Goal: Task Accomplishment & Management: Complete application form

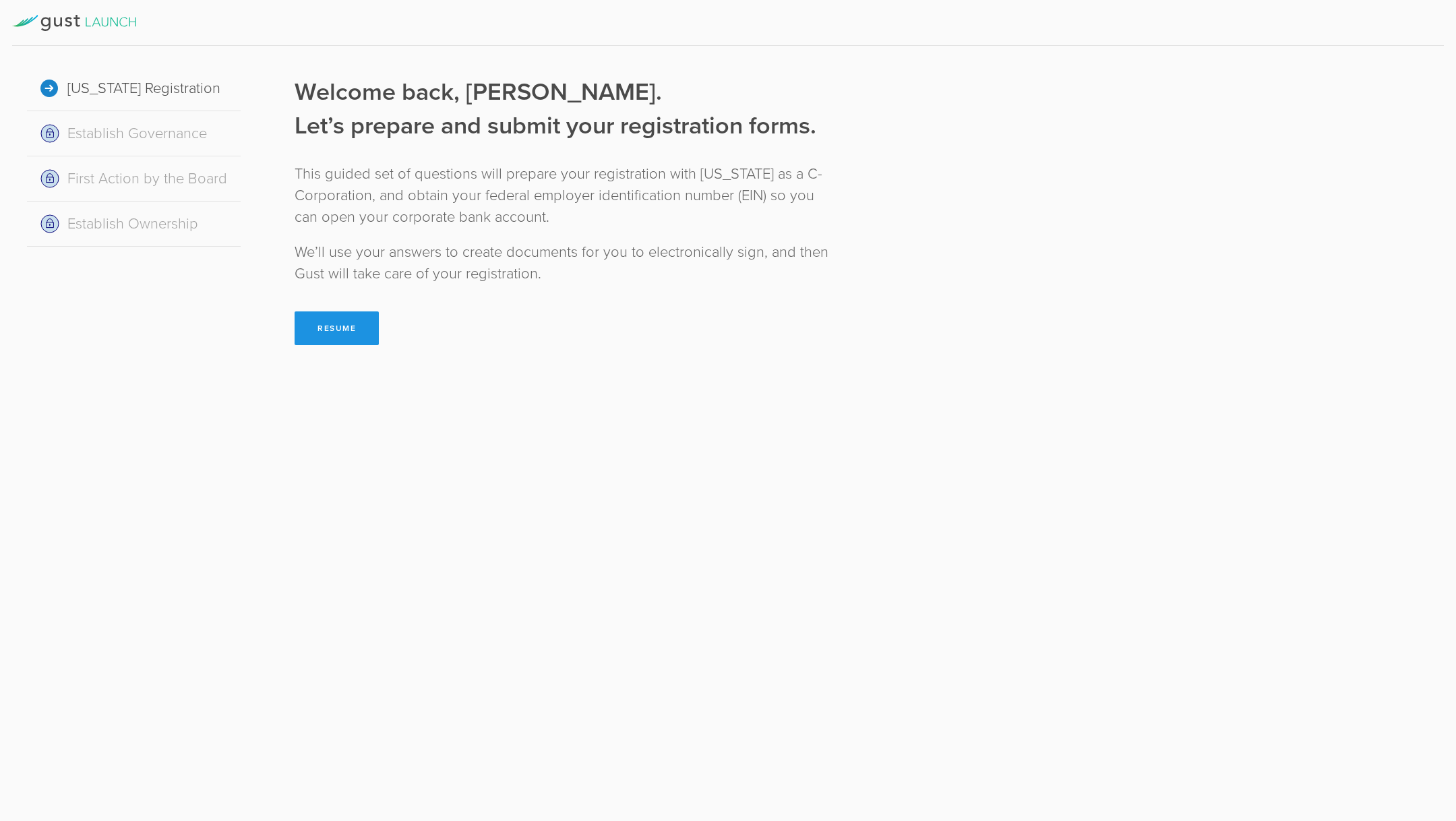
click at [307, 330] on button "Resume" at bounding box center [337, 328] width 84 height 34
select select "inc."
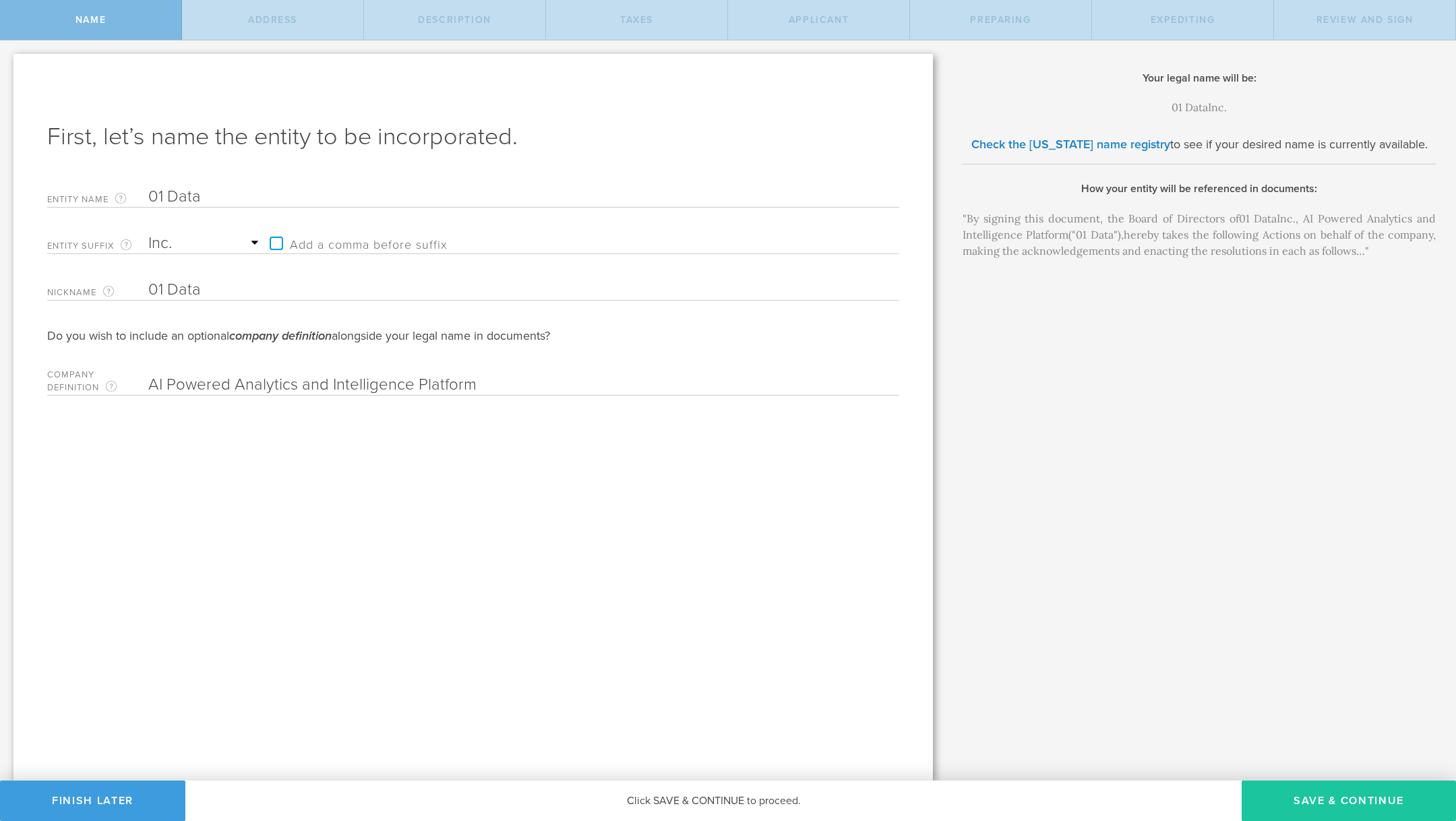
click at [1386, 795] on button "Save & Continue" at bounding box center [1349, 801] width 214 height 41
type input "2511 Simplicity"
type input "Irvine"
select select "CA"
type input "92620"
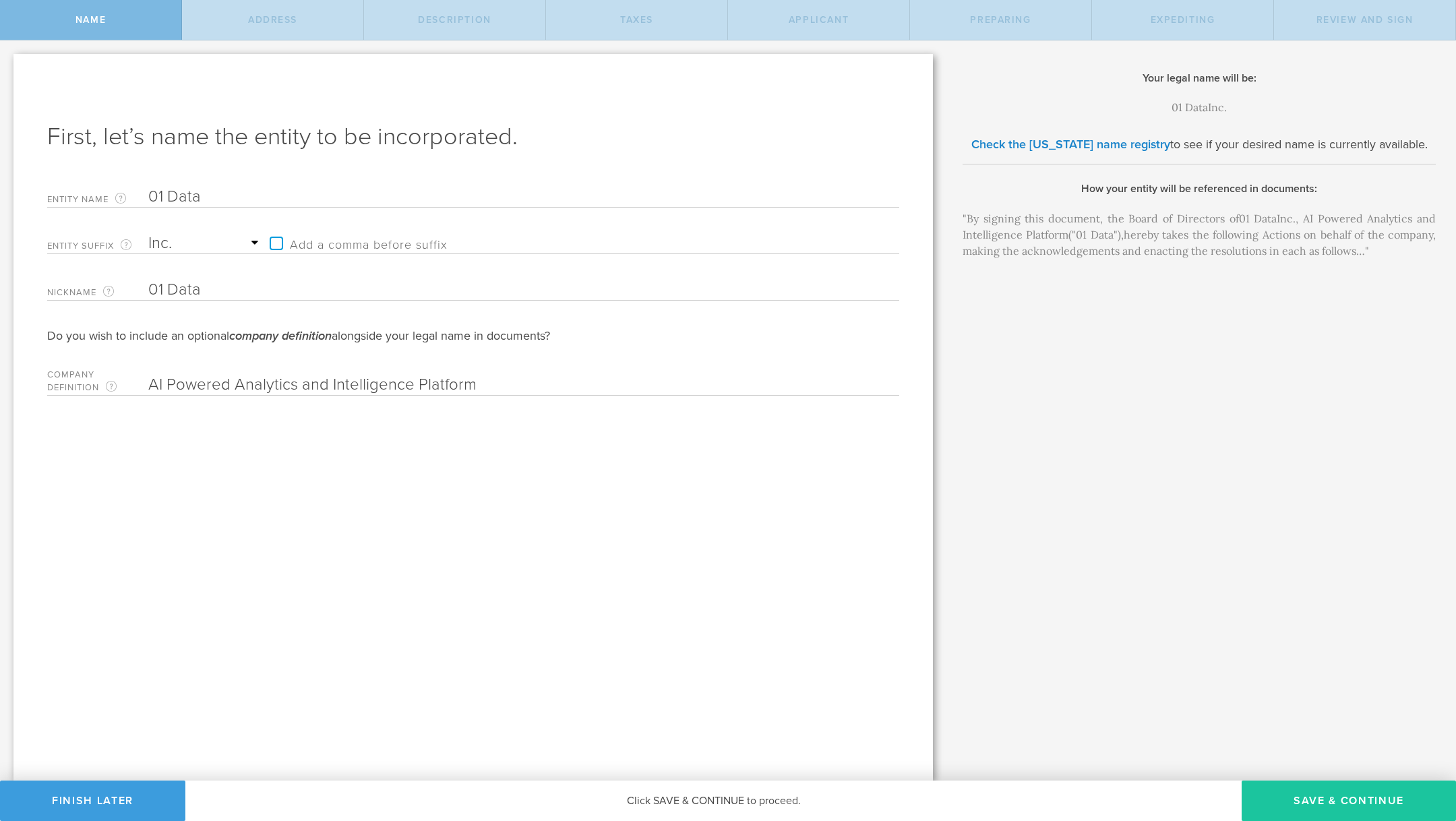
checkbox input "true"
type input "[STREET_ADDRESS][US_STATE]"
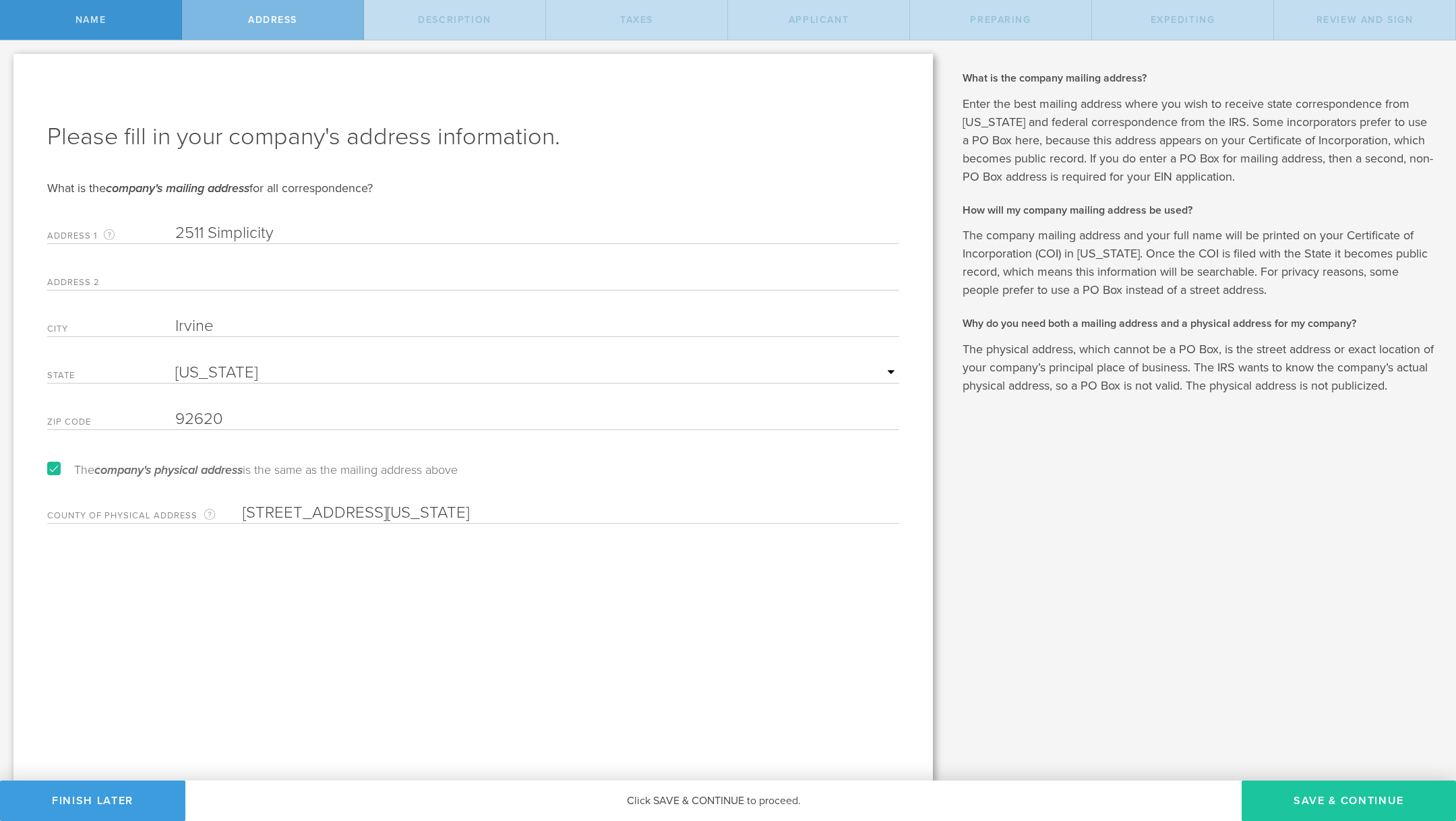
click at [1386, 796] on button "Save & Continue" at bounding box center [1349, 801] width 214 height 41
select select "other"
type input "Customized AI solutions"
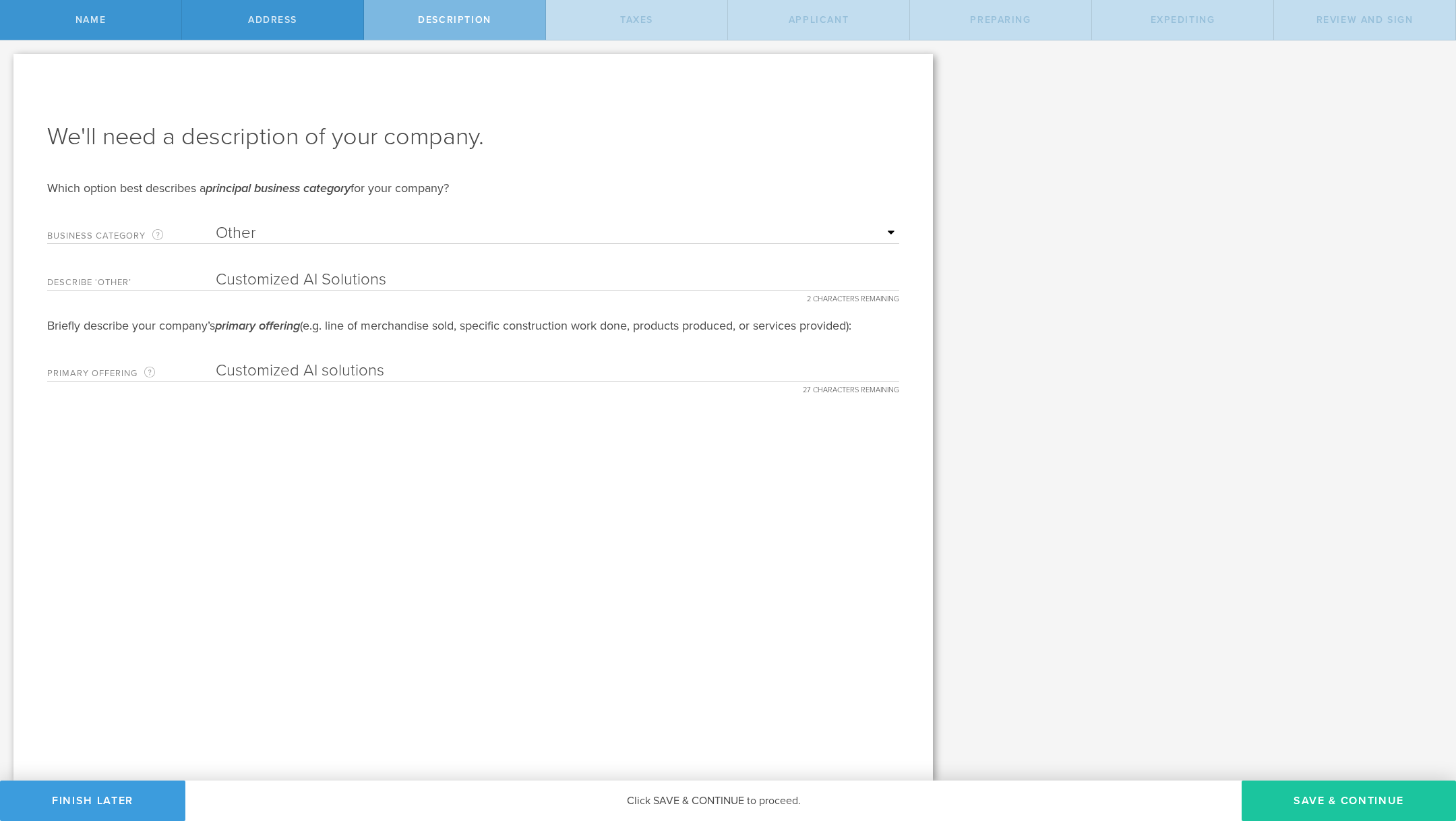
click at [1386, 798] on button "Save & Continue" at bounding box center [1349, 801] width 214 height 41
type input "0"
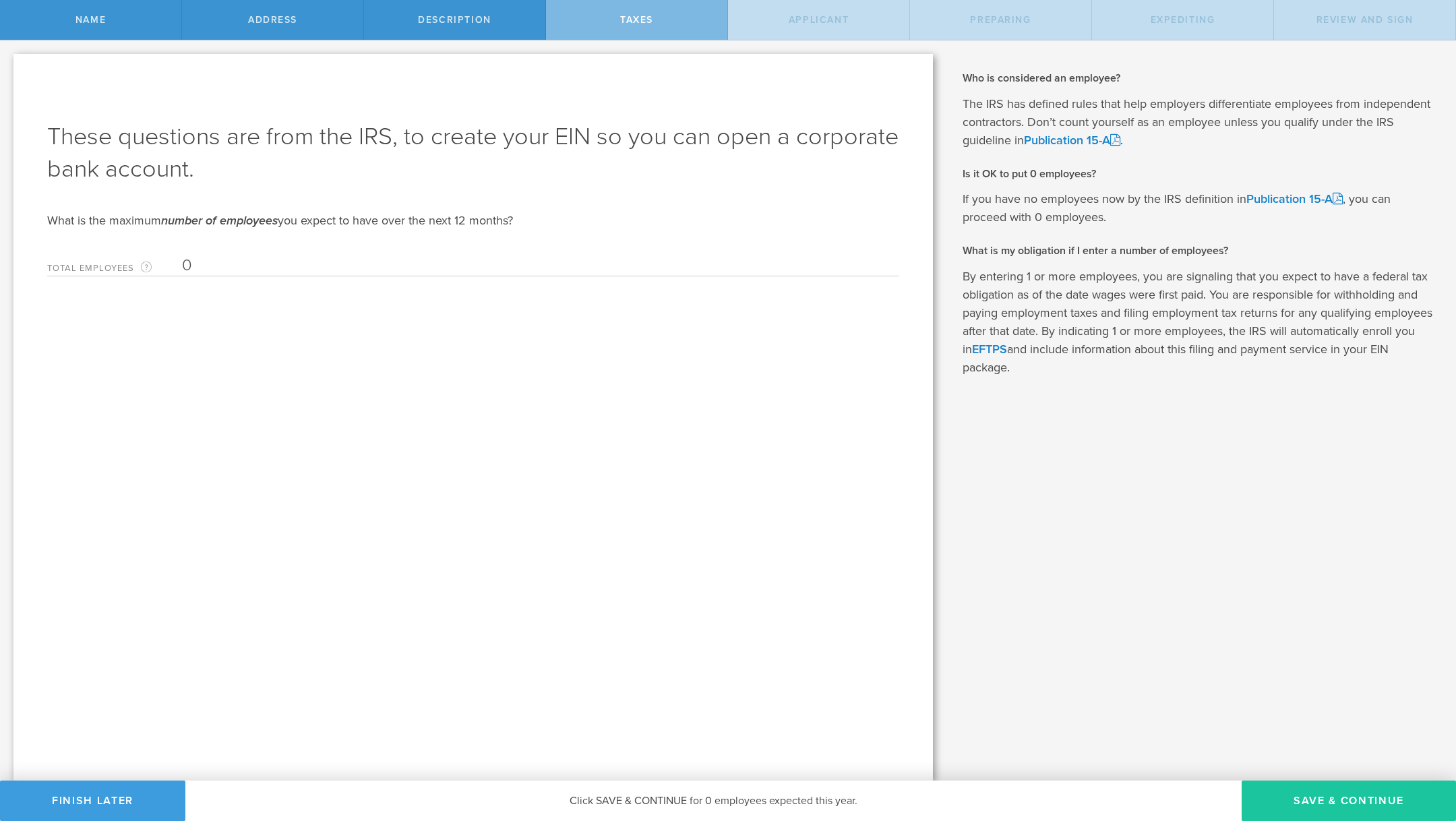
click at [1386, 798] on button "Save & Continue" at bounding box center [1349, 801] width 214 height 41
type input "CEO"
select select "US"
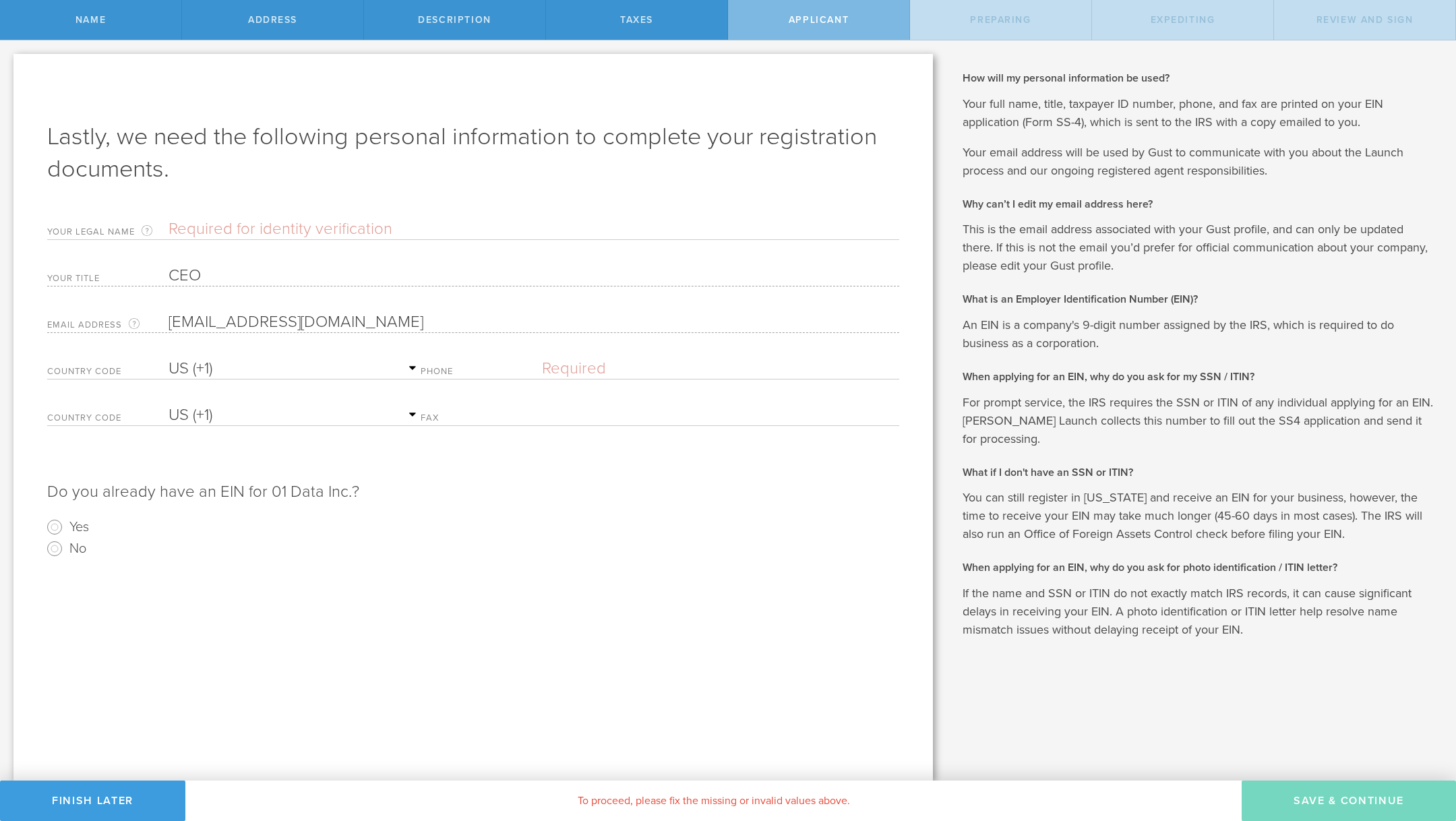
click at [291, 225] on input "text" at bounding box center [534, 229] width 731 height 20
type input "Mustafa Ozgul"
select select "AG"
type input "(951) 809-6022"
click at [291, 359] on select "AC (+247) AD (+376) AE (+971) AF (+93) AG (+1) AI (+1) AL (+355) AM (+374) AO (…" at bounding box center [295, 369] width 252 height 20
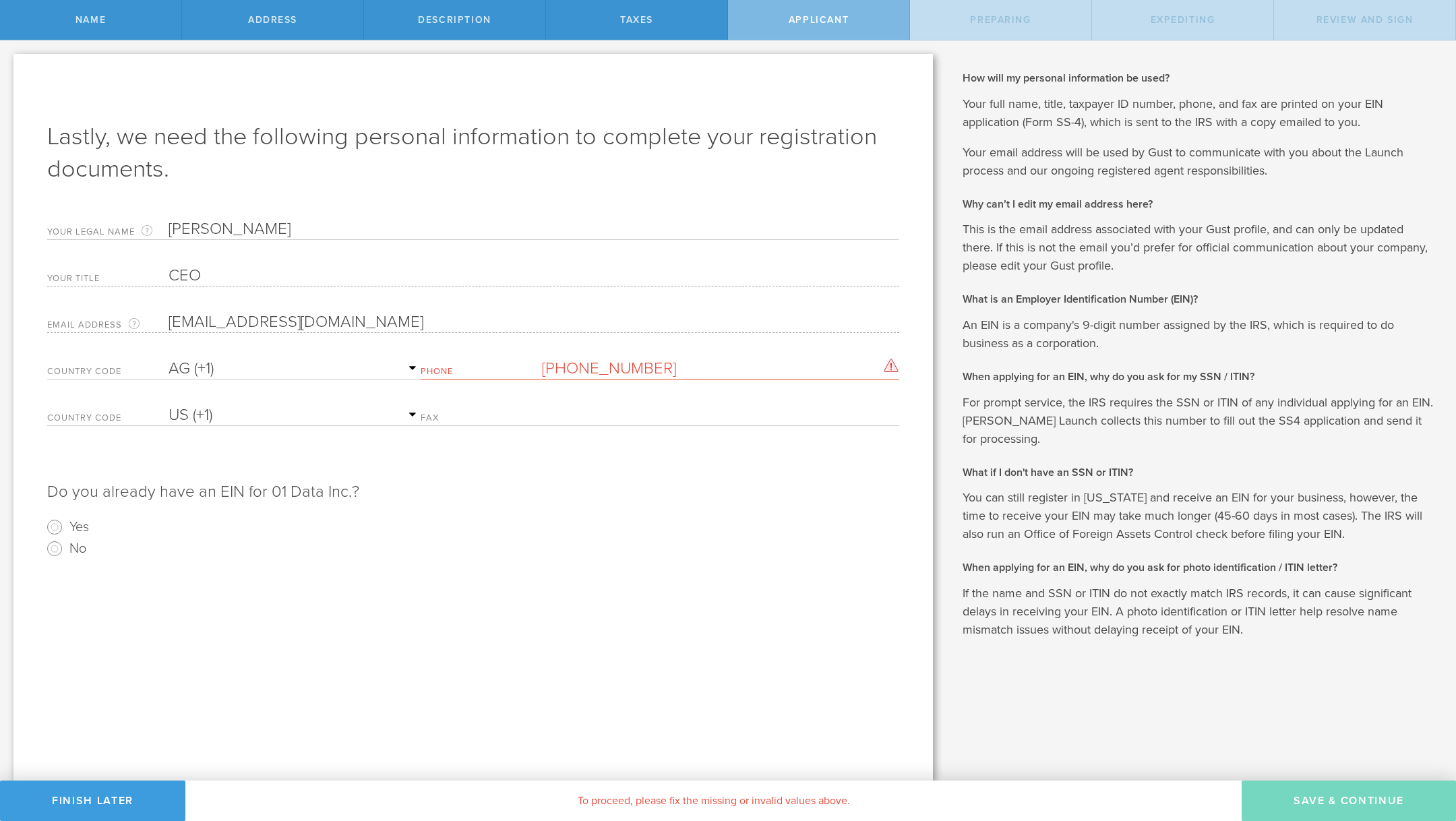
select select "US"
click at [169, 359] on select "AC (+247) AD (+376) AE (+971) AF (+93) AG (+1) AI (+1) AL (+355) AM (+374) AO (…" at bounding box center [295, 369] width 252 height 20
drag, startPoint x: 240, startPoint y: 489, endPoint x: 23, endPoint y: 483, distance: 217.1
click at [23, 483] on div "Lastly, we need the following personal information to complete your registratio…" at bounding box center [473, 418] width 919 height 727
click at [303, 484] on p "Do you already have an EIN for 01 Data Inc.?" at bounding box center [473, 486] width 852 height 35
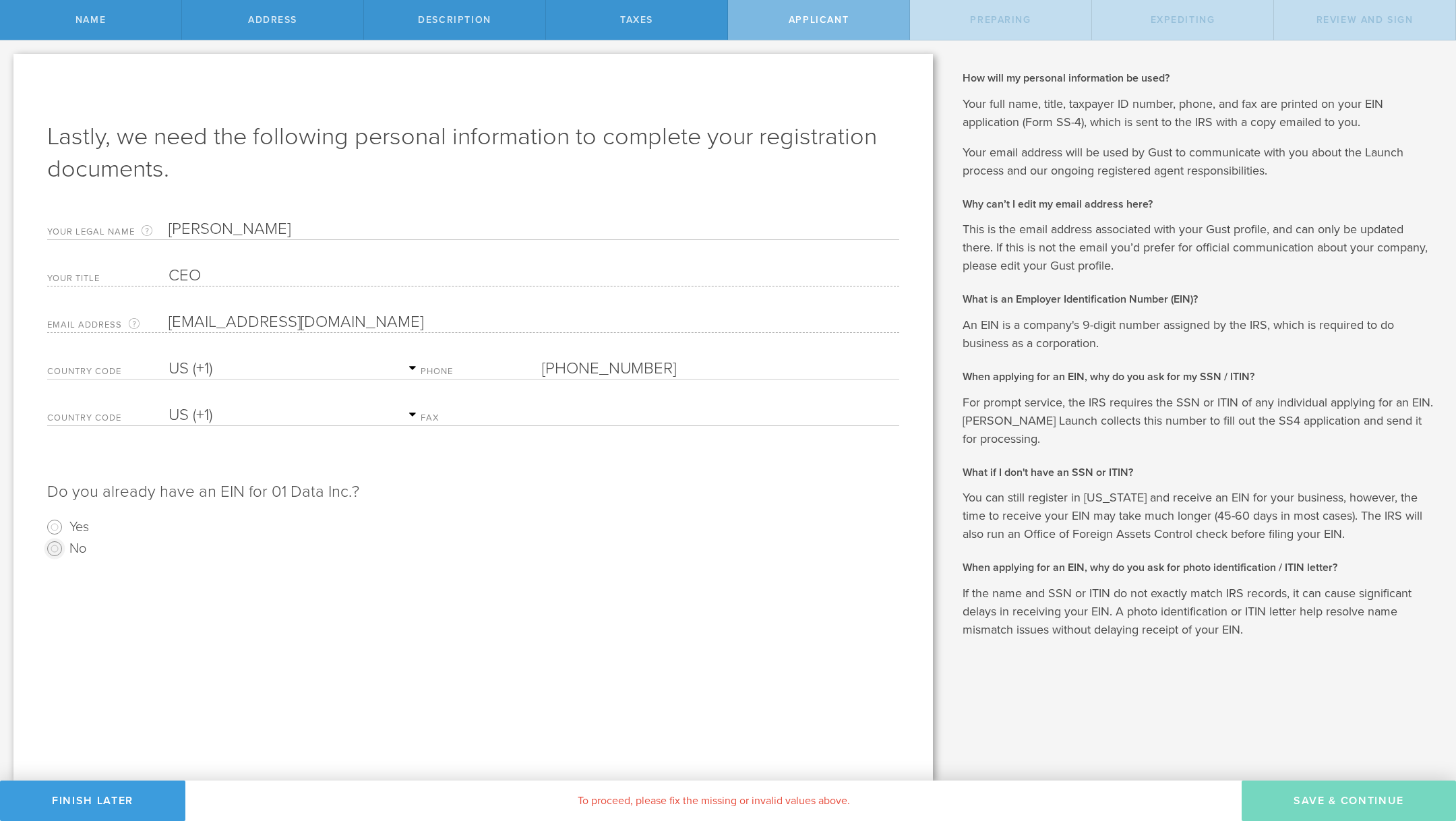
click at [62, 546] on input "No" at bounding box center [54, 549] width 22 height 22
radio input "true"
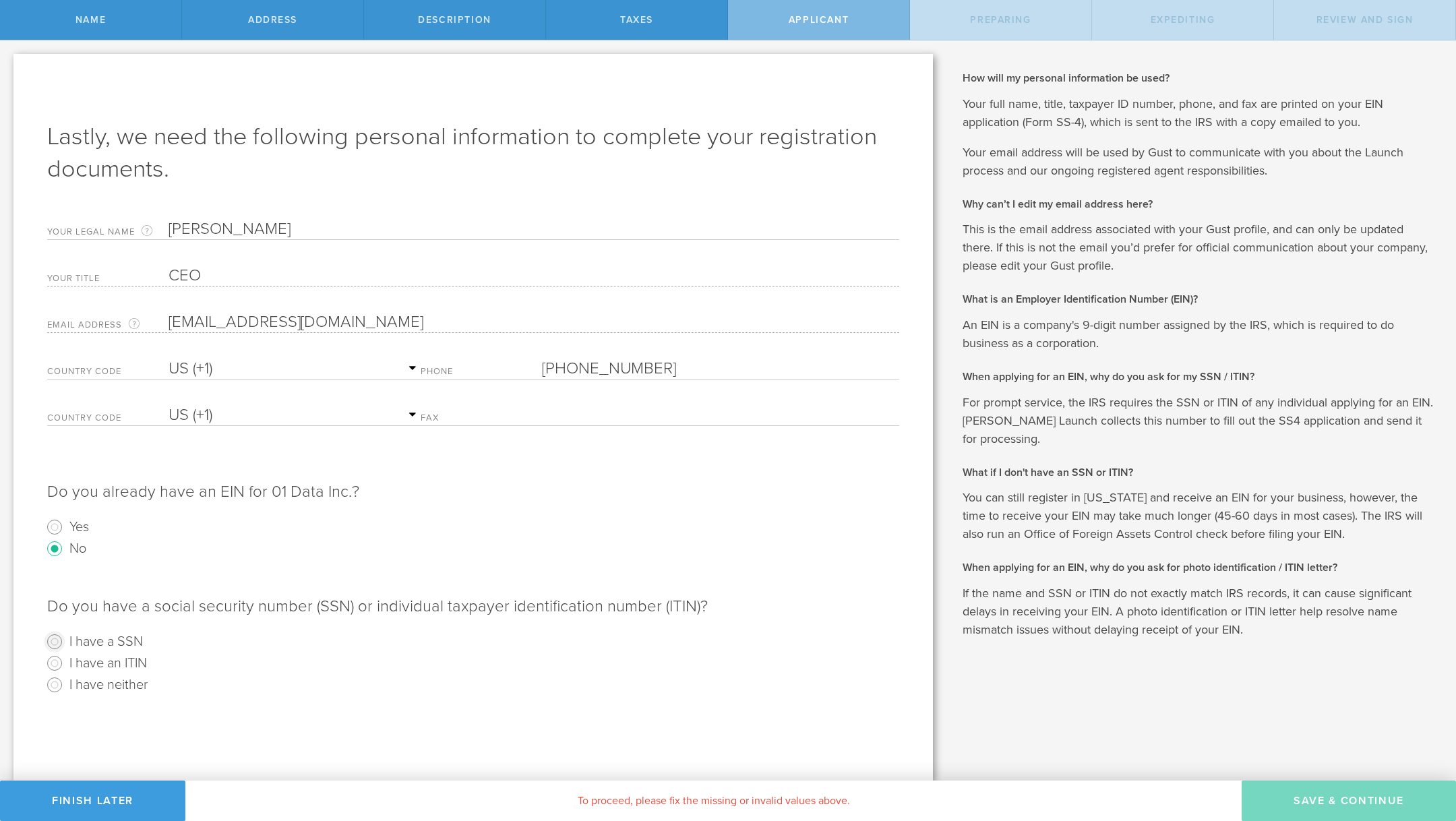
click at [53, 636] on input "I have a SSN" at bounding box center [54, 642] width 22 height 22
radio input "true"
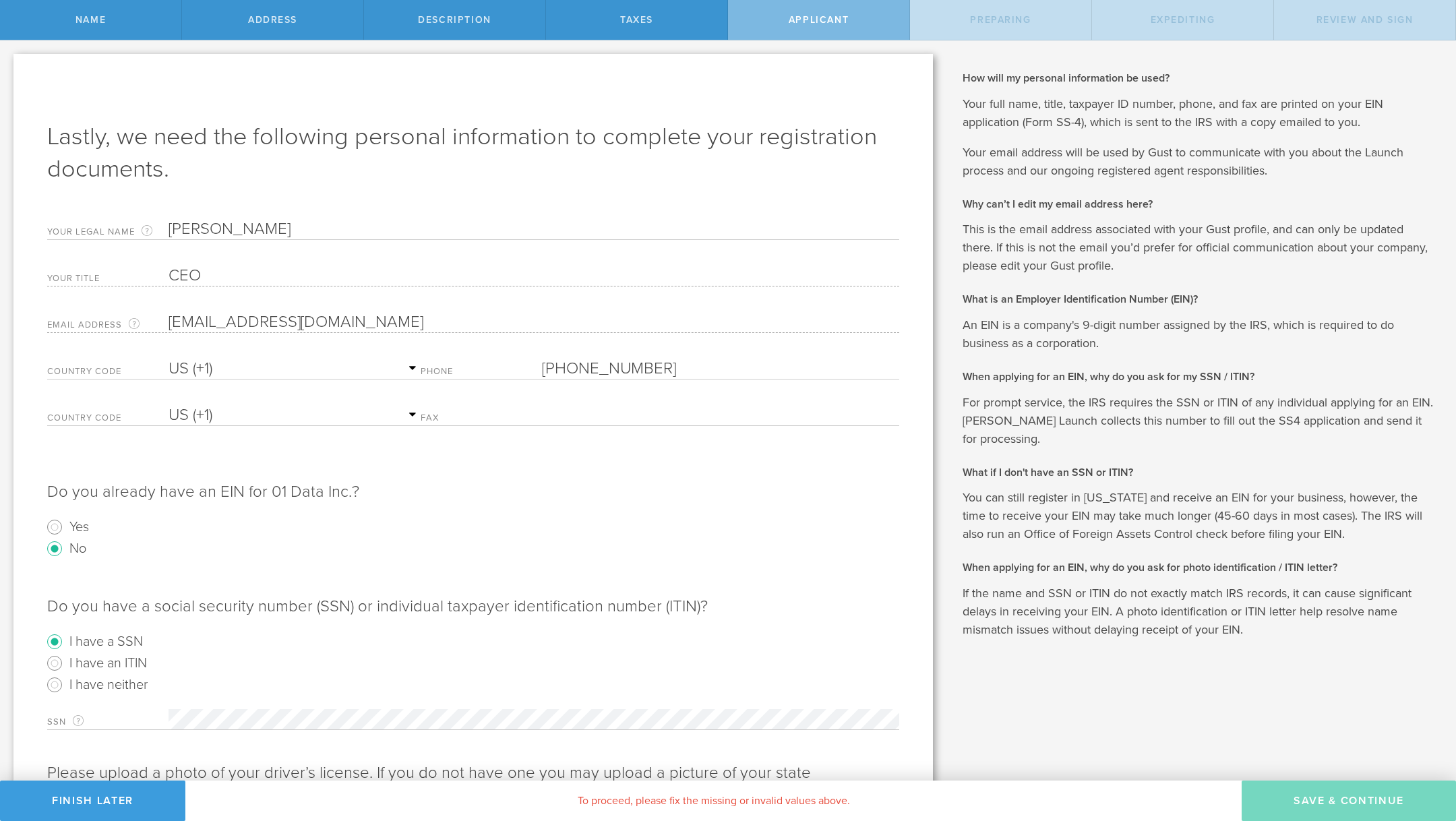
scroll to position [112, 0]
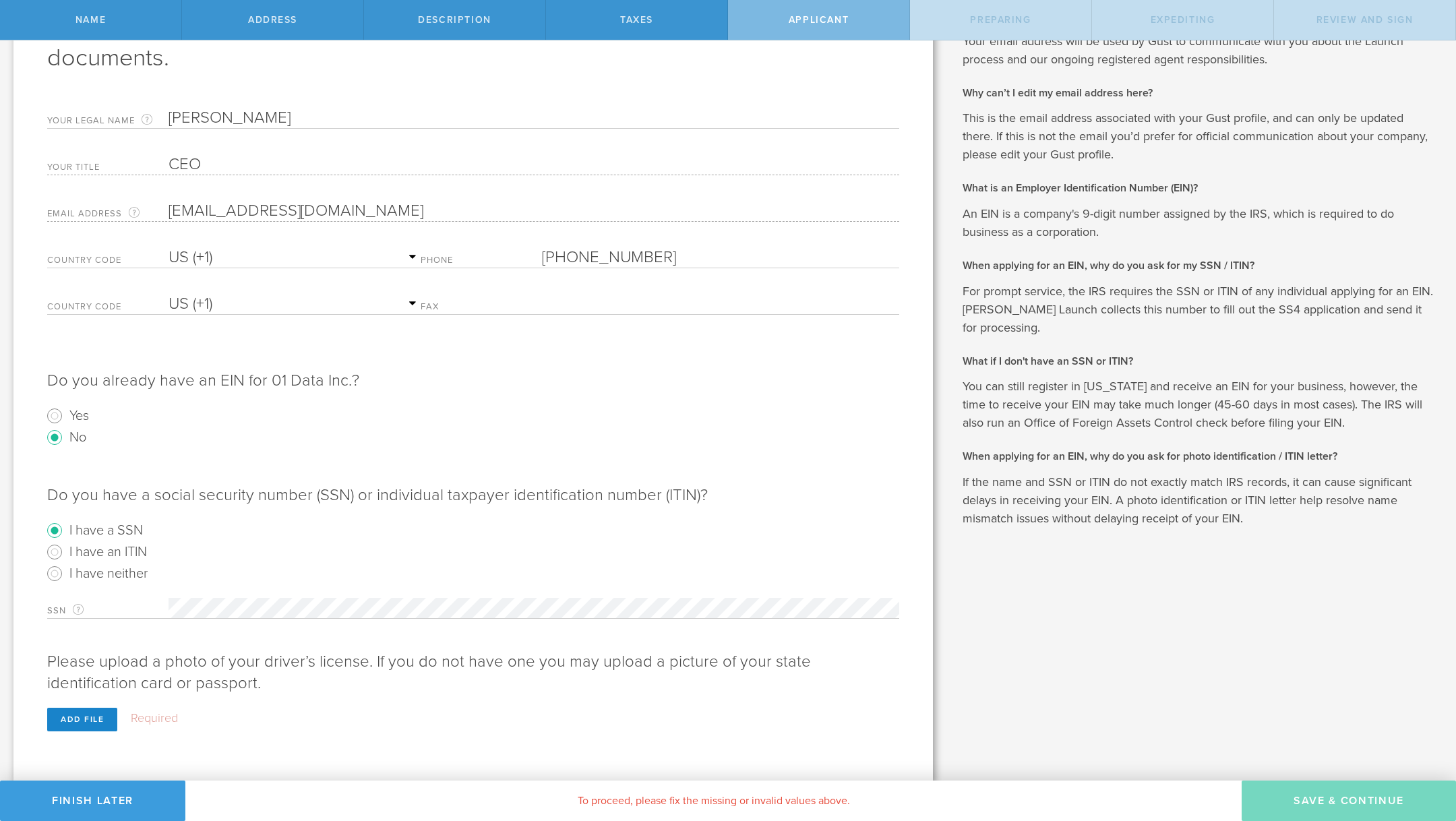
click at [662, 17] on div "Taxes" at bounding box center [637, 20] width 182 height 40
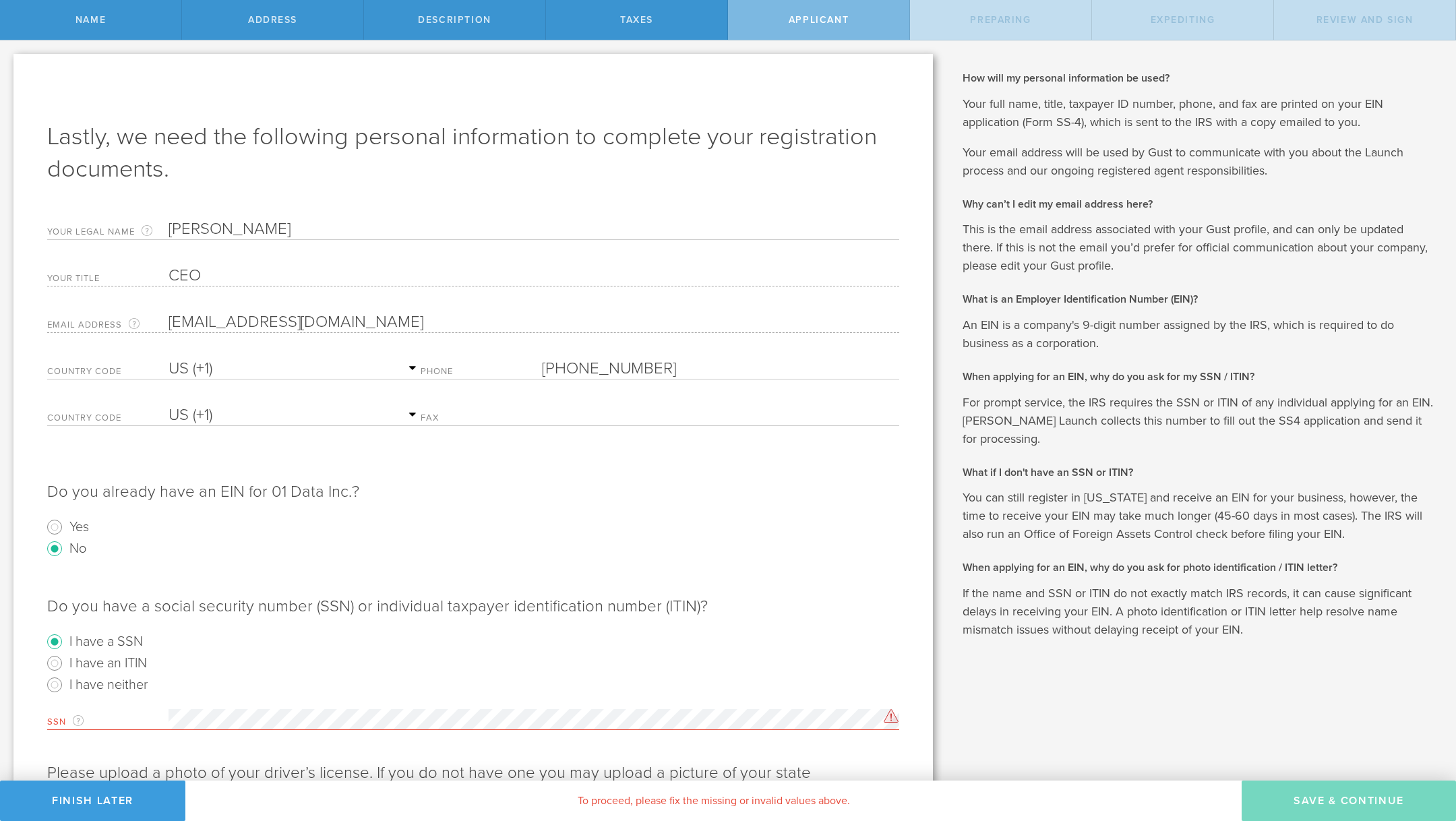
click at [607, 29] on div "Taxes" at bounding box center [637, 20] width 182 height 40
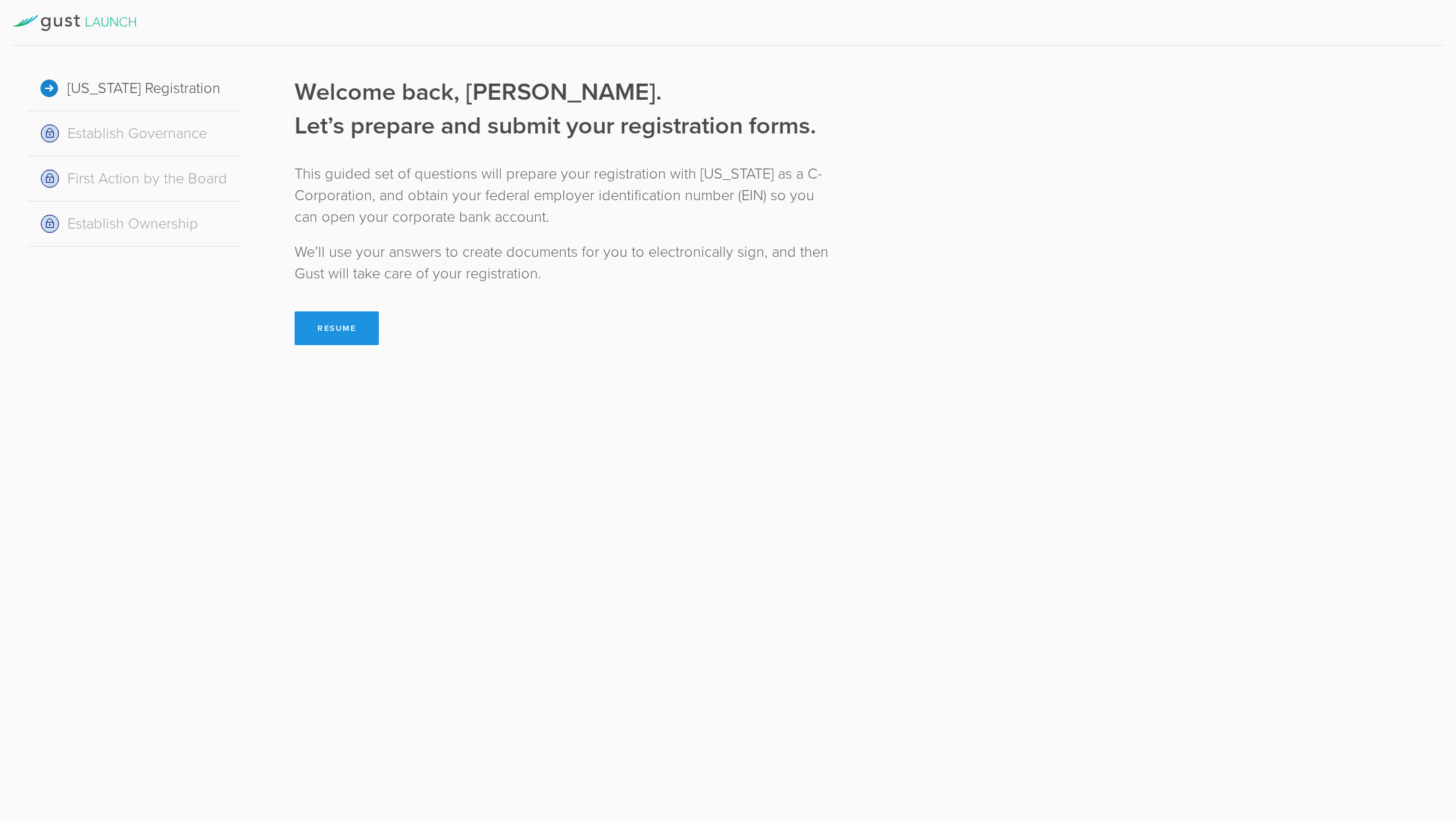
click at [337, 320] on button "Resume" at bounding box center [337, 328] width 84 height 34
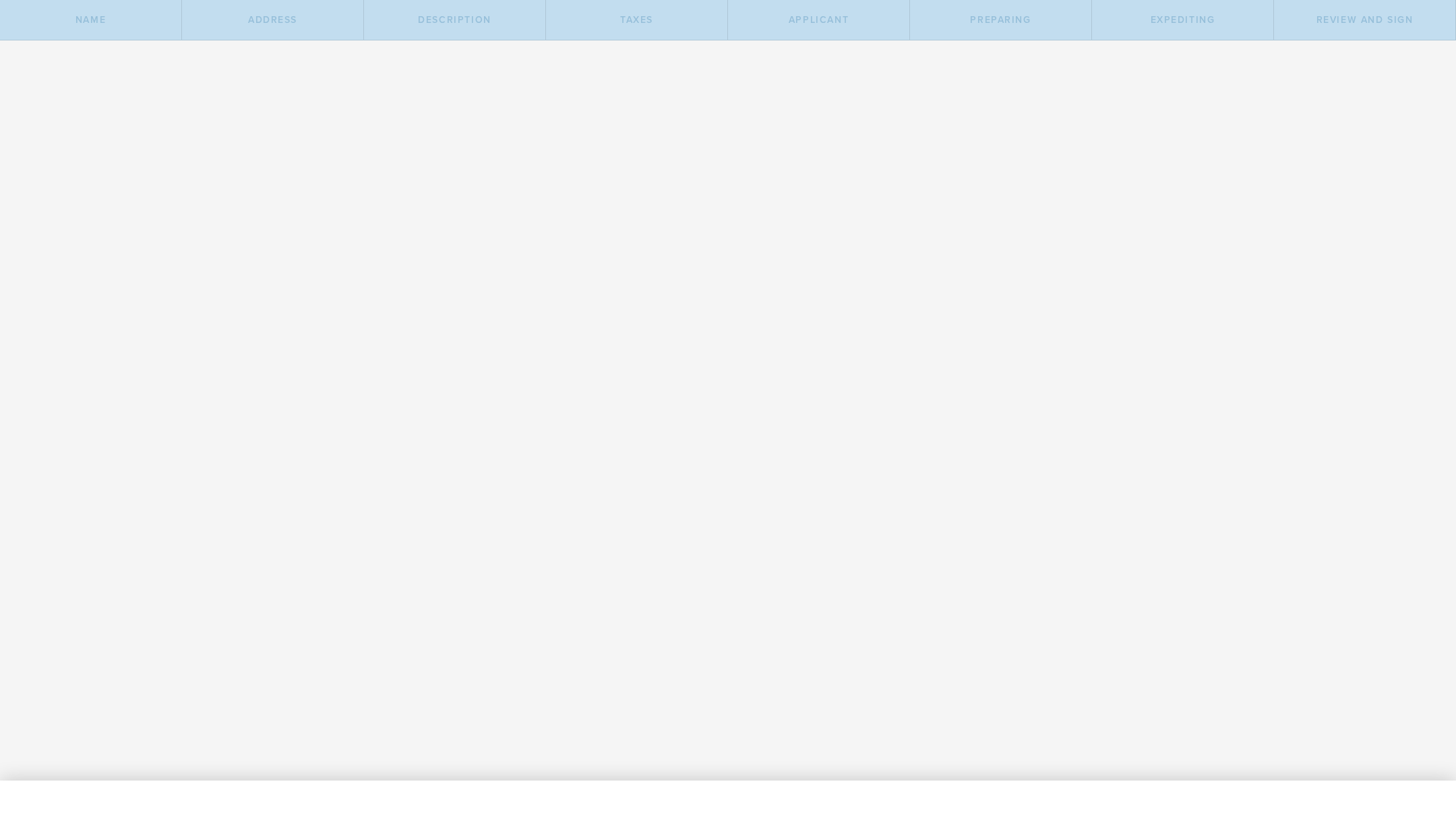
type input "01 Data"
select select "inc."
type input "01 Data"
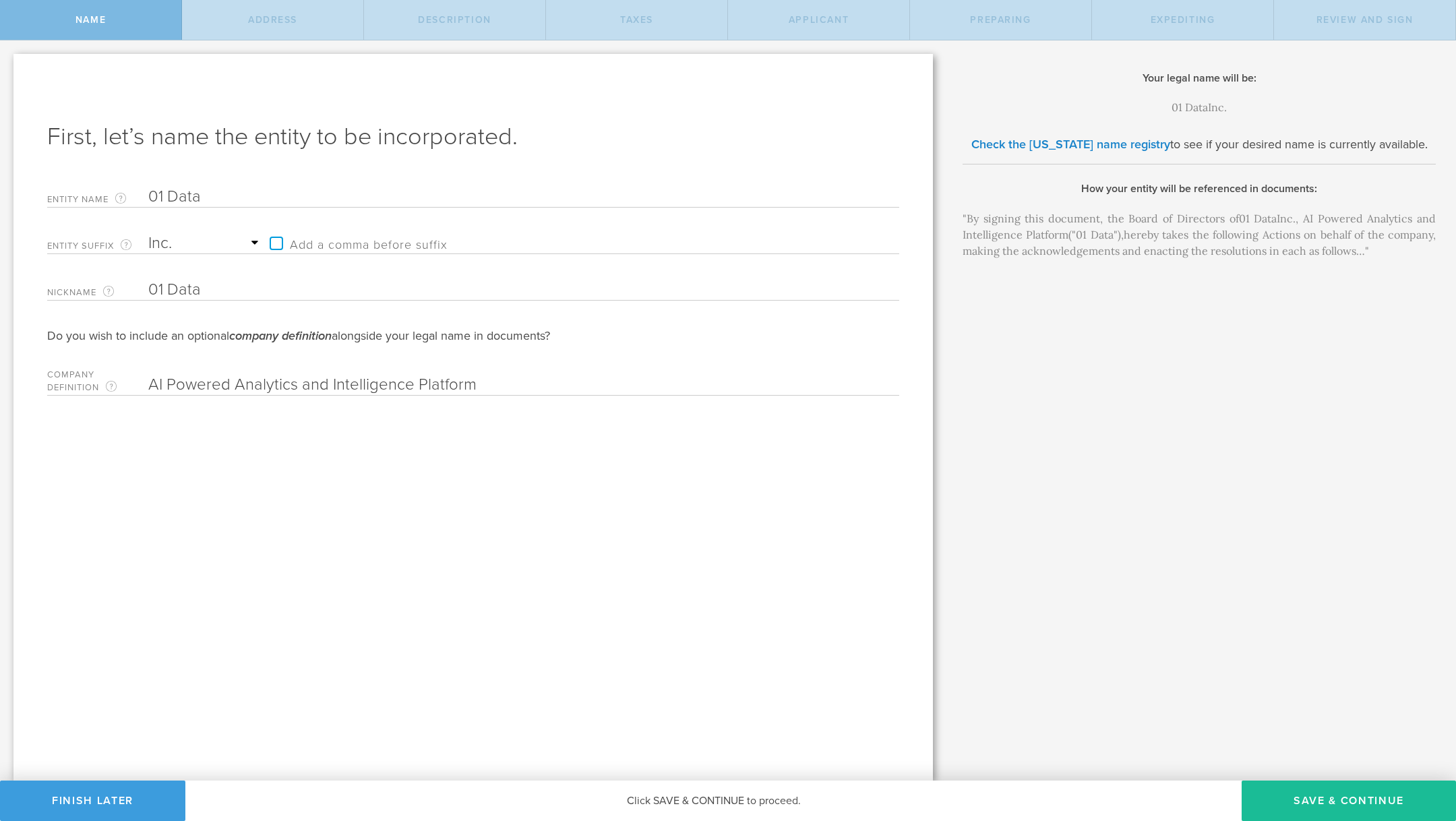
drag, startPoint x: 483, startPoint y: 384, endPoint x: 152, endPoint y: 372, distance: 331.2
click at [151, 372] on div "Company Definition An optional phrase combined with the company name to add con…" at bounding box center [473, 380] width 852 height 32
click at [280, 381] on input "AI Powered Analytics and Intelligence Platform" at bounding box center [500, 384] width 704 height 20
drag, startPoint x: 329, startPoint y: 386, endPoint x: 164, endPoint y: 385, distance: 165.0
click at [164, 385] on input "AI Powered Analytics and Intelligence Platform" at bounding box center [500, 384] width 704 height 20
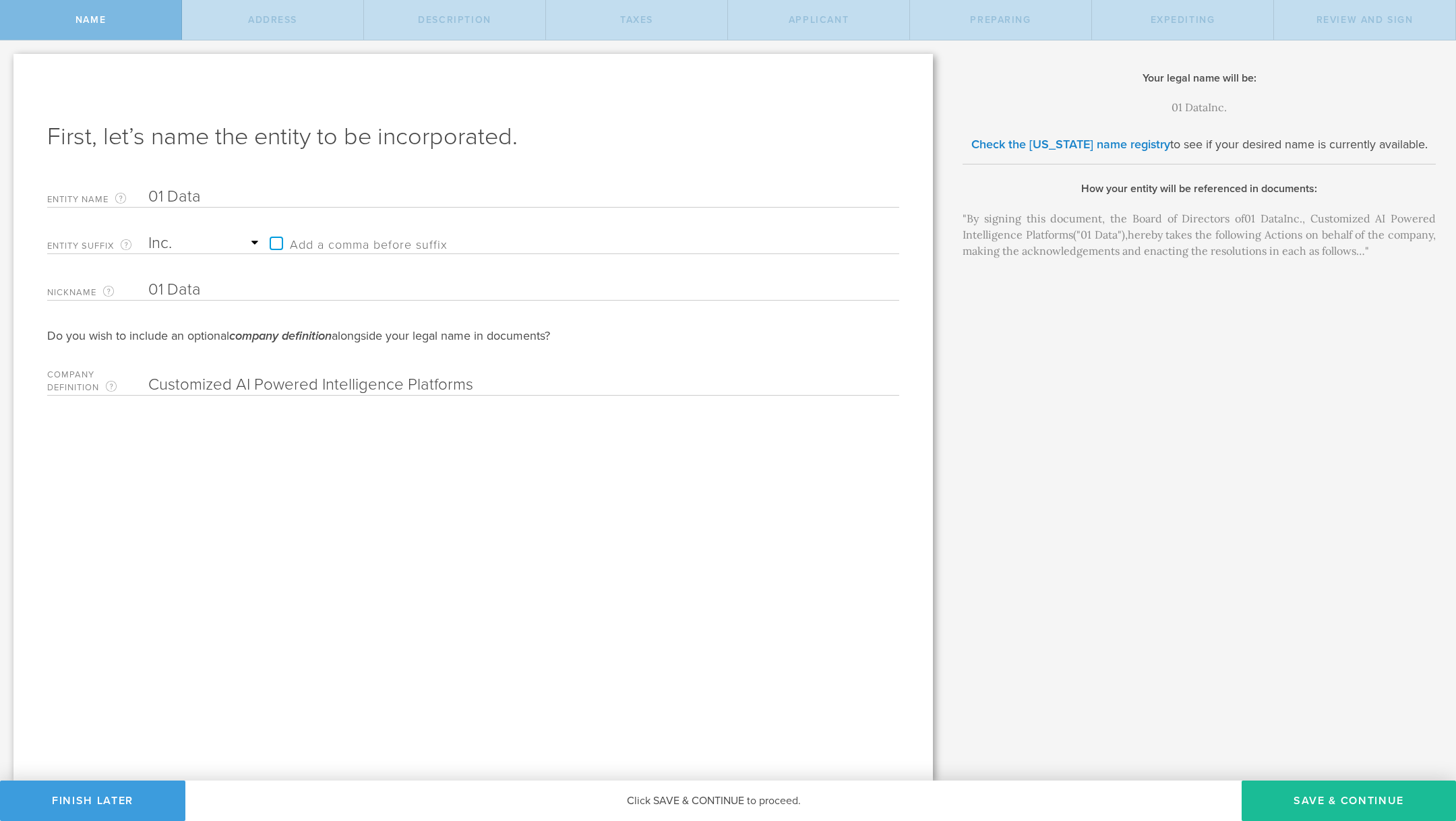
drag, startPoint x: 542, startPoint y: 387, endPoint x: 141, endPoint y: 375, distance: 401.2
click at [141, 375] on div "Company Definition An optional phrase combined with the company name to add con…" at bounding box center [473, 380] width 852 height 32
click at [550, 645] on div "First, let’s name the entity to be incorporated. Entity Name The name of your D…" at bounding box center [473, 418] width 919 height 727
click at [402, 383] on input "Customized AI Powered Intelligence Platforms" at bounding box center [500, 384] width 704 height 20
drag, startPoint x: 402, startPoint y: 383, endPoint x: 321, endPoint y: 381, distance: 81.0
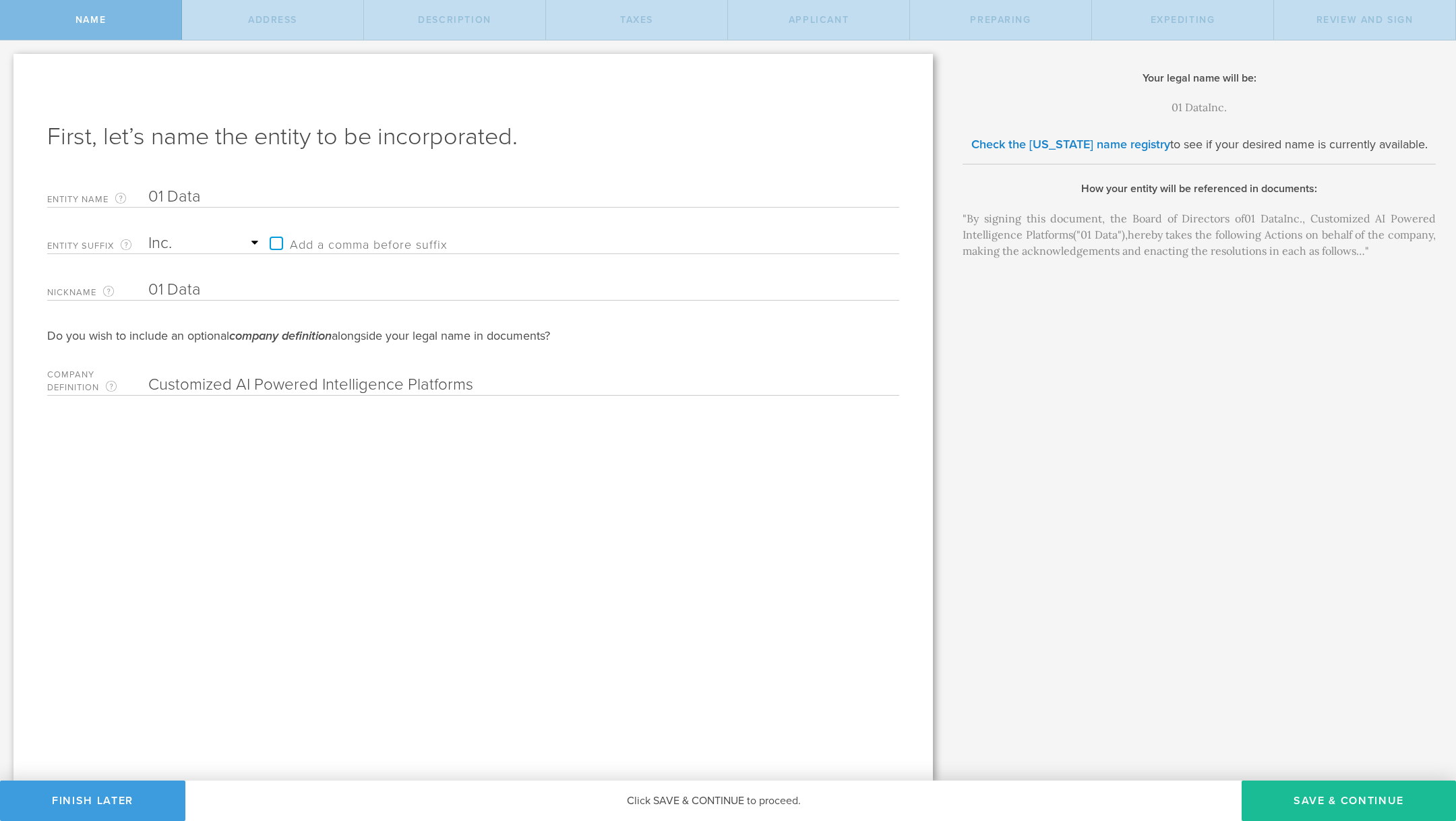
click at [322, 382] on input "Customized AI Powered Intelligence Platforms" at bounding box center [500, 384] width 704 height 20
type input "Customized AI Powered Platforms"
click at [1348, 801] on button "Save & Continue" at bounding box center [1349, 801] width 214 height 41
type input "2511 Simplicity"
type input "Irvine"
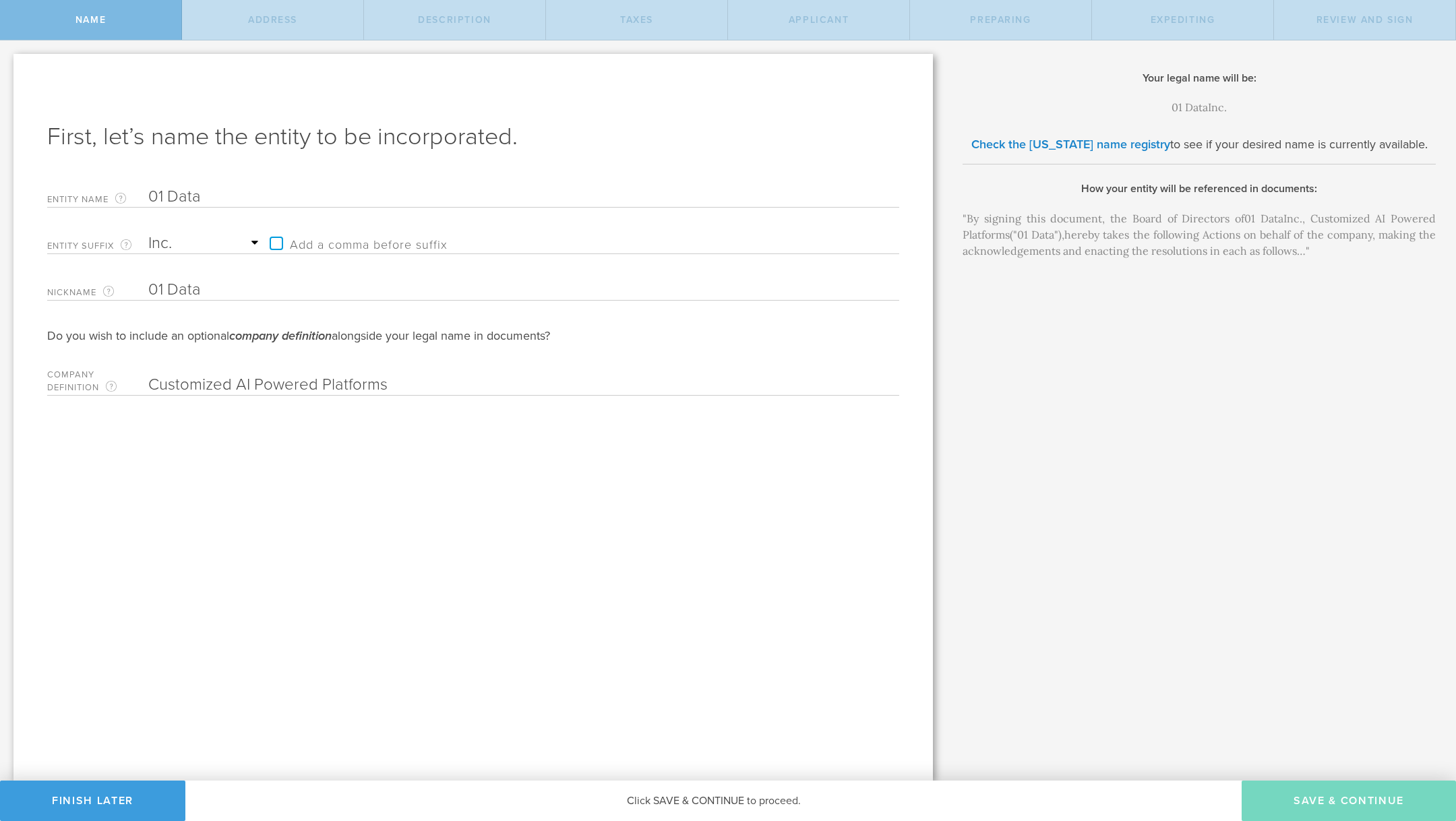
select select "CA"
type input "92620"
checkbox input "true"
type input "2511 Simplicity, Irvine, California, 92620"
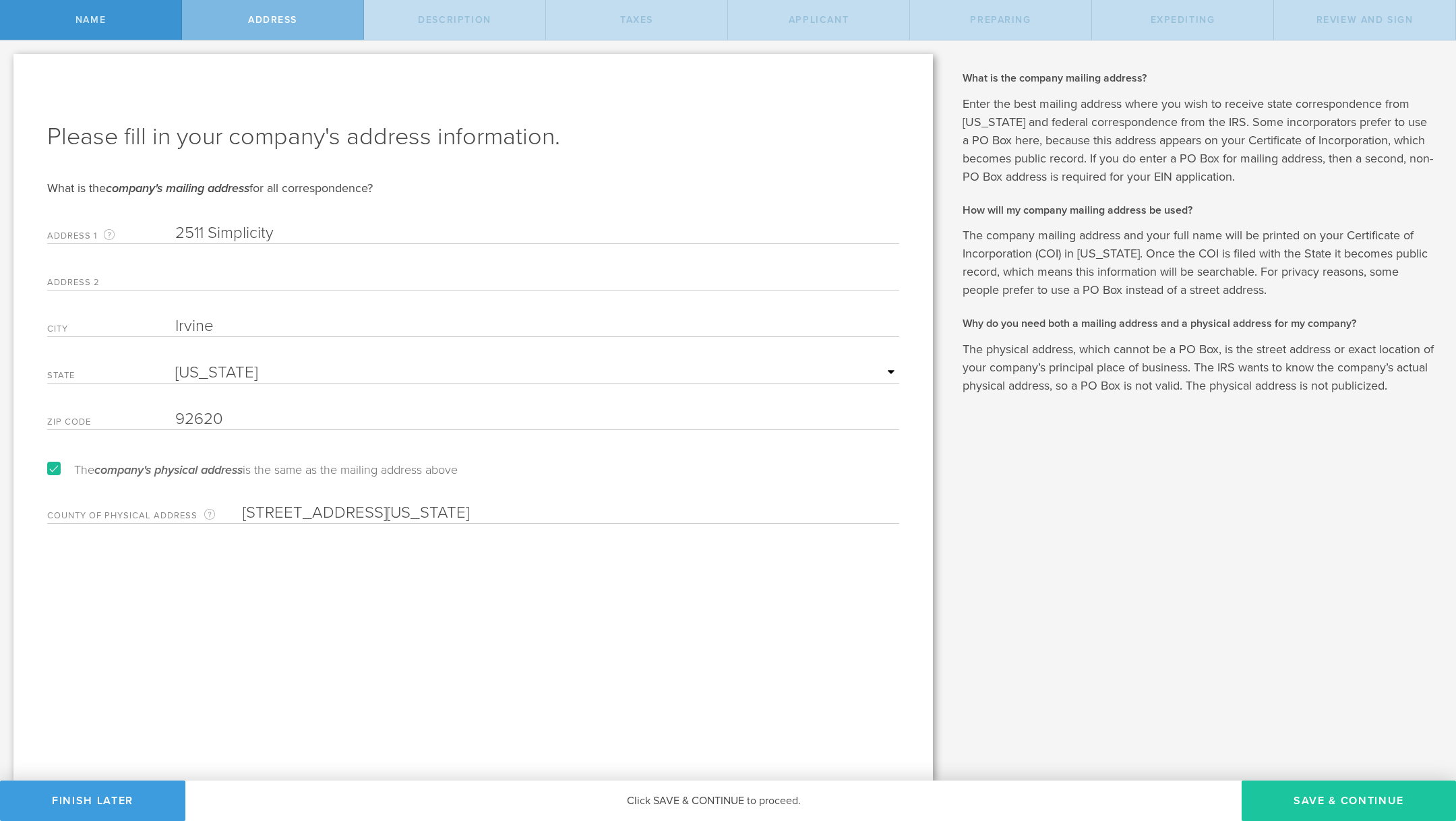
click at [1341, 802] on button "Save & Continue" at bounding box center [1349, 801] width 214 height 41
select select "other"
type input "Customized AI solutions"
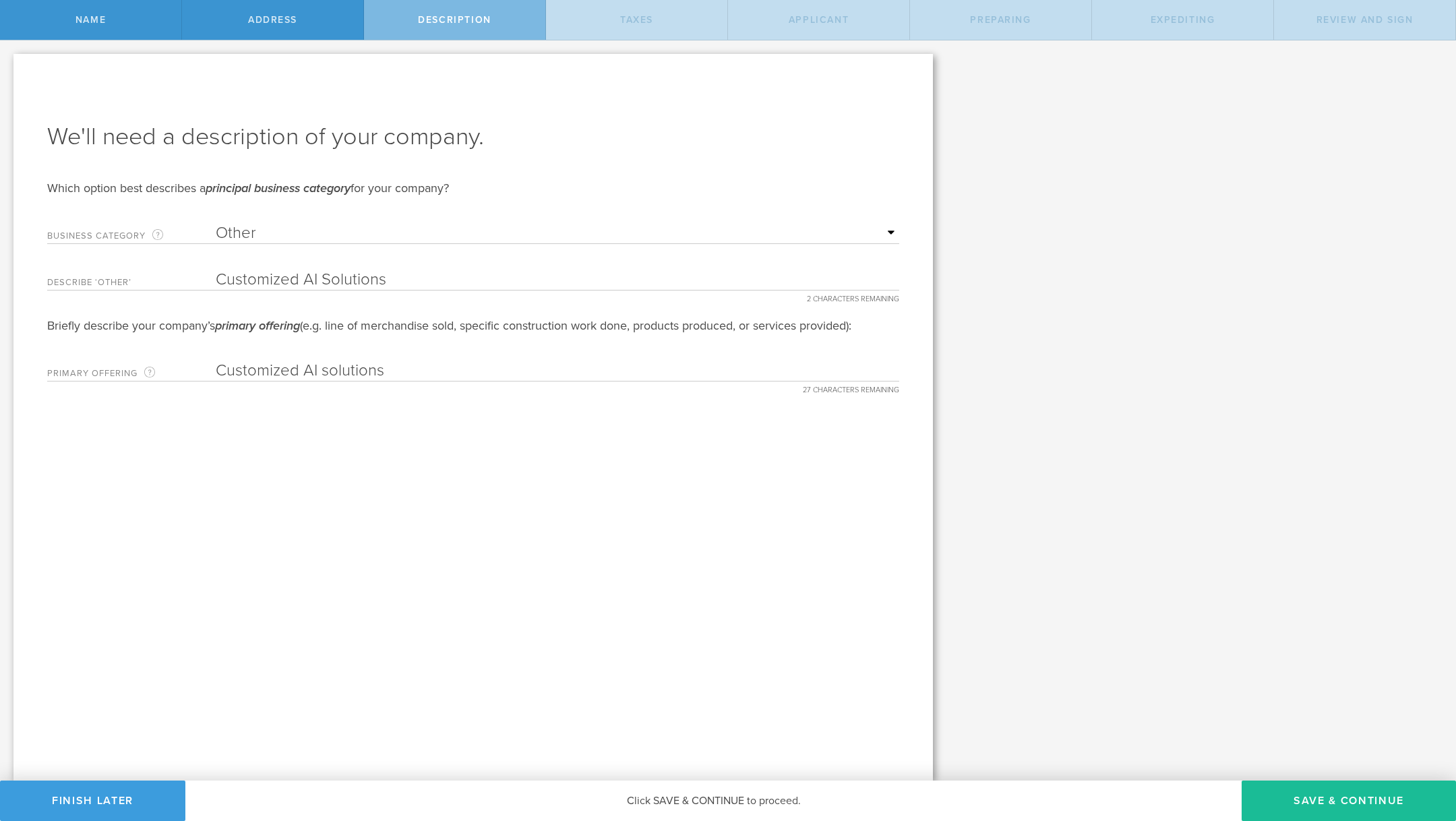
click at [351, 235] on select "Required Accommodation & food service Construction Finance & insurance Health c…" at bounding box center [557, 233] width 684 height 20
click at [1300, 796] on button "Save & Continue" at bounding box center [1349, 801] width 214 height 41
type input "0"
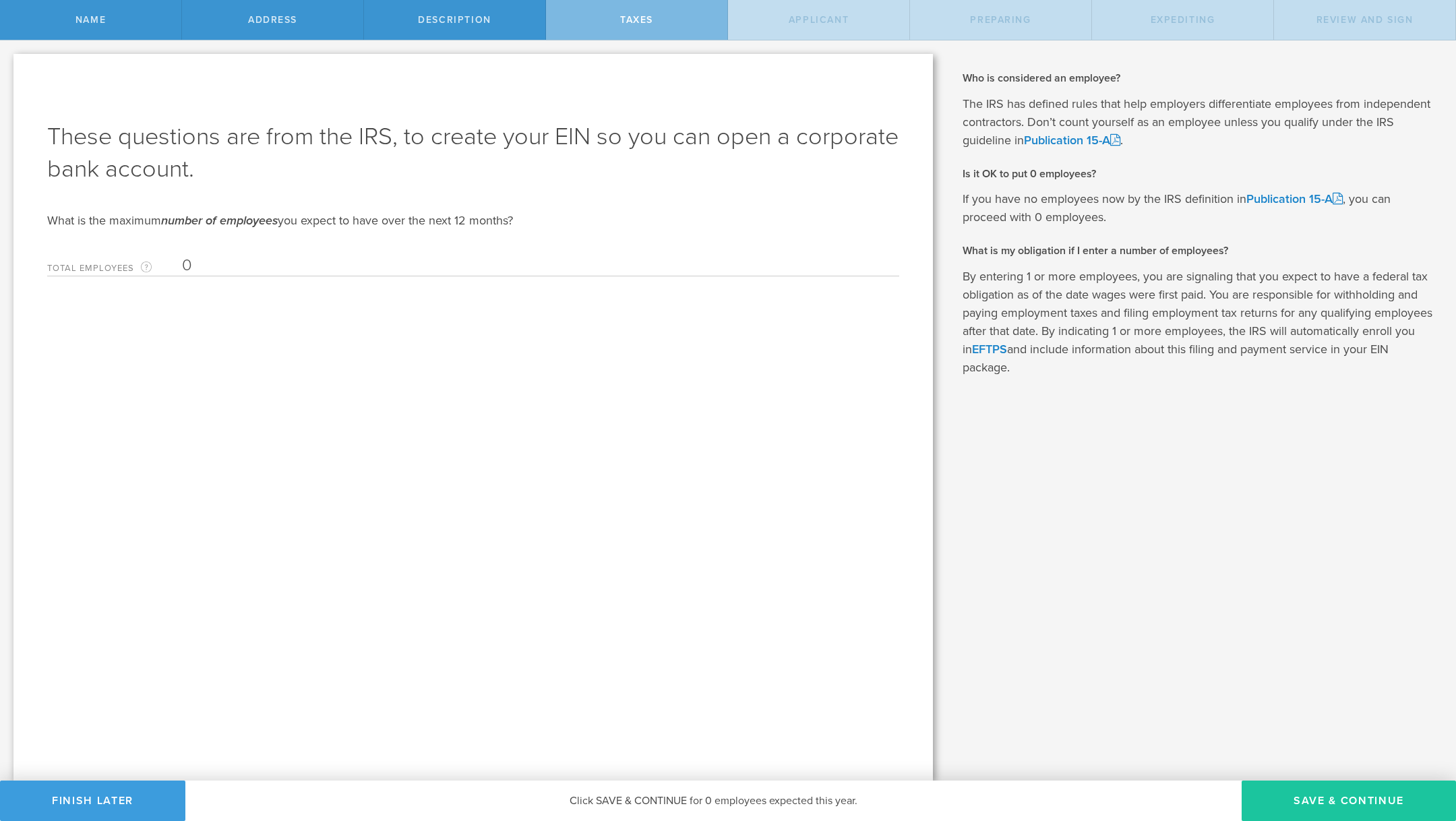
click at [1363, 798] on button "Save & Continue" at bounding box center [1349, 801] width 214 height 41
type input "CEO"
select select "US"
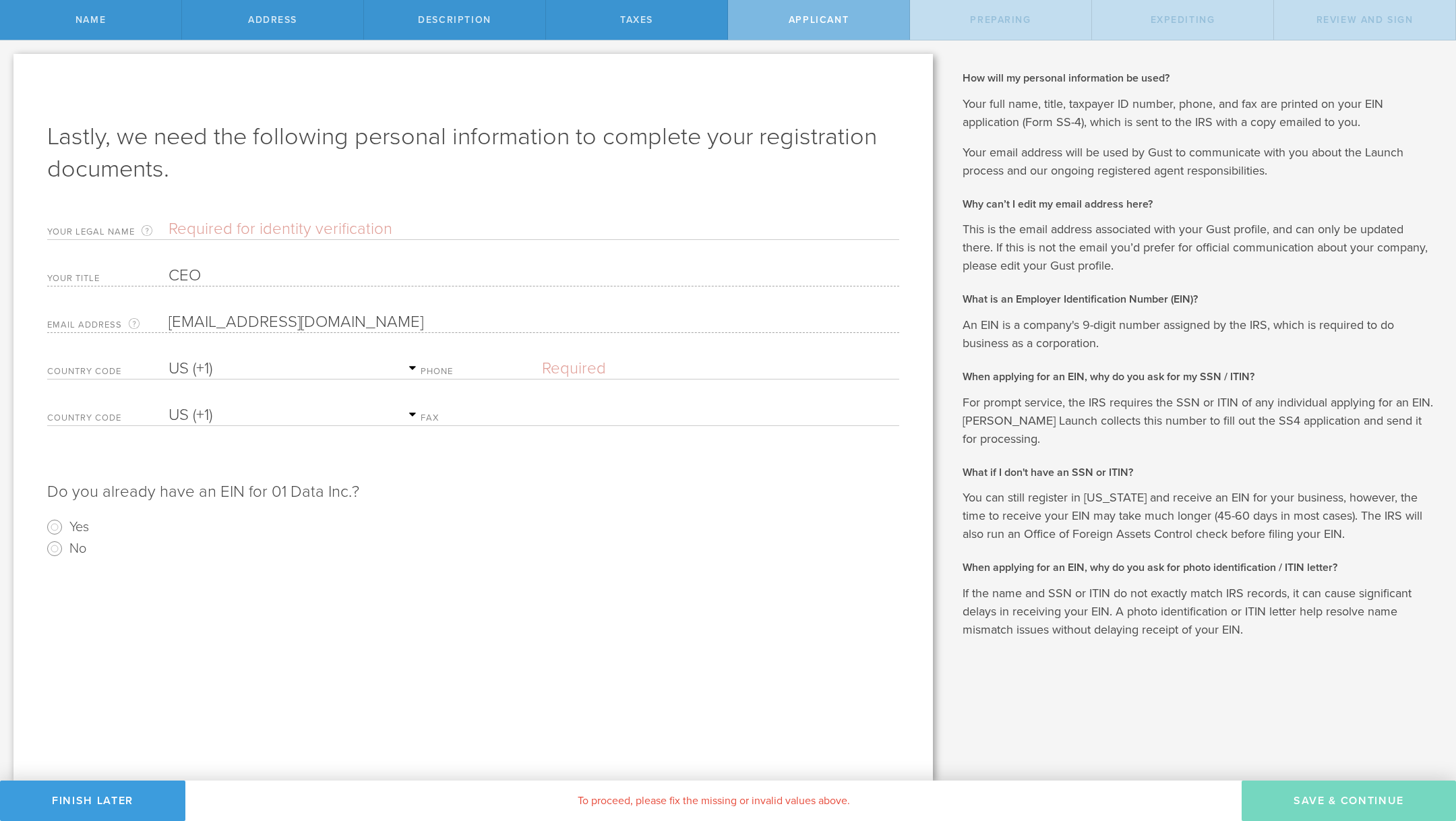
click at [374, 220] on input "text" at bounding box center [534, 229] width 731 height 20
type input "Mustafa Ozgul"
select select "AG"
type input "(951) 809-6022"
click at [278, 373] on select "AC (+247) AD (+376) AE (+971) AF (+93) AG (+1) AI (+1) AL (+355) AM (+374) AO (…" at bounding box center [295, 369] width 252 height 20
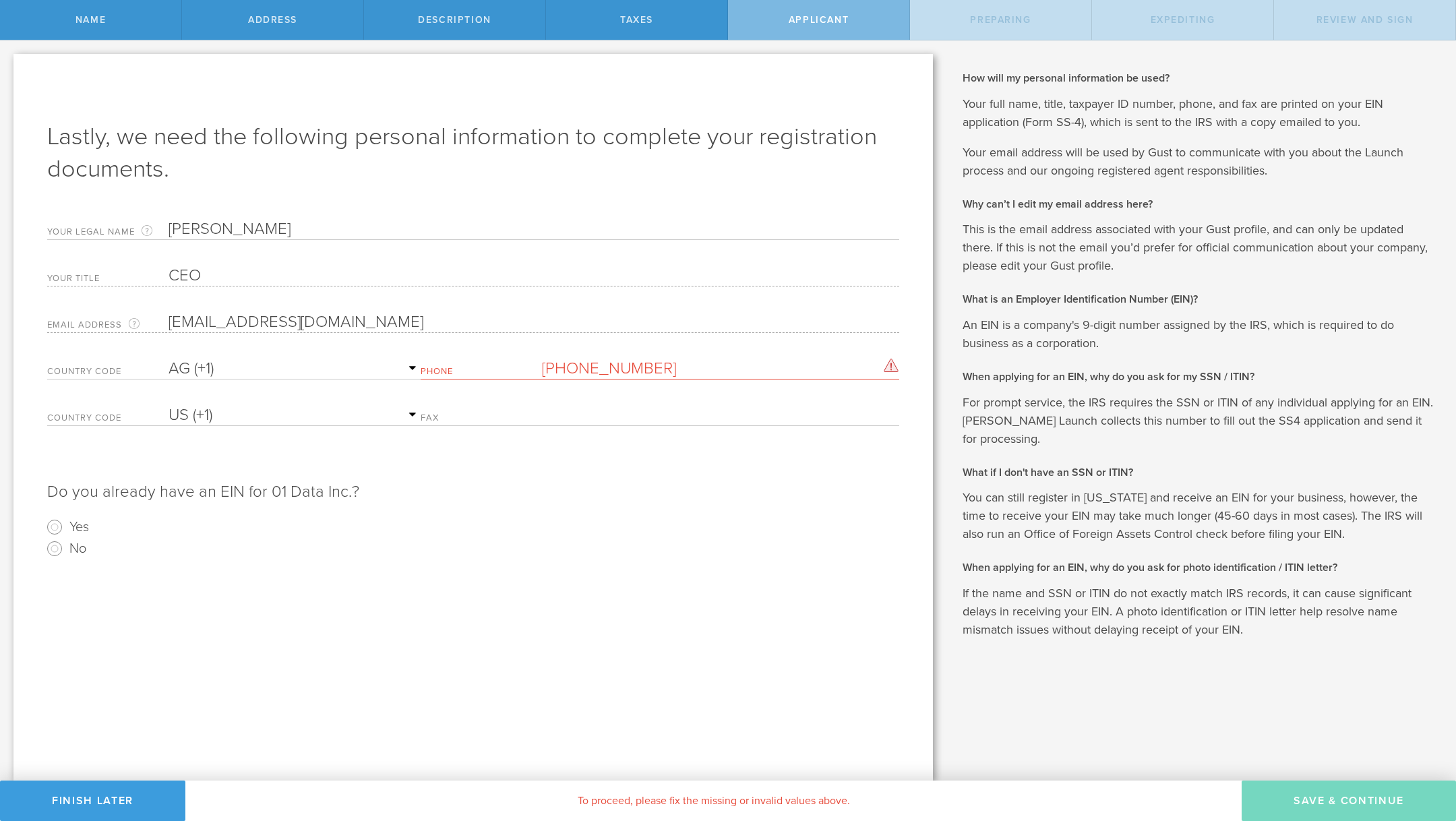
select select "US"
click at [169, 359] on select "AC (+247) AD (+376) AE (+971) AF (+93) AG (+1) AI (+1) AL (+355) AM (+374) AO (…" at bounding box center [295, 369] width 252 height 20
click at [54, 548] on input "No" at bounding box center [54, 549] width 22 height 22
radio input "true"
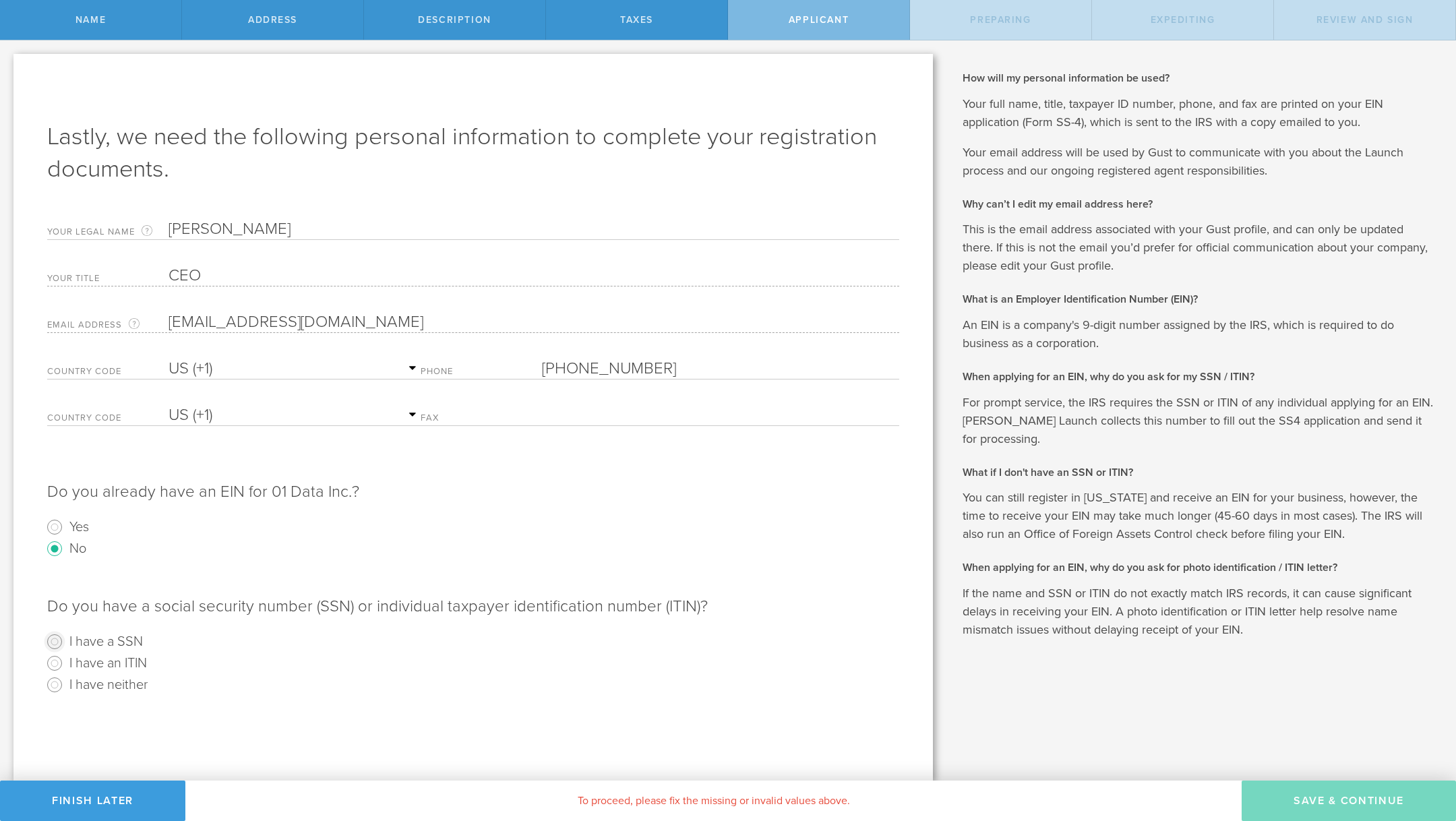
click at [46, 637] on input "I have a SSN" at bounding box center [54, 642] width 22 height 22
radio input "true"
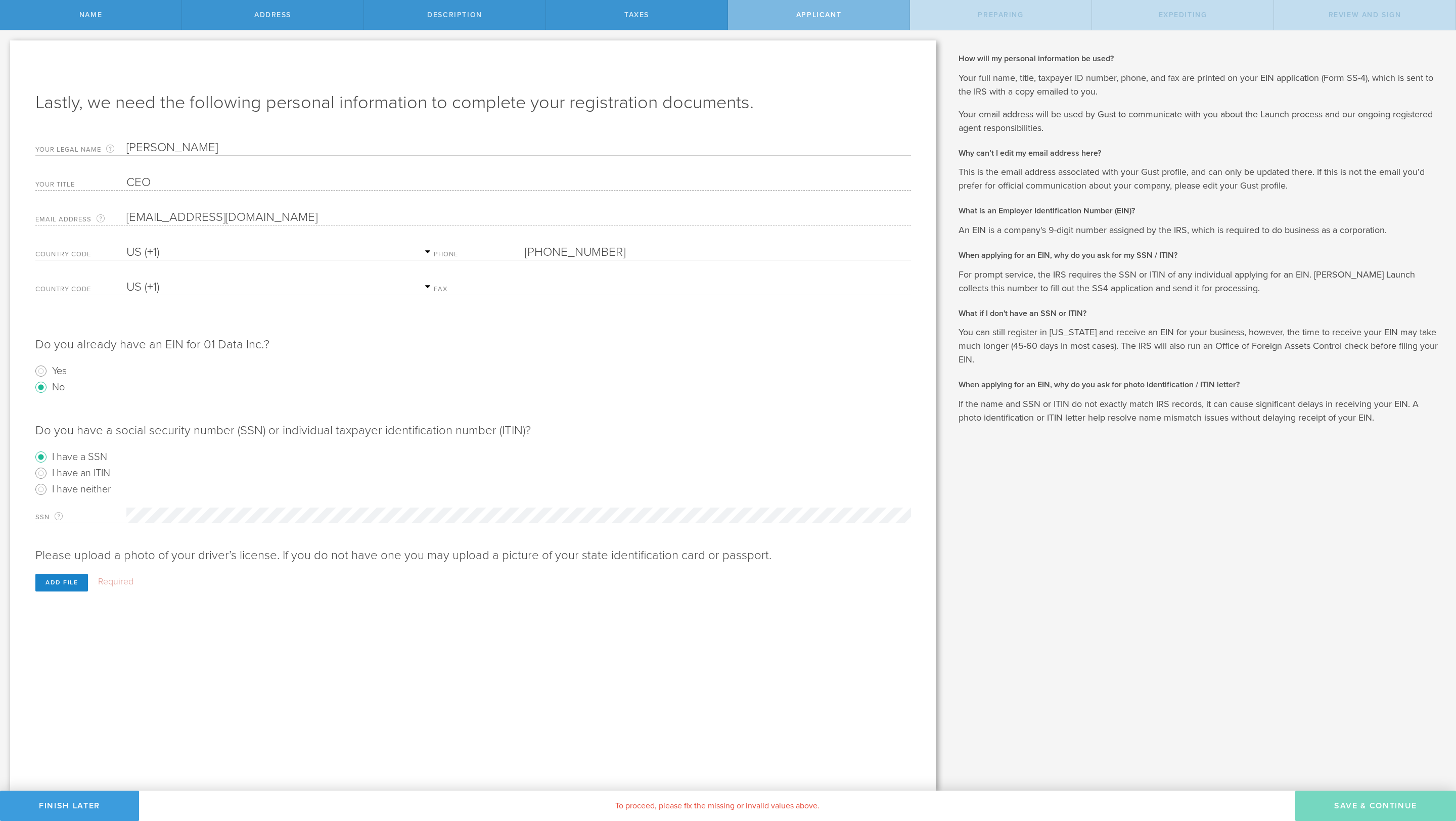
click at [252, 505] on div "SSN For your EIN application, this is your own 9-digit social security number a…" at bounding box center [473, 512] width 876 height 21
click at [189, 173] on div "Your title CEO" at bounding box center [473, 180] width 876 height 21
click at [79, 578] on div "Add file" at bounding box center [62, 582] width 53 height 18
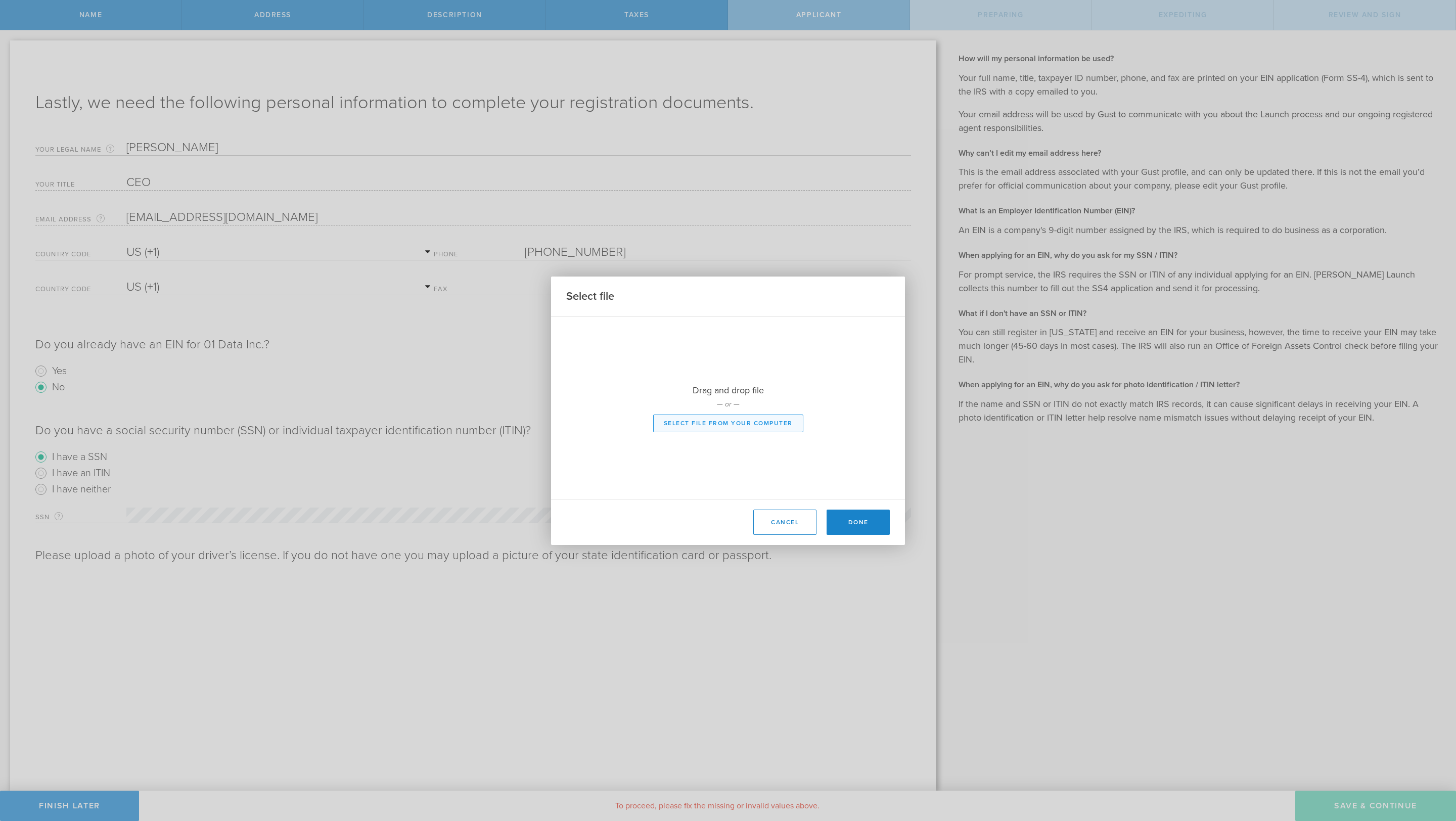
click at [778, 424] on button "Select file from your computer" at bounding box center [729, 423] width 150 height 18
type input "C:\fakepath\Driver License - Mustafa OZGUL - Front.jpeg"
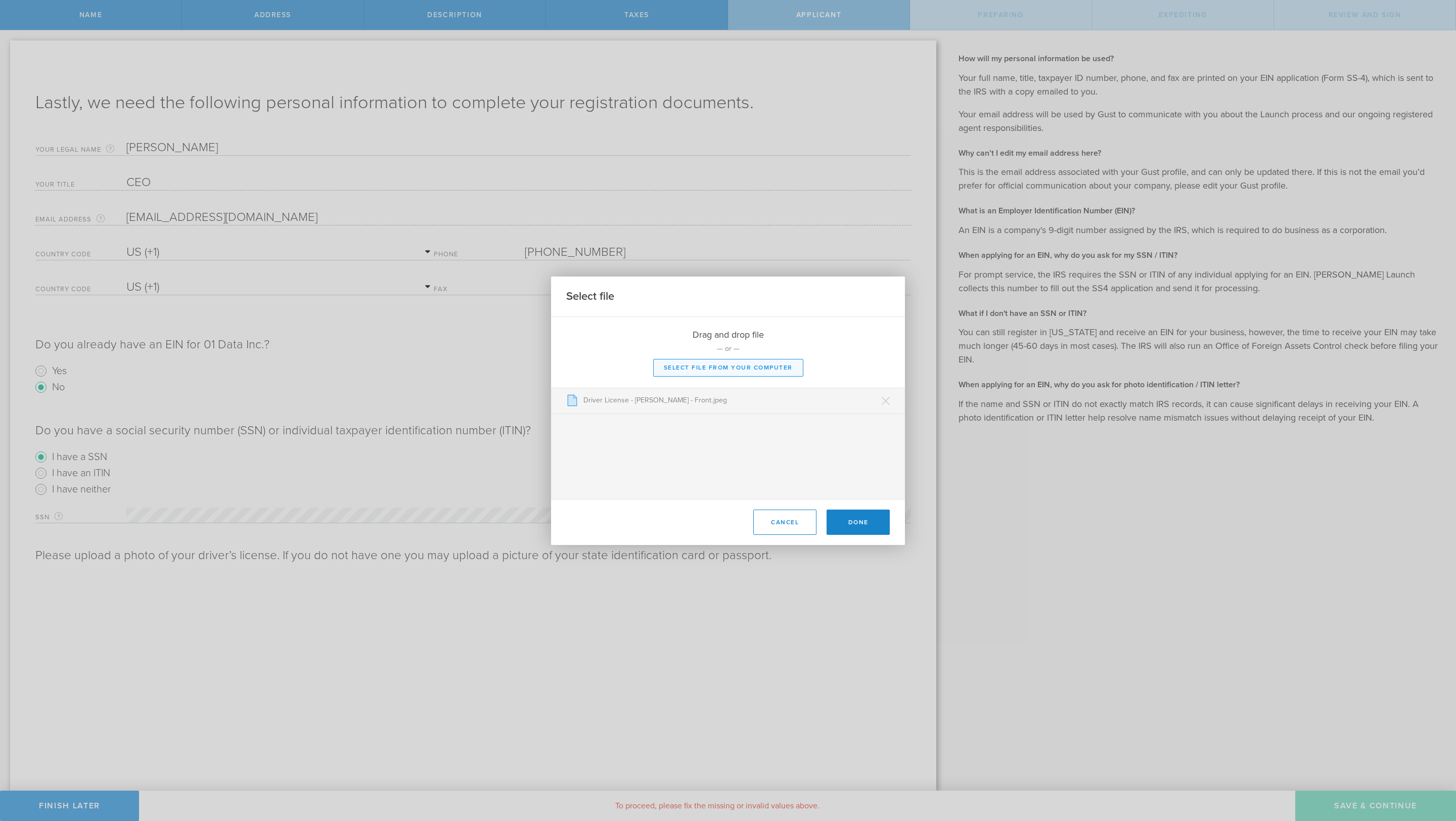
click at [743, 364] on button "Select file from your computer" at bounding box center [729, 367] width 150 height 18
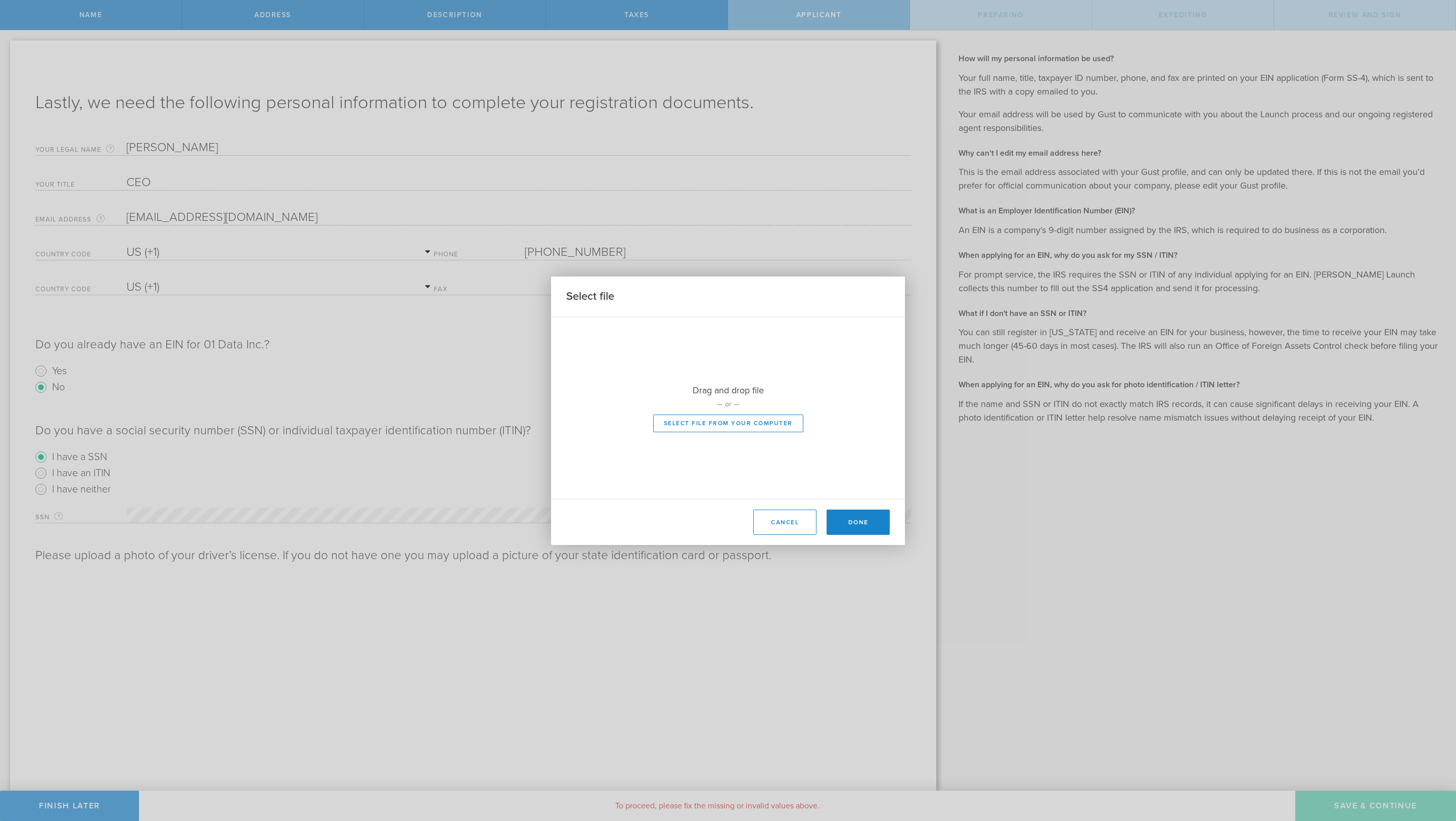
type input "C:\fakepath\Driver License - Mustafa Ozgul - Back.jpeg"
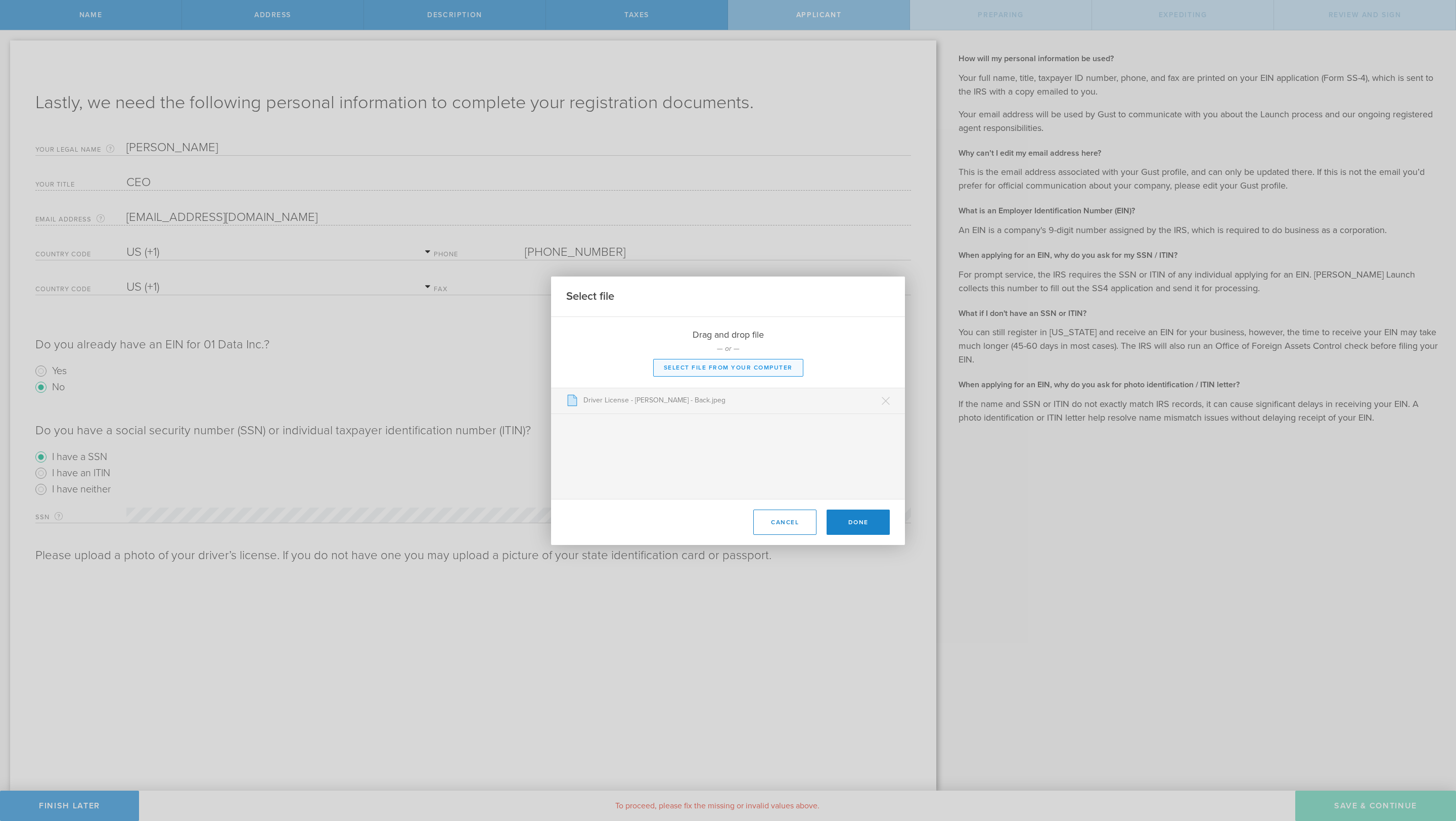
click at [731, 364] on button "Select file from your computer" at bounding box center [729, 367] width 150 height 18
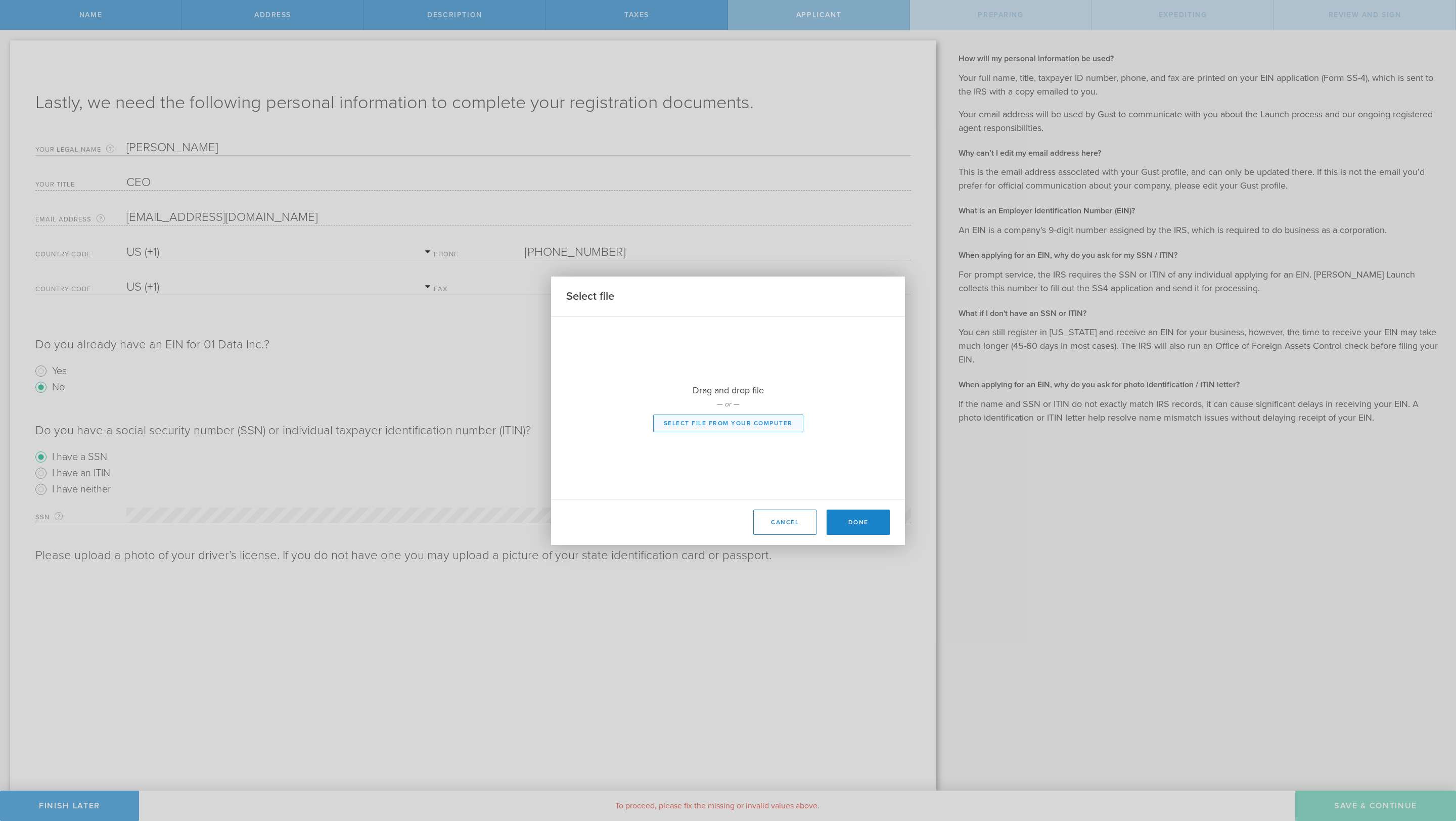
click at [701, 417] on button "Select file from your computer" at bounding box center [729, 423] width 150 height 18
type input "C:\fakepath\Driver License - Mustafa Ozgul.jpg"
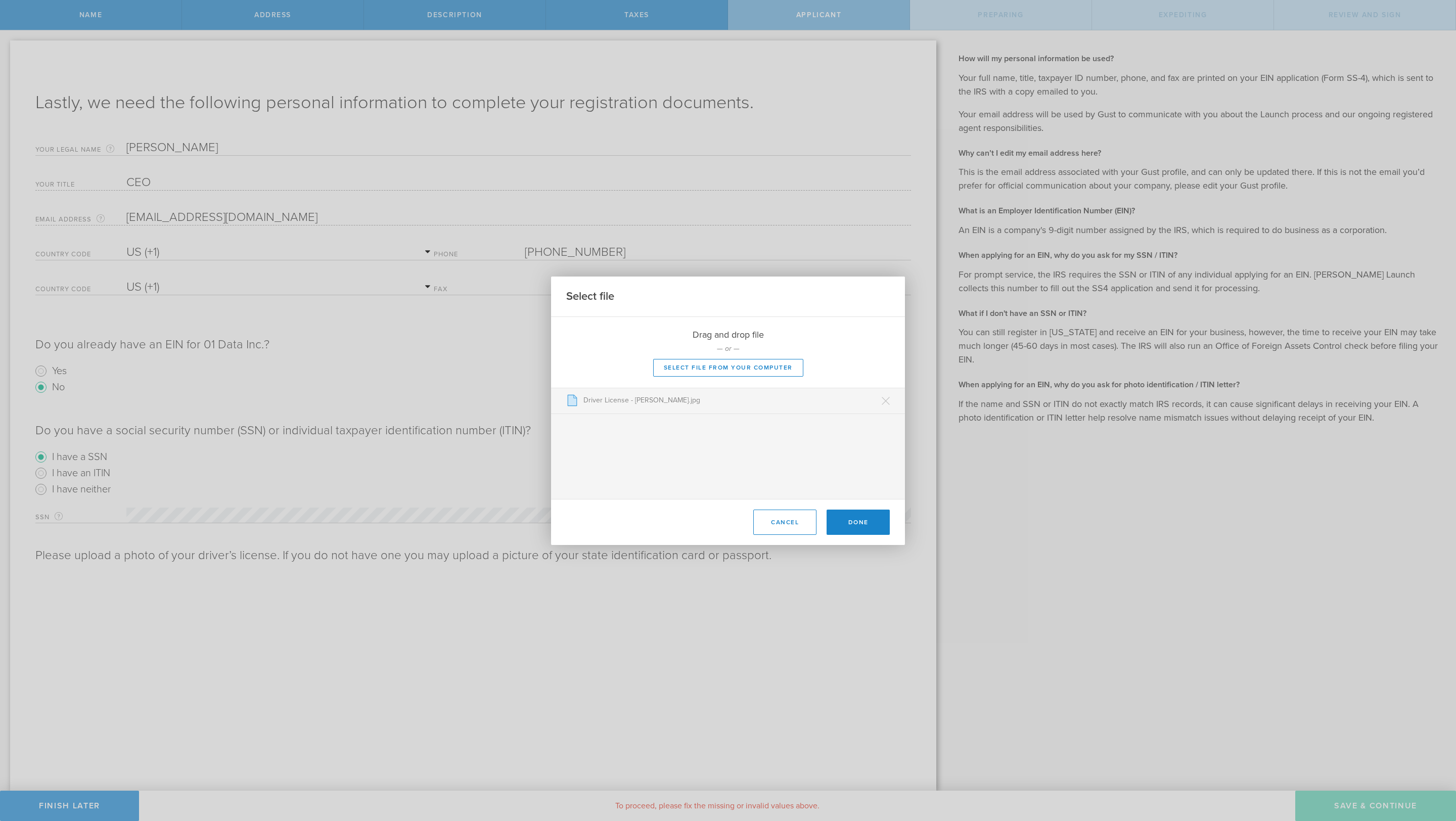
click at [895, 520] on div "Cancel Done" at bounding box center [728, 522] width 354 height 46
click at [873, 523] on button "Done" at bounding box center [858, 522] width 63 height 25
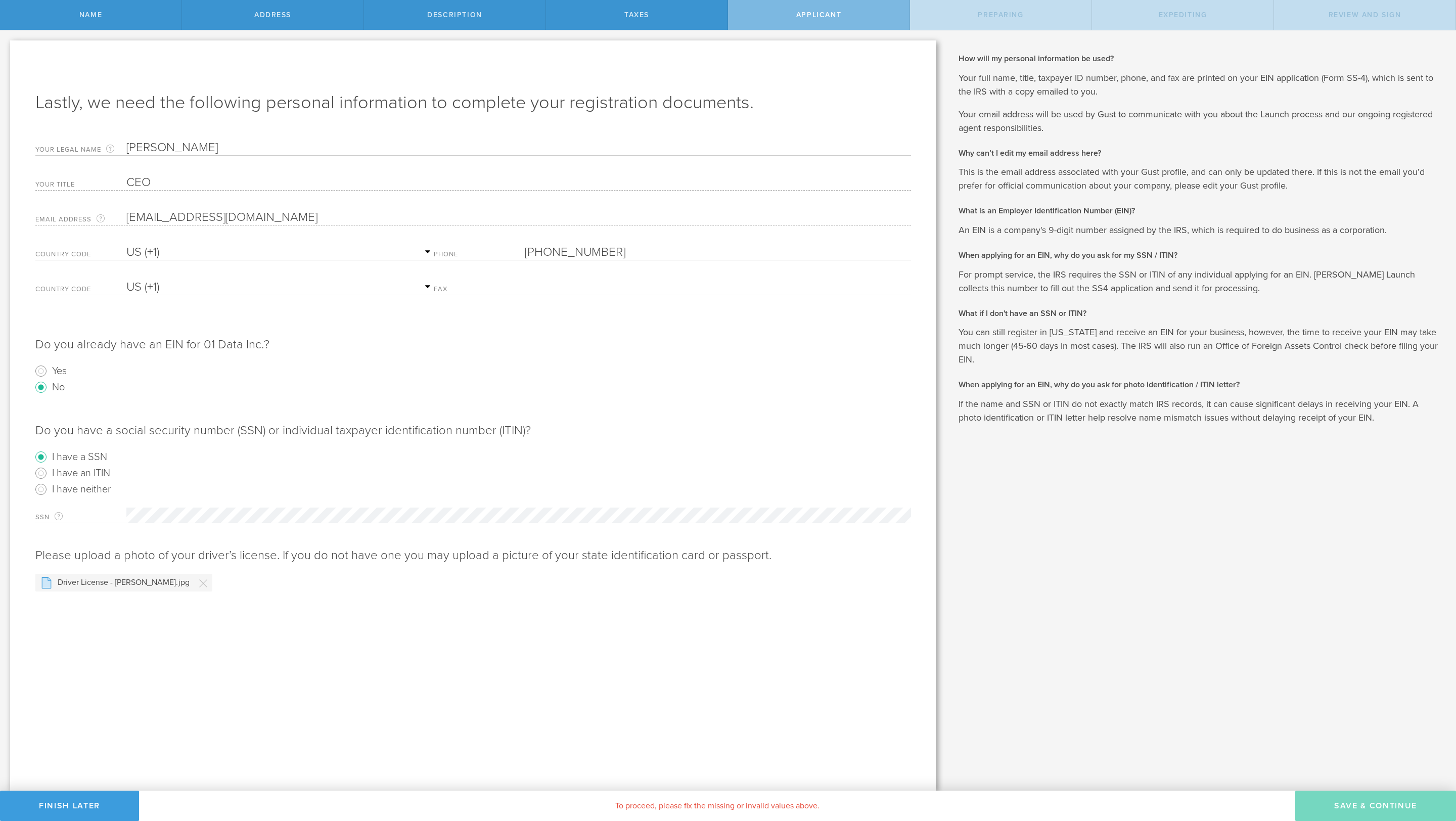
click at [473, 506] on div "SSN For your EIN application, this is your own 9-digit social security number a…" at bounding box center [473, 512] width 876 height 21
click at [135, 611] on div "Lastly, we need the following personal information to complete your registratio…" at bounding box center [473, 415] width 926 height 750
click at [207, 362] on div "Do you already have an EIN for 01 Data Inc.? Yes No" at bounding box center [473, 352] width 876 height 86
click at [47, 473] on input "I have an ITIN" at bounding box center [41, 473] width 16 height 16
radio input "true"
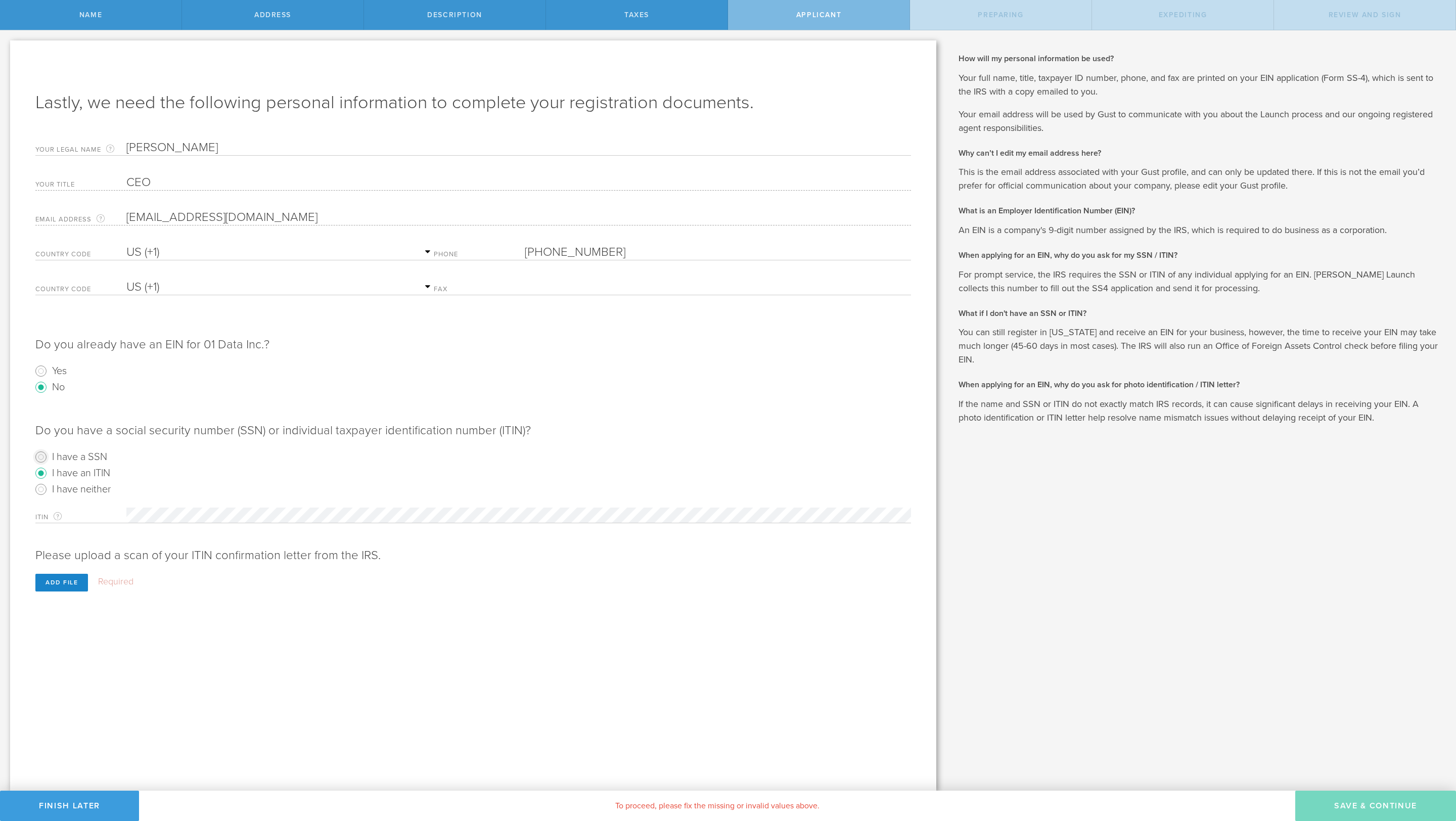
click at [42, 452] on input "I have a SSN" at bounding box center [41, 457] width 16 height 16
radio input "true"
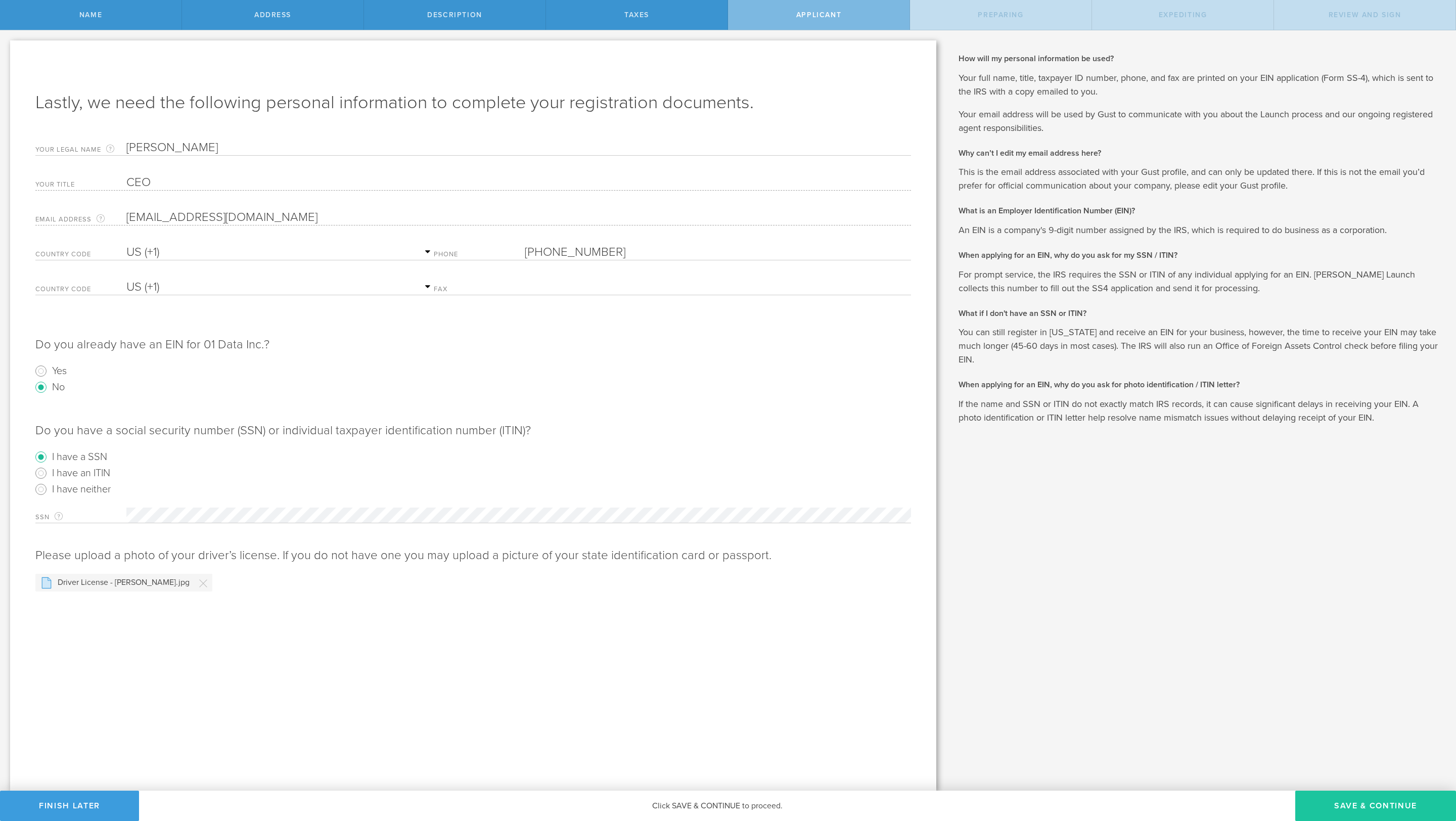
click at [1091, 615] on button "Save & Continue" at bounding box center [1376, 806] width 161 height 31
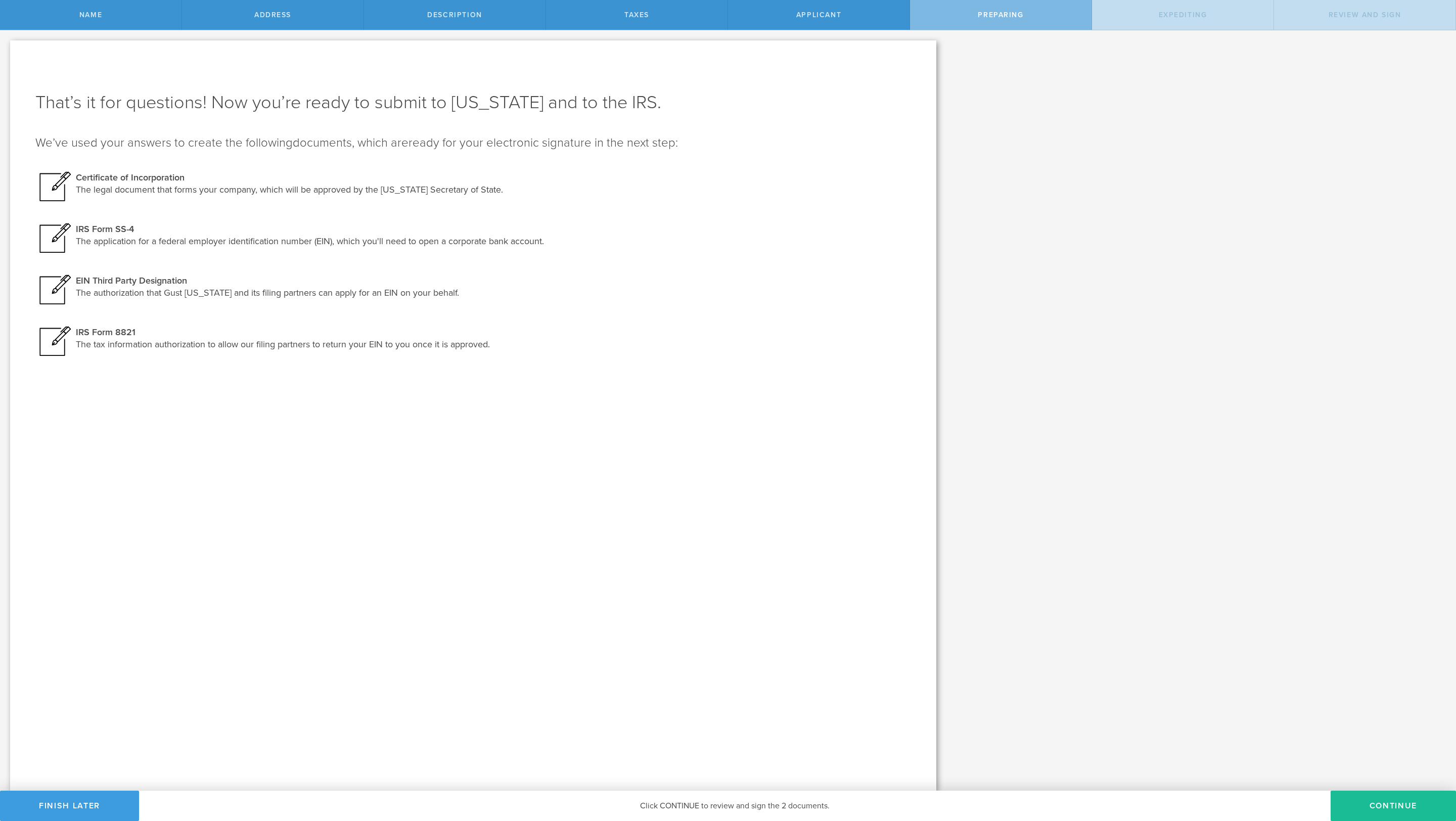
click at [59, 225] on div at bounding box center [56, 238] width 41 height 31
click at [58, 244] on div at bounding box center [56, 238] width 41 height 31
click at [58, 295] on div at bounding box center [56, 290] width 41 height 31
click at [1091, 615] on button "Continue" at bounding box center [1393, 806] width 125 height 31
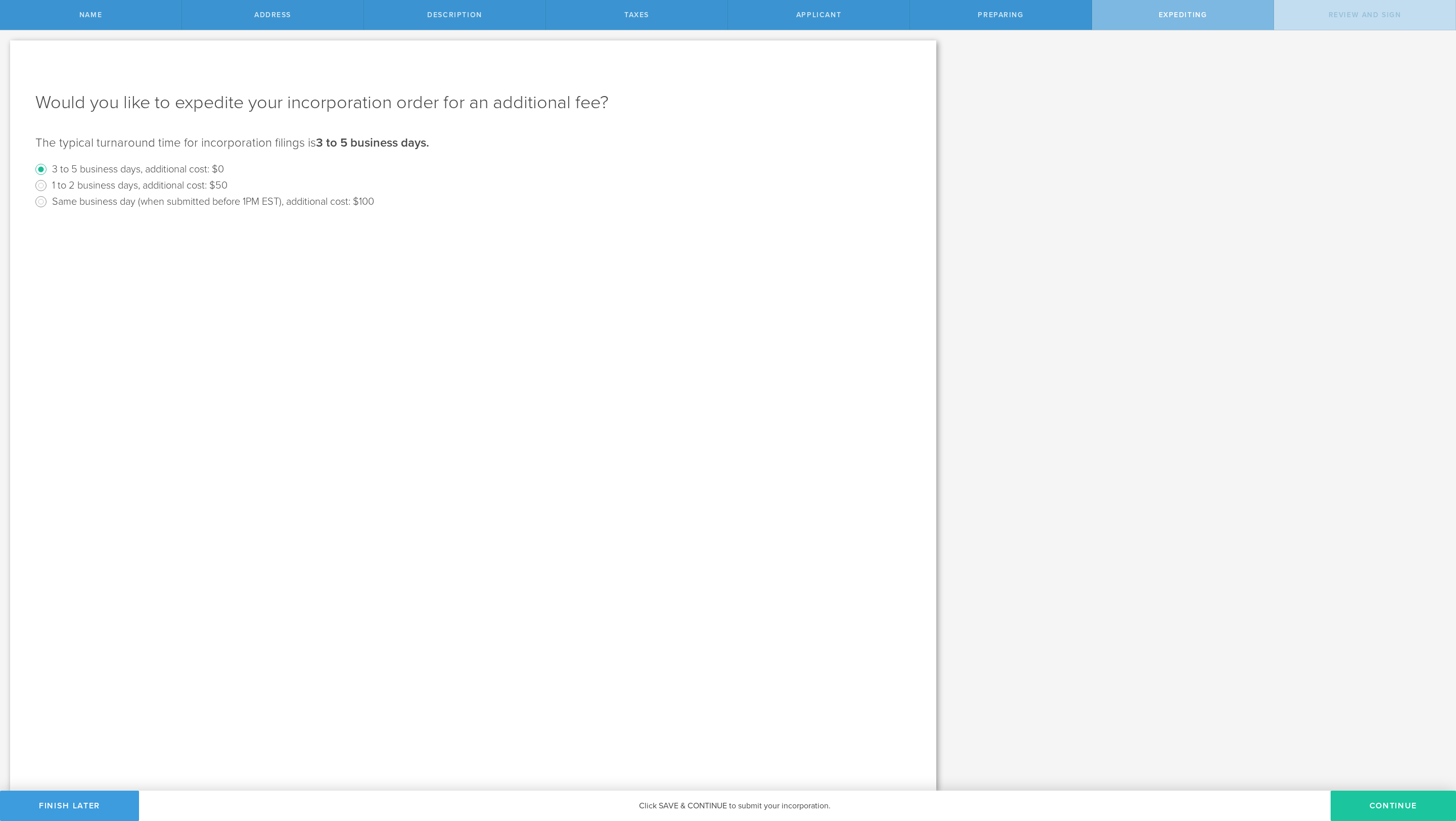
click at [1091, 615] on button "Continue" at bounding box center [1393, 806] width 125 height 31
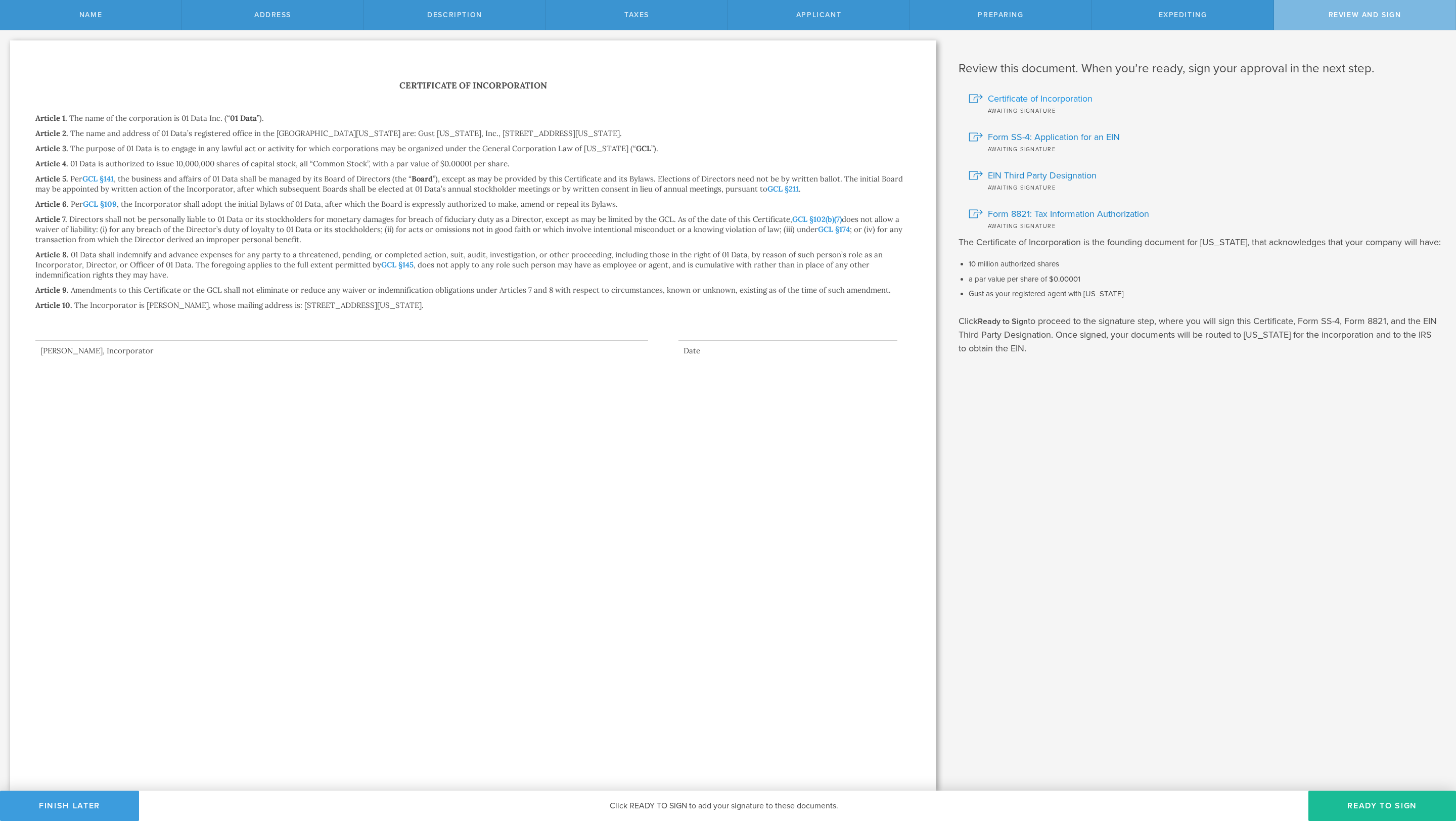
click at [997, 98] on span "Certificate of Incorporation" at bounding box center [1040, 98] width 105 height 13
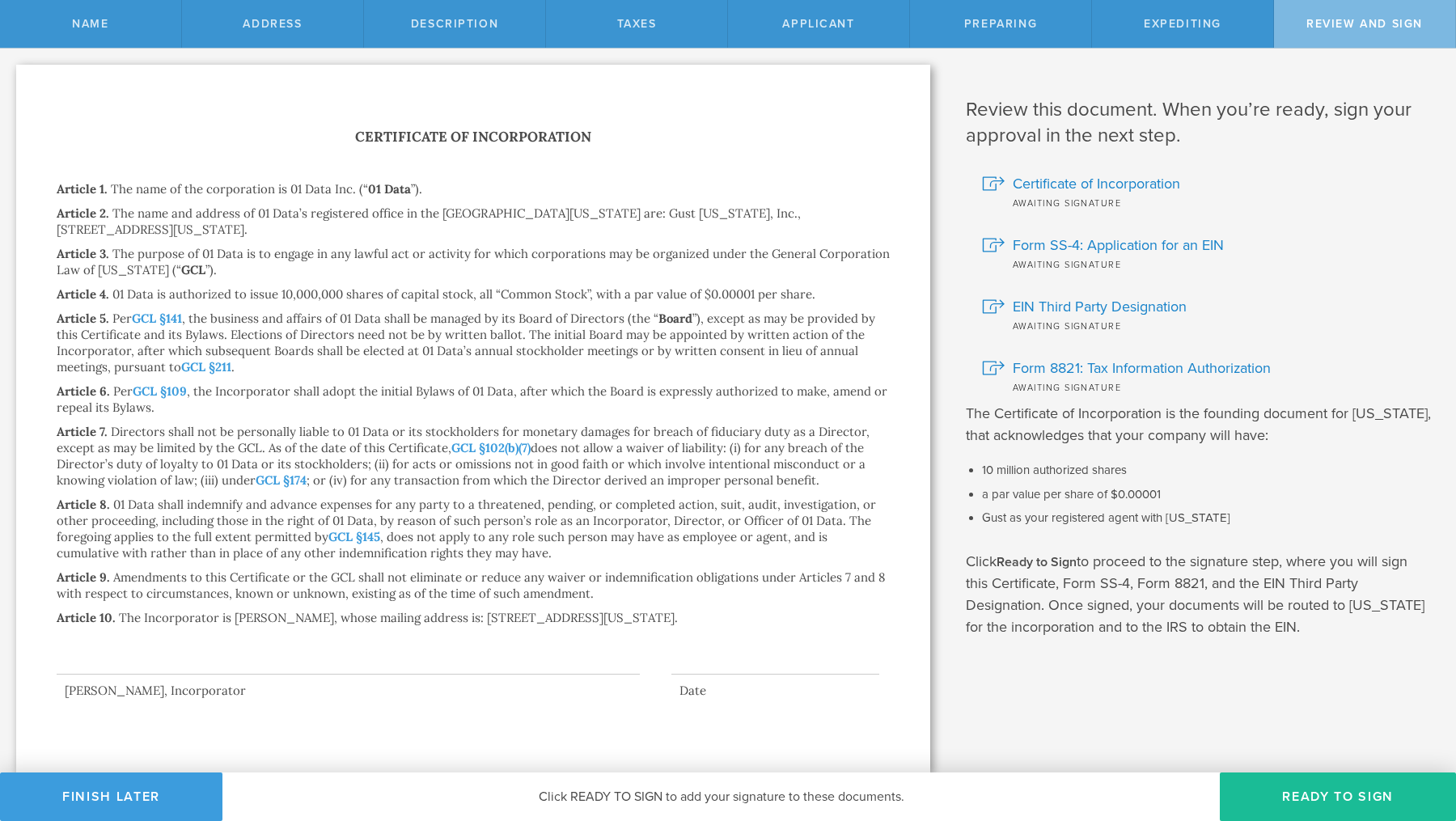
click at [364, 664] on div at bounding box center [348, 642] width 583 height 65
click at [600, 561] on div "Article 8. 01 Data shall indemnify and advance expenses for any party to a thre…" at bounding box center [473, 529] width 833 height 65
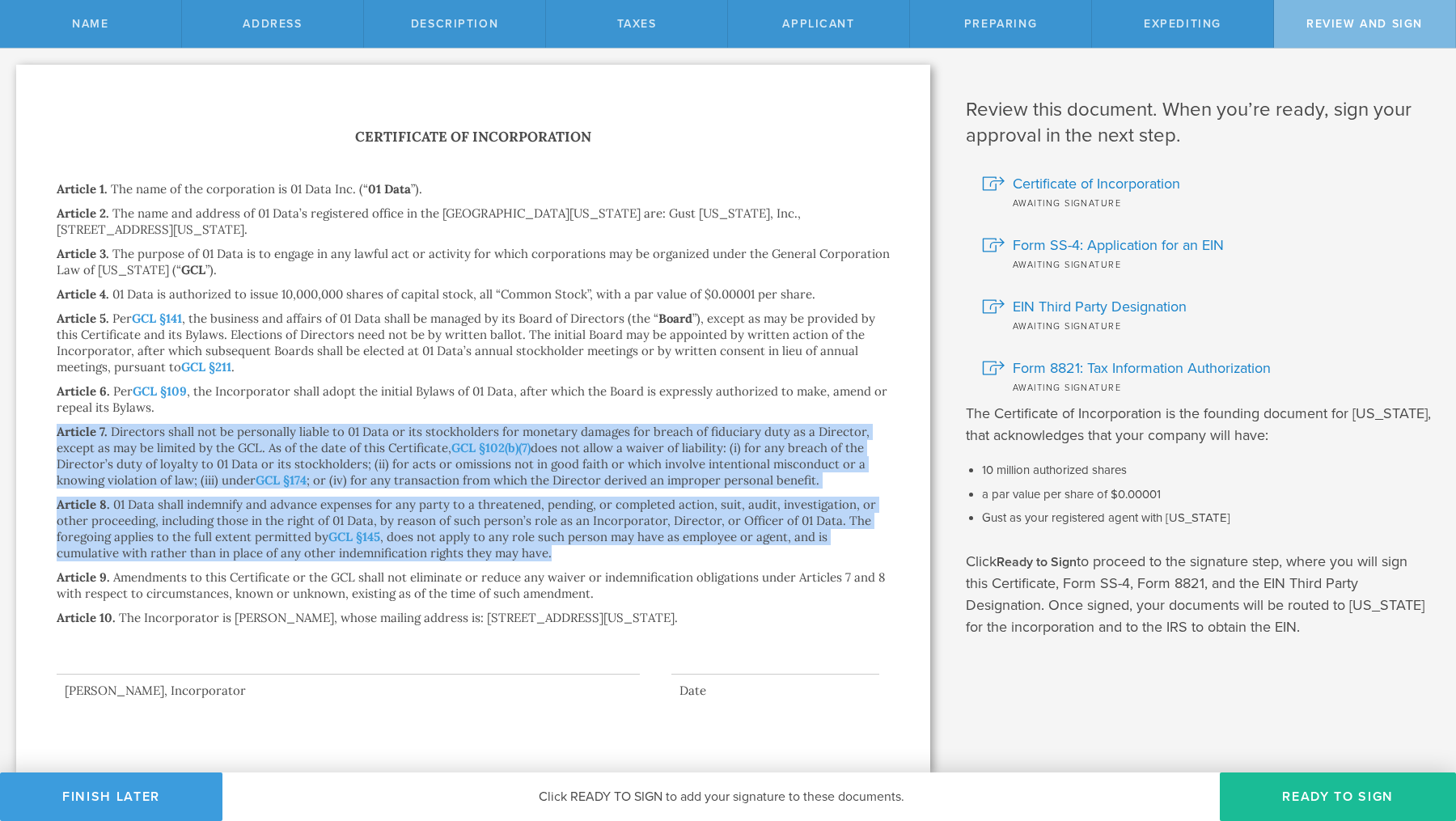
drag, startPoint x: 600, startPoint y: 561, endPoint x: 7, endPoint y: 427, distance: 608.0
click at [7, 427] on div "First, let’s name the entity to be incorporated. Entity Name The name of your D…" at bounding box center [473, 410] width 946 height 724
copy div "Article 7. Directors shall not be personally liable to 01 Data or its stockhold…"
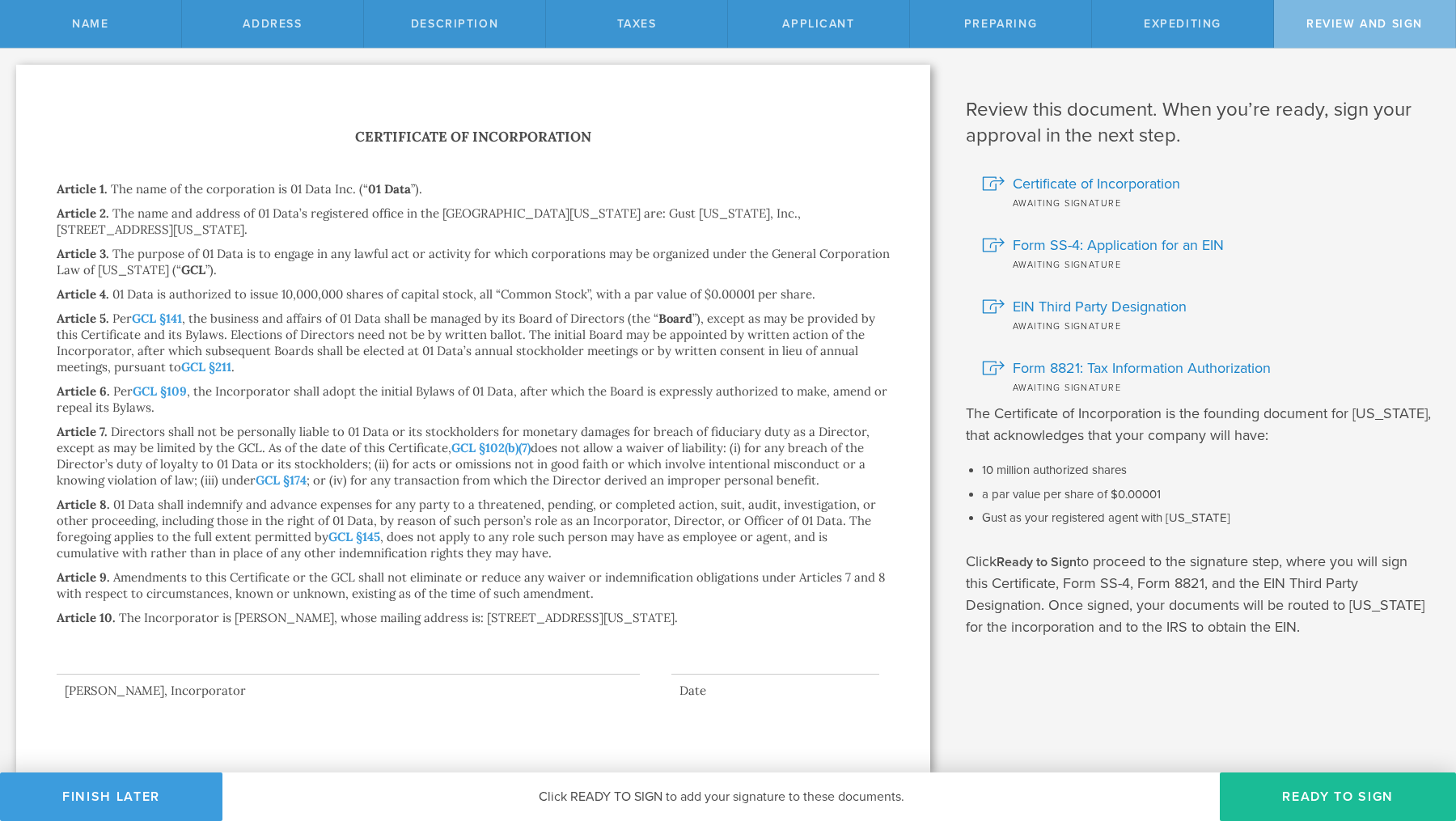
click at [627, 588] on div "Article 9. Amendments to this Certificate or the GCL shall not eliminate or red…" at bounding box center [473, 586] width 833 height 33
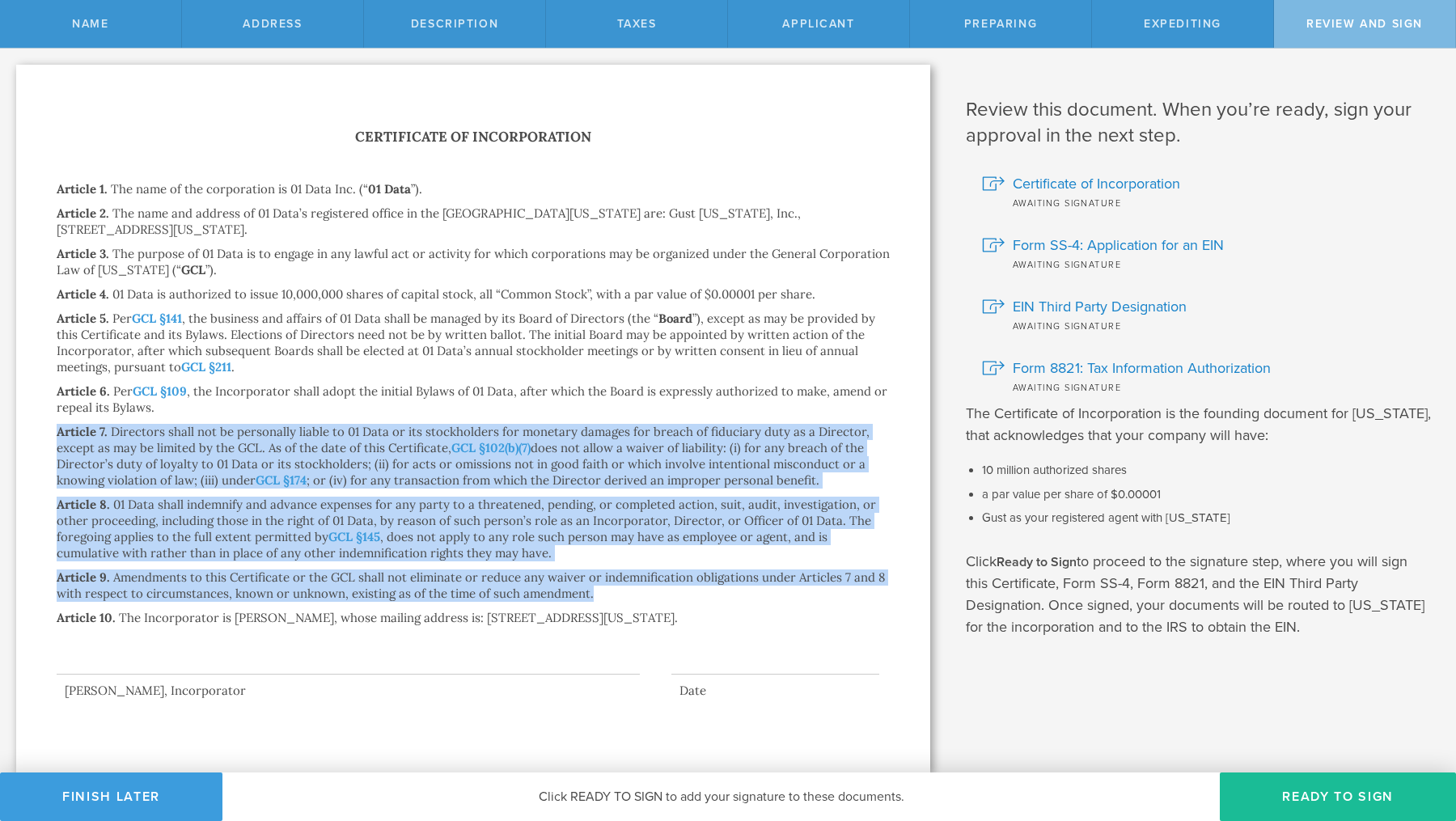
drag, startPoint x: 616, startPoint y: 598, endPoint x: 3, endPoint y: 430, distance: 635.6
click at [3, 429] on div "First, let’s name the entity to be incorporated. Entity Name The name of your D…" at bounding box center [473, 410] width 946 height 724
copy div "Article 7. Directors shall not be personally liable to 01 Data or its stockhold…"
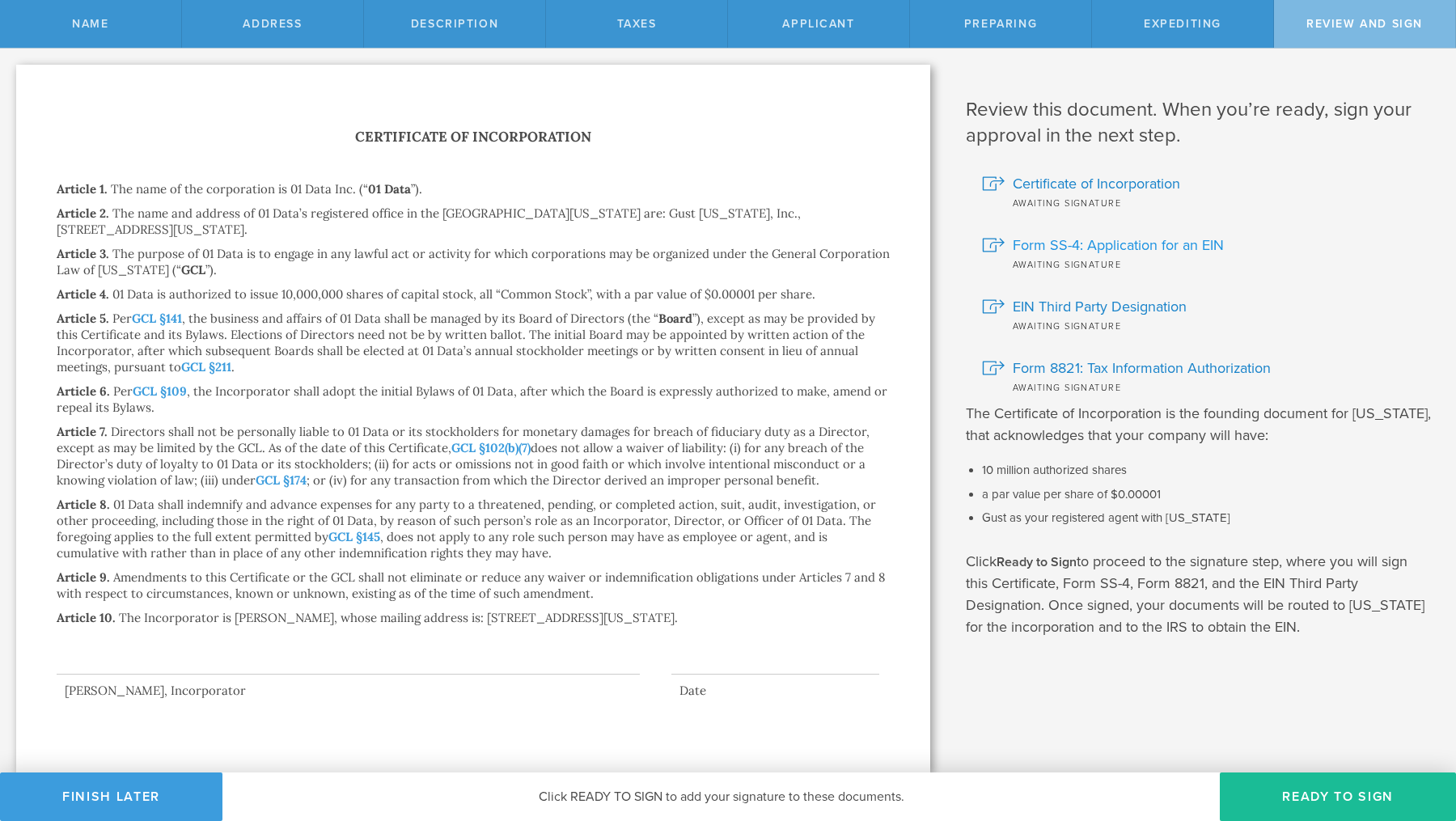
click at [1070, 241] on span "Form SS-4: Application for an EIN" at bounding box center [1118, 244] width 211 height 21
click at [1104, 307] on span "EIN Third Party Designation" at bounding box center [1100, 306] width 174 height 21
drag, startPoint x: 1261, startPoint y: 292, endPoint x: 1184, endPoint y: 288, distance: 77.1
click at [1187, 294] on div "EIN Third Party Designation Awaiting signature" at bounding box center [1198, 303] width 466 height 61
drag, startPoint x: 998, startPoint y: 281, endPoint x: 1237, endPoint y: 310, distance: 240.8
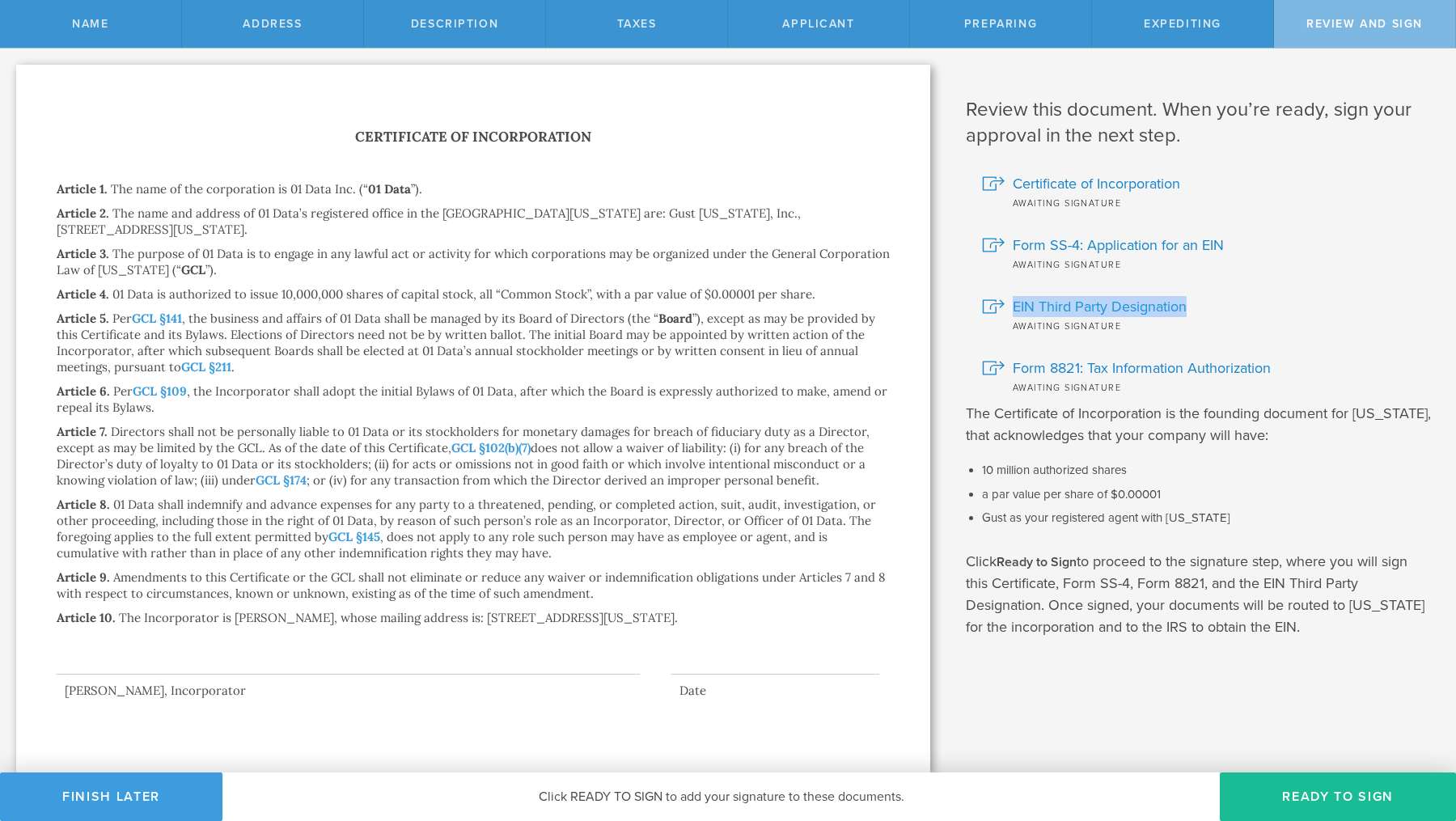
click at [1237, 310] on div "EIN Third Party Designation Awaiting signature" at bounding box center [1198, 303] width 466 height 61
copy link "EIN Third Party Designation"
click at [1146, 366] on span "Form 8821: Tax Information Authorization" at bounding box center [1141, 367] width 258 height 21
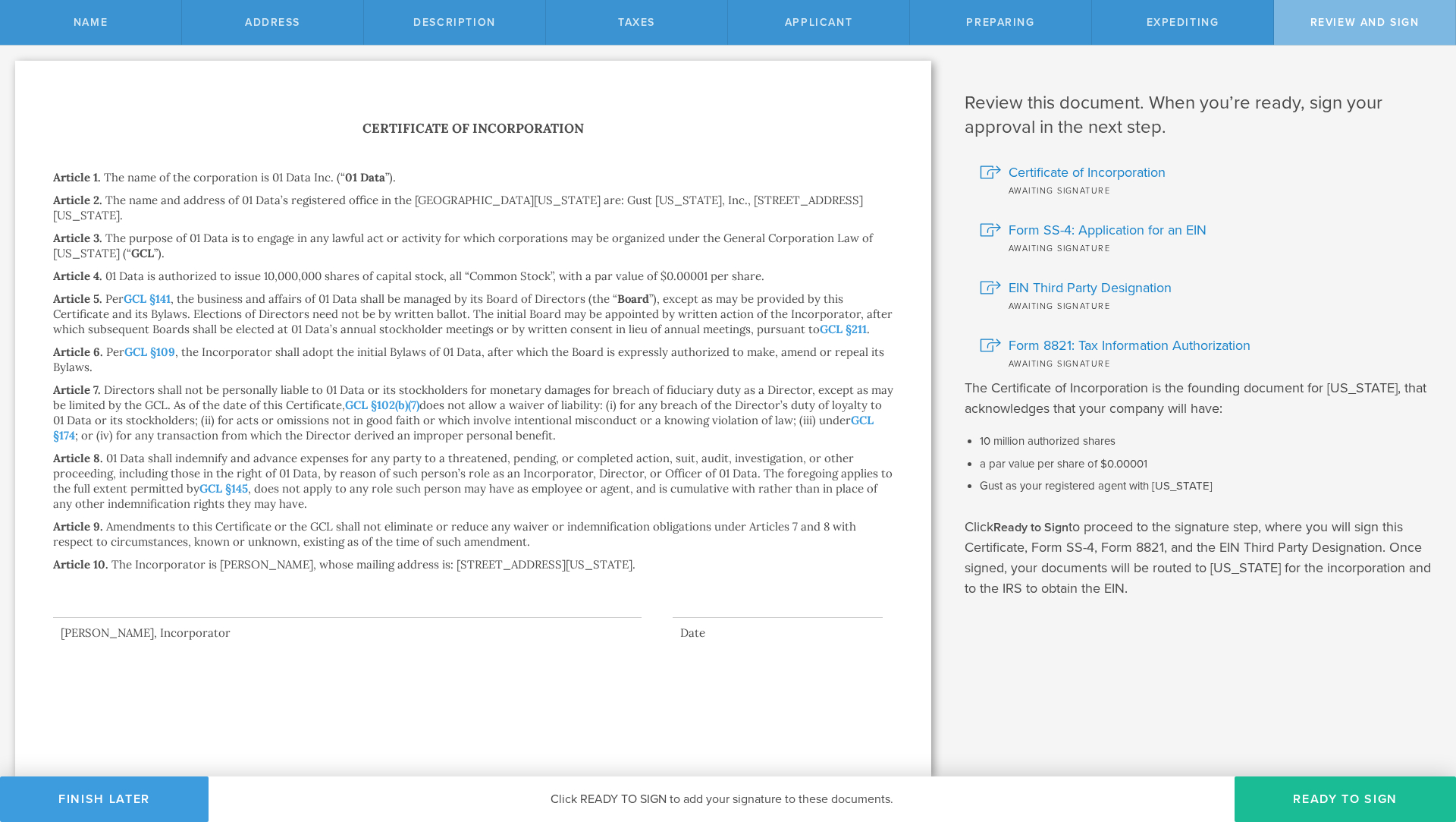
click at [450, 597] on div at bounding box center [348, 588] width 589 height 61
click at [364, 614] on div at bounding box center [348, 588] width 589 height 61
click at [320, 613] on div at bounding box center [348, 588] width 589 height 61
click at [1378, 797] on button "Ready to Sign" at bounding box center [1345, 799] width 221 height 46
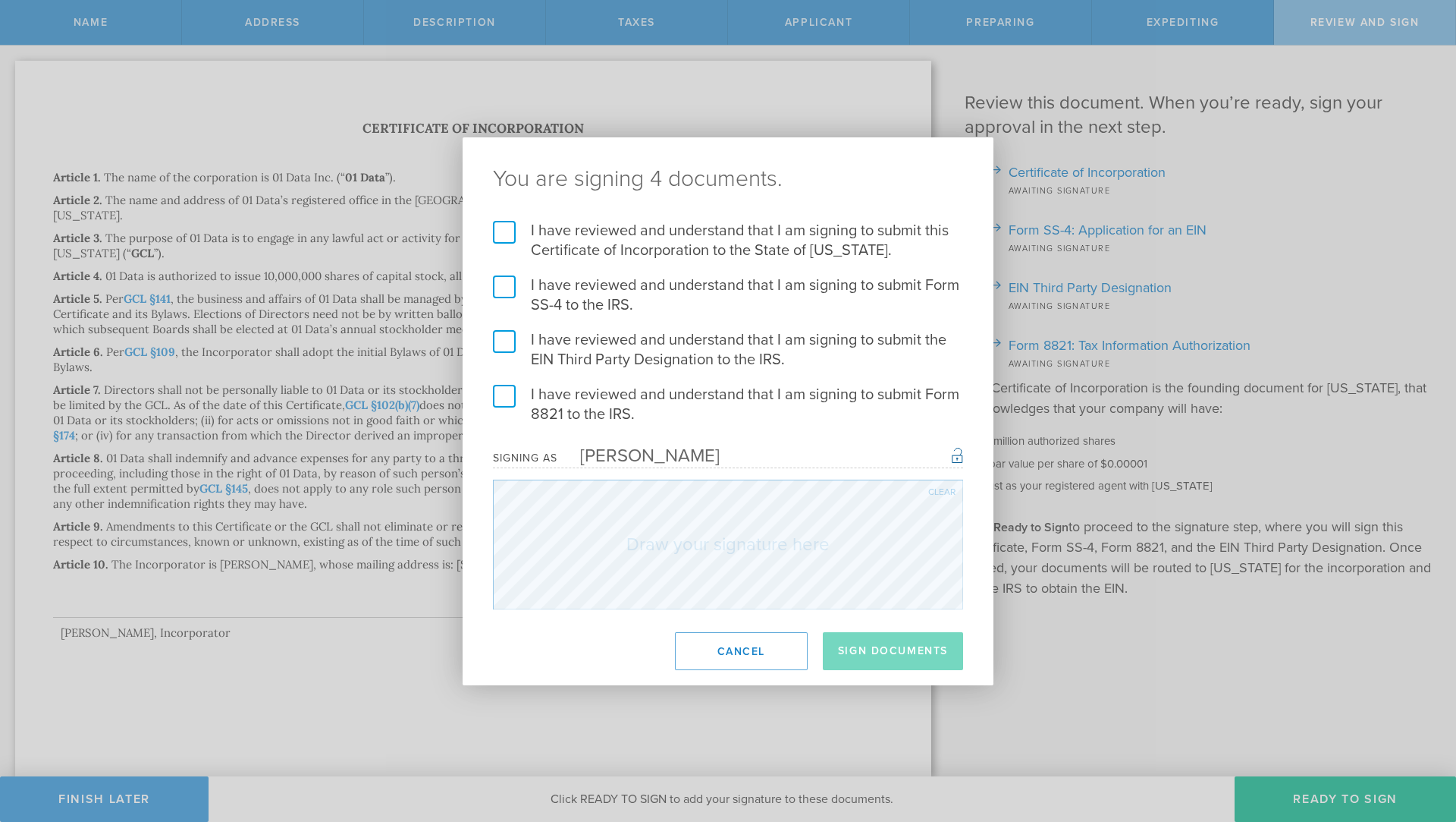
click at [498, 236] on label "I have reviewed and understand that I am signing to submit this Certificate of …" at bounding box center [728, 240] width 471 height 40
click at [0, 0] on input "I have reviewed and understand that I am signing to submit this Certificate of …" at bounding box center [0, 0] width 0 height 0
click at [505, 287] on label "I have reviewed and understand that I am signing to submit Form SS-4 to the IRS." at bounding box center [728, 295] width 471 height 40
click at [0, 0] on input "I have reviewed and understand that I am signing to submit Form SS-4 to the IRS." at bounding box center [0, 0] width 0 height 0
click at [508, 352] on label "I have reviewed and understand that I am signing to submit the EIN Third Party …" at bounding box center [728, 349] width 471 height 40
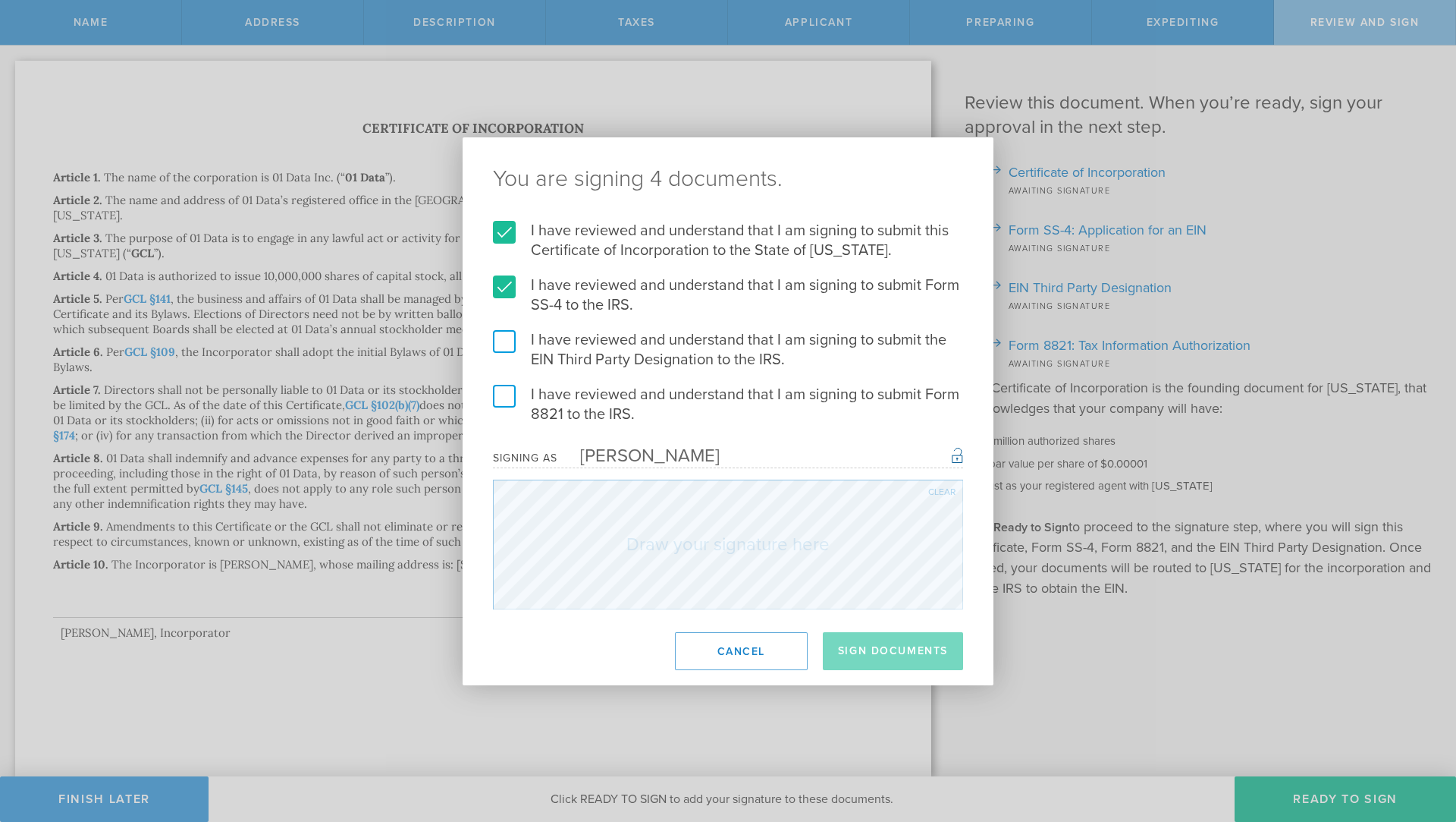
click at [0, 0] on input "I have reviewed and understand that I am signing to submit the EIN Third Party …" at bounding box center [0, 0] width 0 height 0
click at [507, 405] on label "I have reviewed and understand that I am signing to submit Form 8821 to the IRS." at bounding box center [728, 404] width 471 height 40
click at [0, 0] on input "I have reviewed and understand that I am signing to submit Form 8821 to the IRS." at bounding box center [0, 0] width 0 height 0
click at [934, 492] on div "Clear" at bounding box center [942, 491] width 27 height 9
click at [940, 490] on div "Clear" at bounding box center [942, 491] width 27 height 9
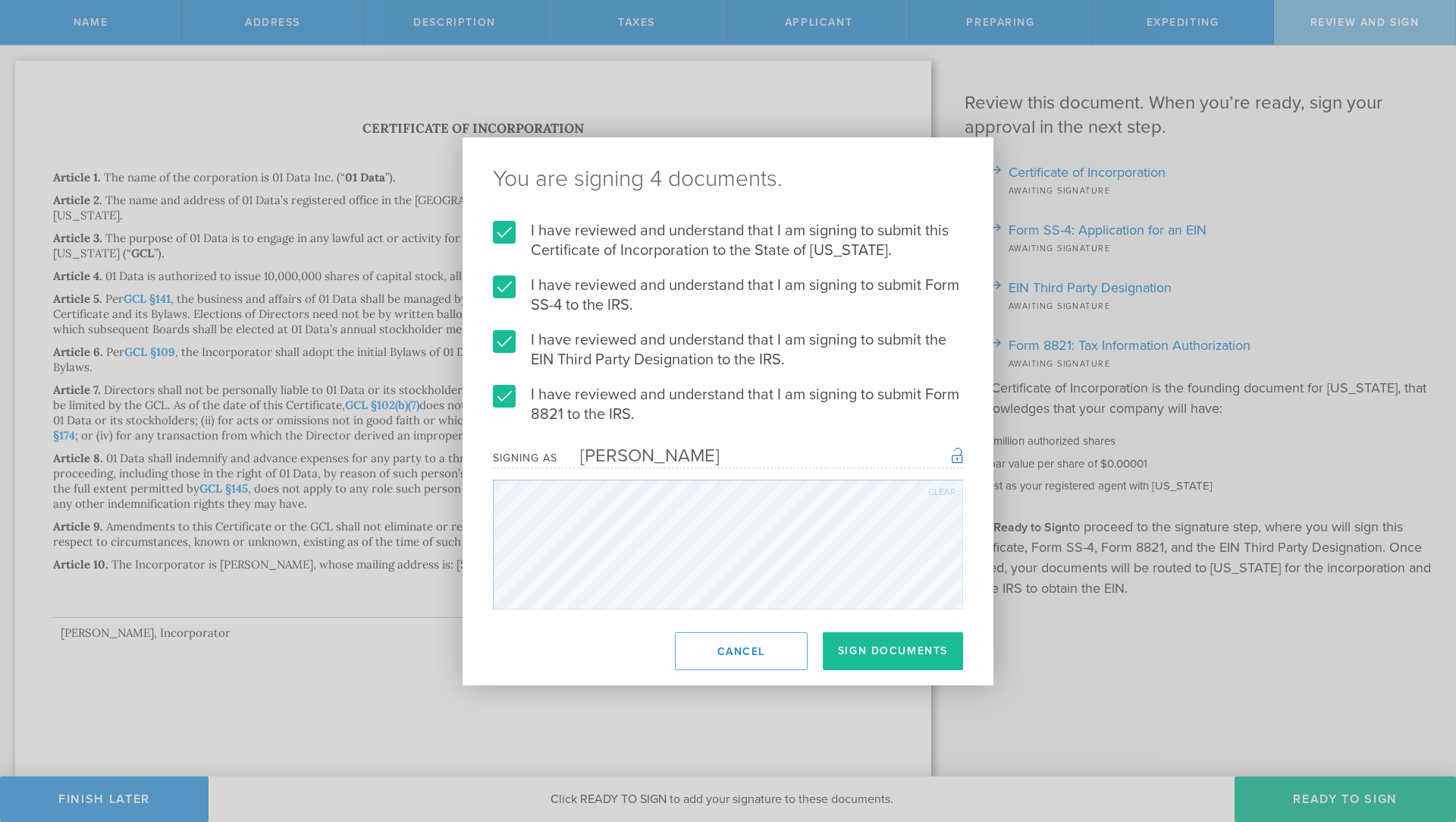
click at [945, 488] on div "Clear" at bounding box center [942, 491] width 27 height 9
click at [952, 488] on div "Clear" at bounding box center [942, 491] width 27 height 9
click at [890, 657] on button "Sign Documents" at bounding box center [892, 651] width 140 height 38
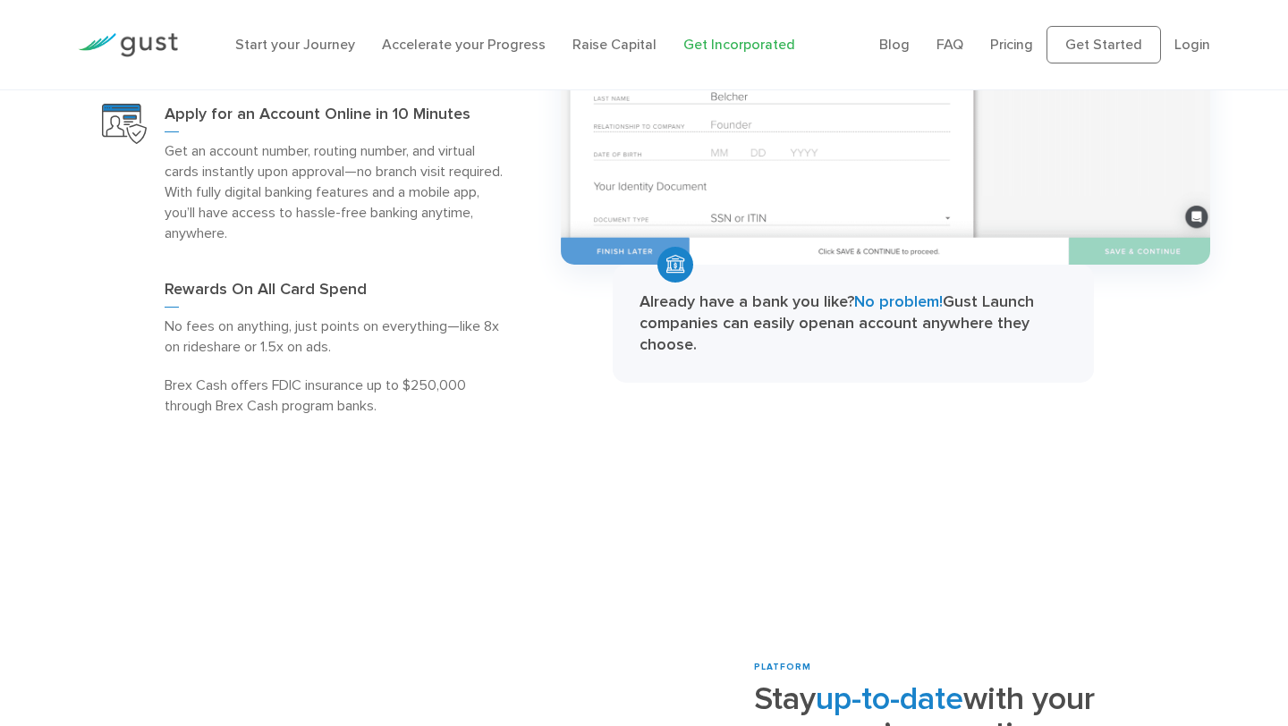
scroll to position [2727, 0]
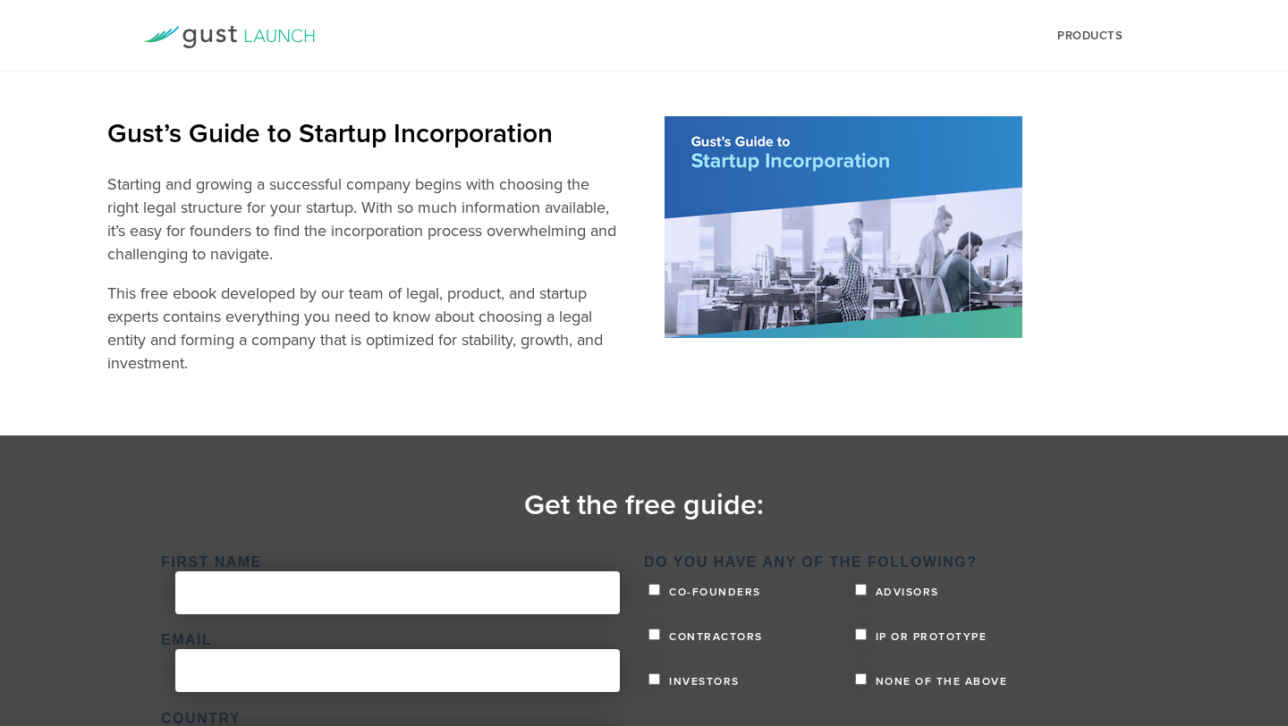
click at [877, 219] on img at bounding box center [844, 227] width 358 height 222
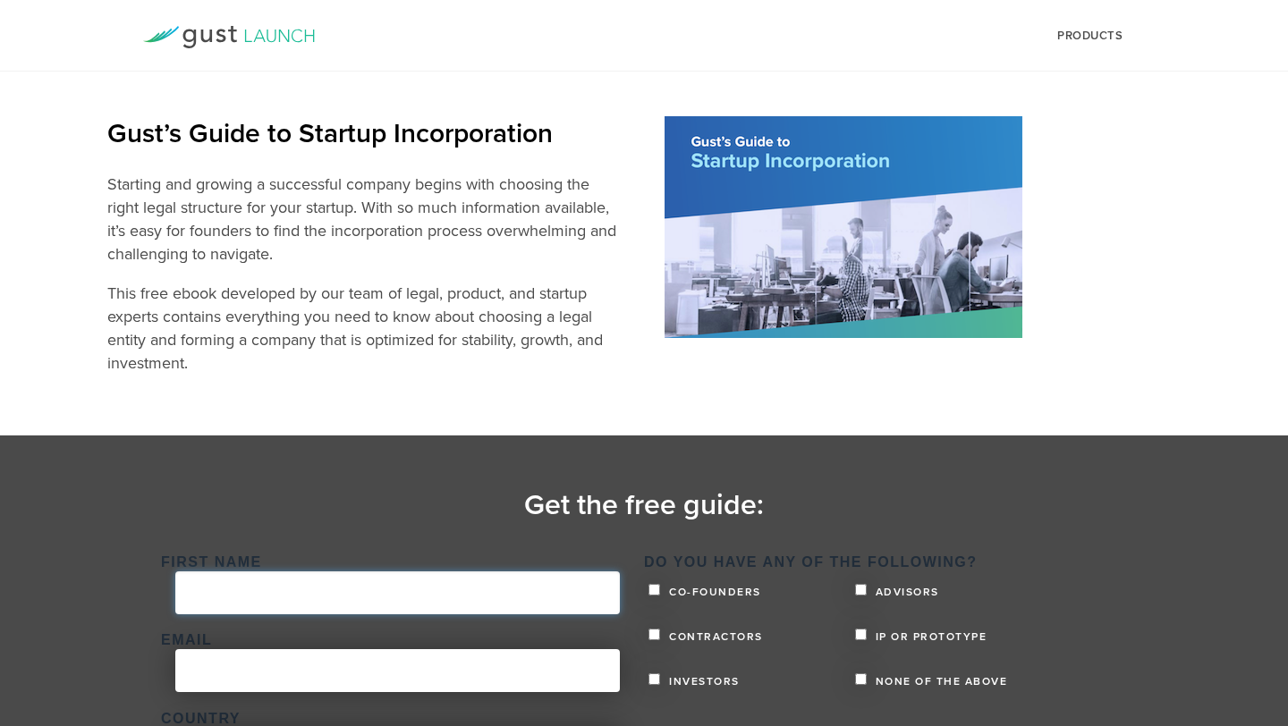
click at [556, 603] on input "First Name *" at bounding box center [397, 593] width 444 height 43
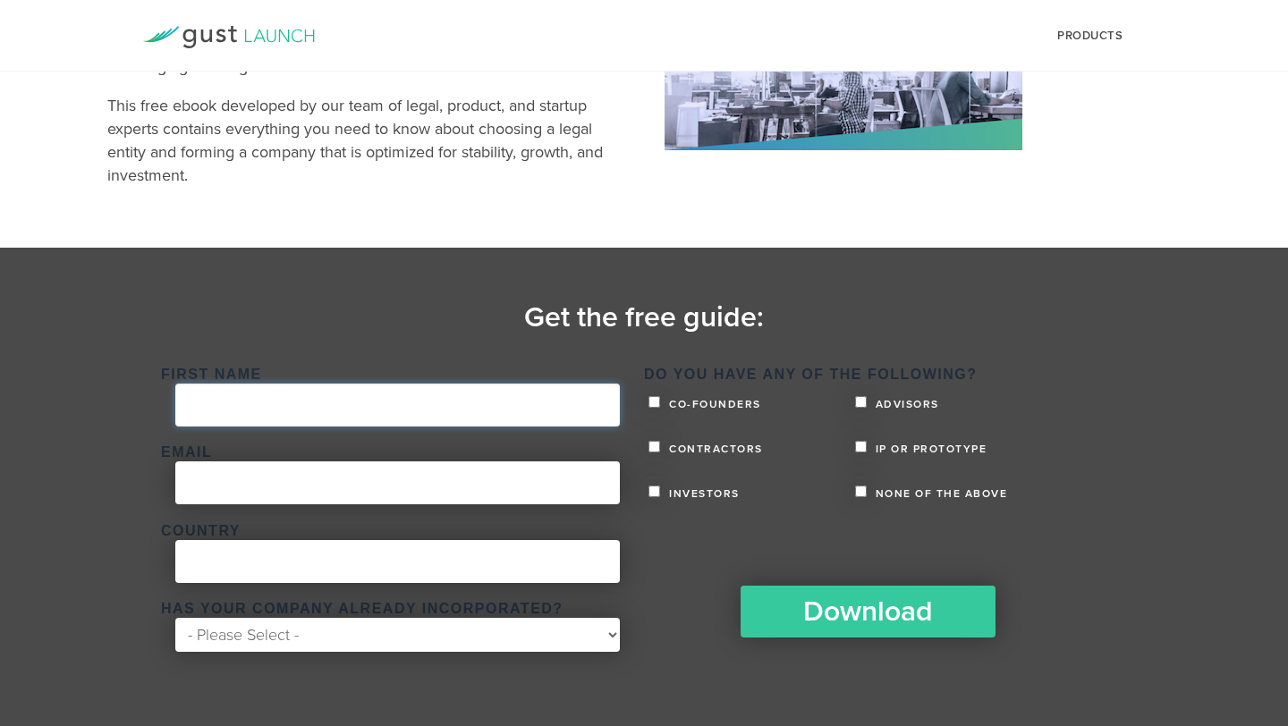
click at [352, 409] on input "First Name *" at bounding box center [397, 405] width 444 height 43
type input "Mustafa"
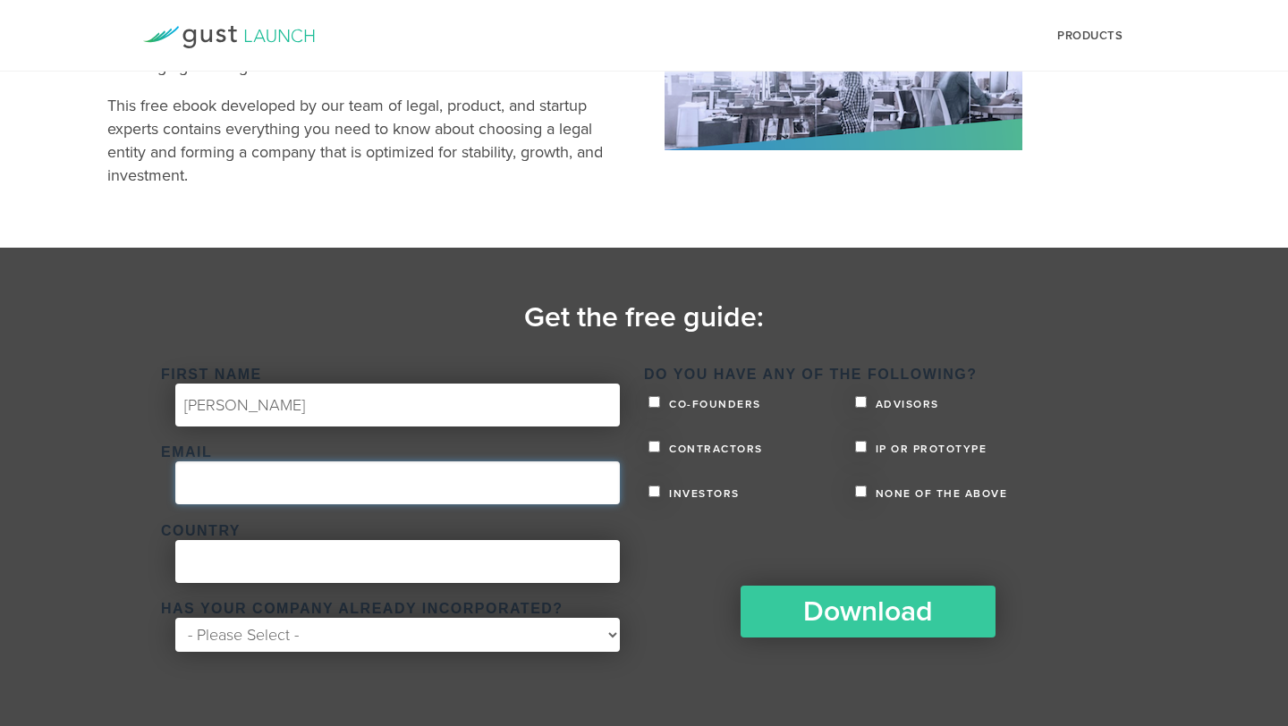
type input "mdozgul@gmail.com"
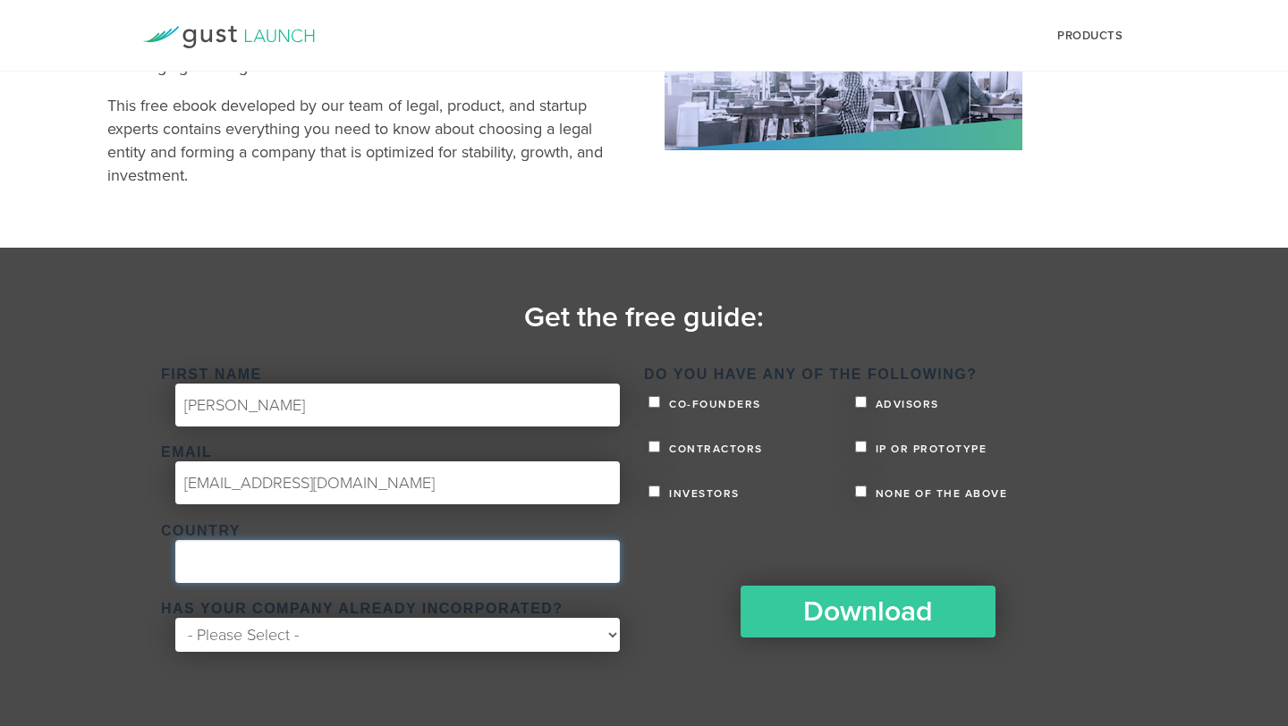
type input "United States"
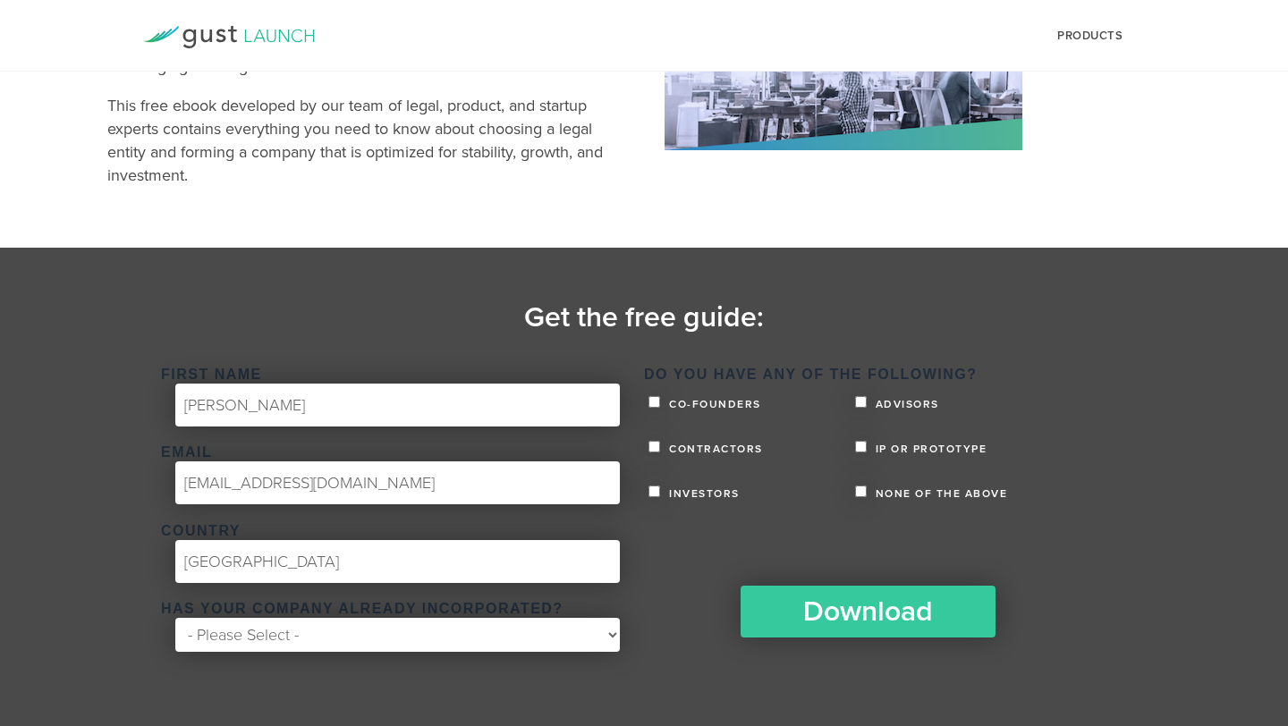
click at [315, 633] on select "- Please Select - Yes No" at bounding box center [397, 635] width 445 height 34
click at [175, 618] on select "- Please Select - Yes No" at bounding box center [397, 635] width 445 height 34
click at [364, 631] on select "- Please Select - Yes No" at bounding box center [397, 635] width 445 height 34
select select "No"
click at [175, 618] on select "- Please Select - Yes No" at bounding box center [397, 635] width 445 height 34
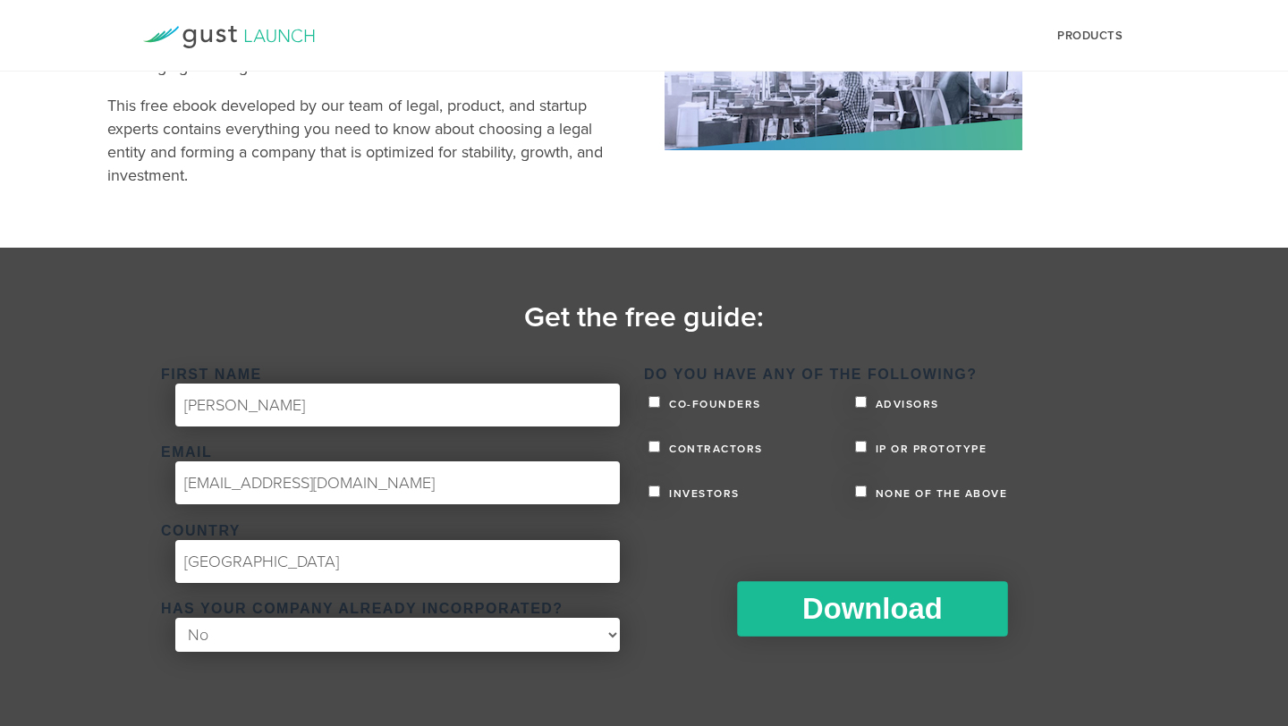
click at [909, 615] on input "Download" at bounding box center [872, 608] width 270 height 55
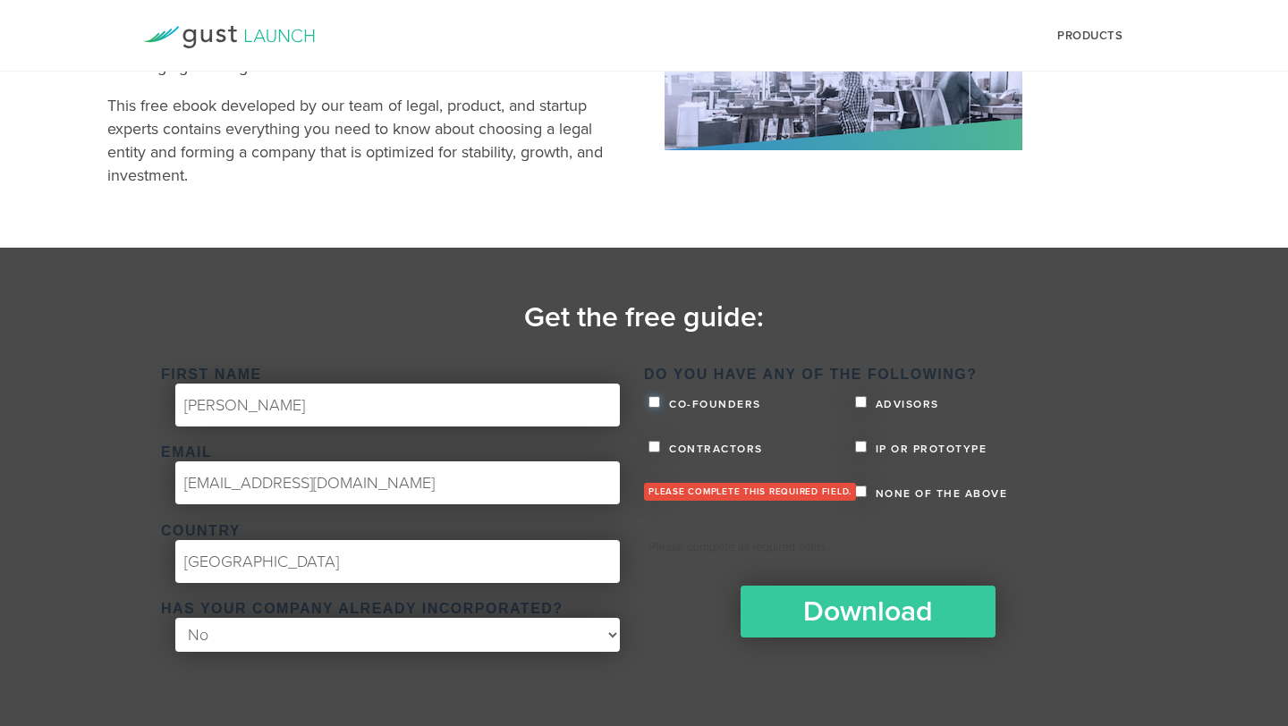
click at [652, 406] on input "Co-founders" at bounding box center [654, 402] width 12 height 12
checkbox input "true"
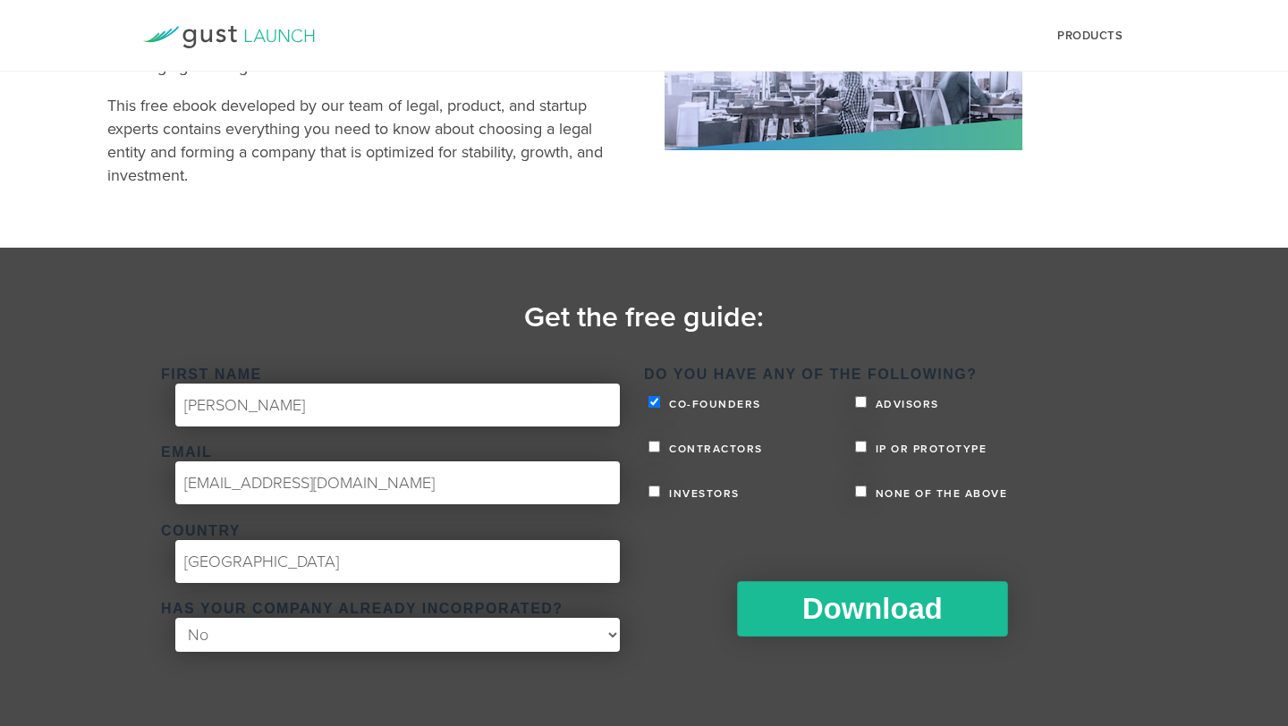
click at [866, 606] on input "Download" at bounding box center [872, 608] width 270 height 55
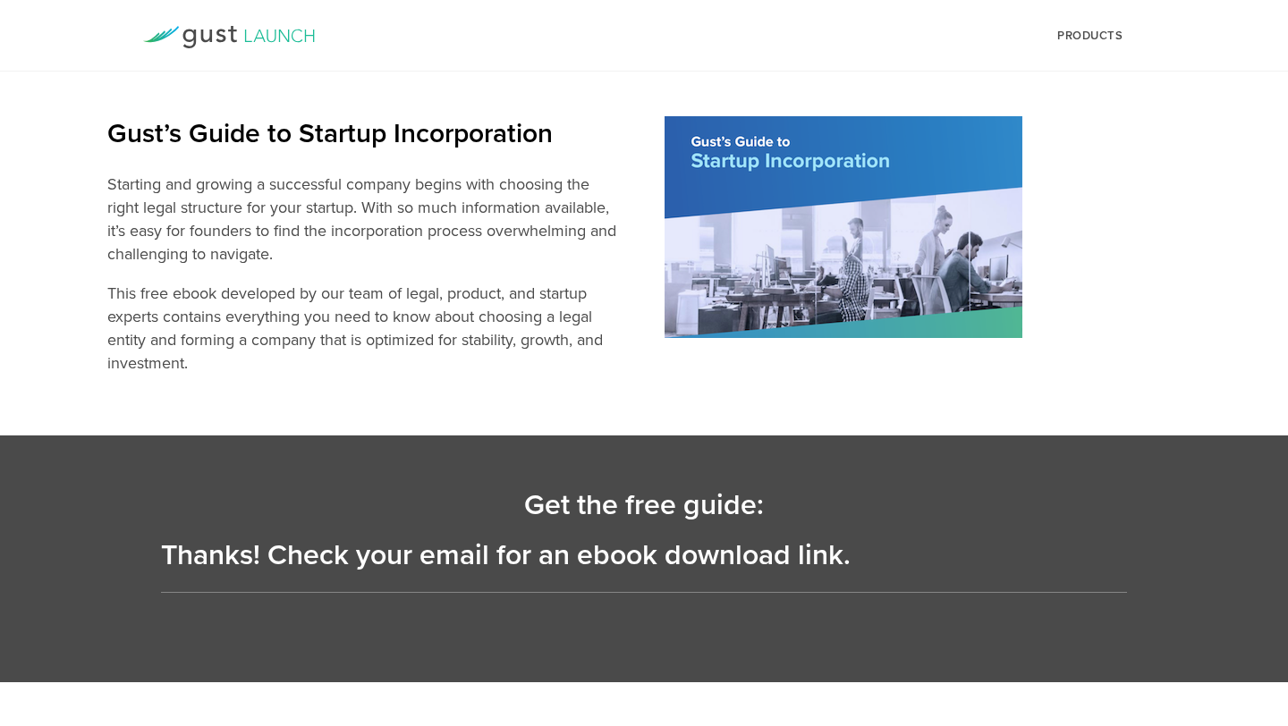
scroll to position [0, 0]
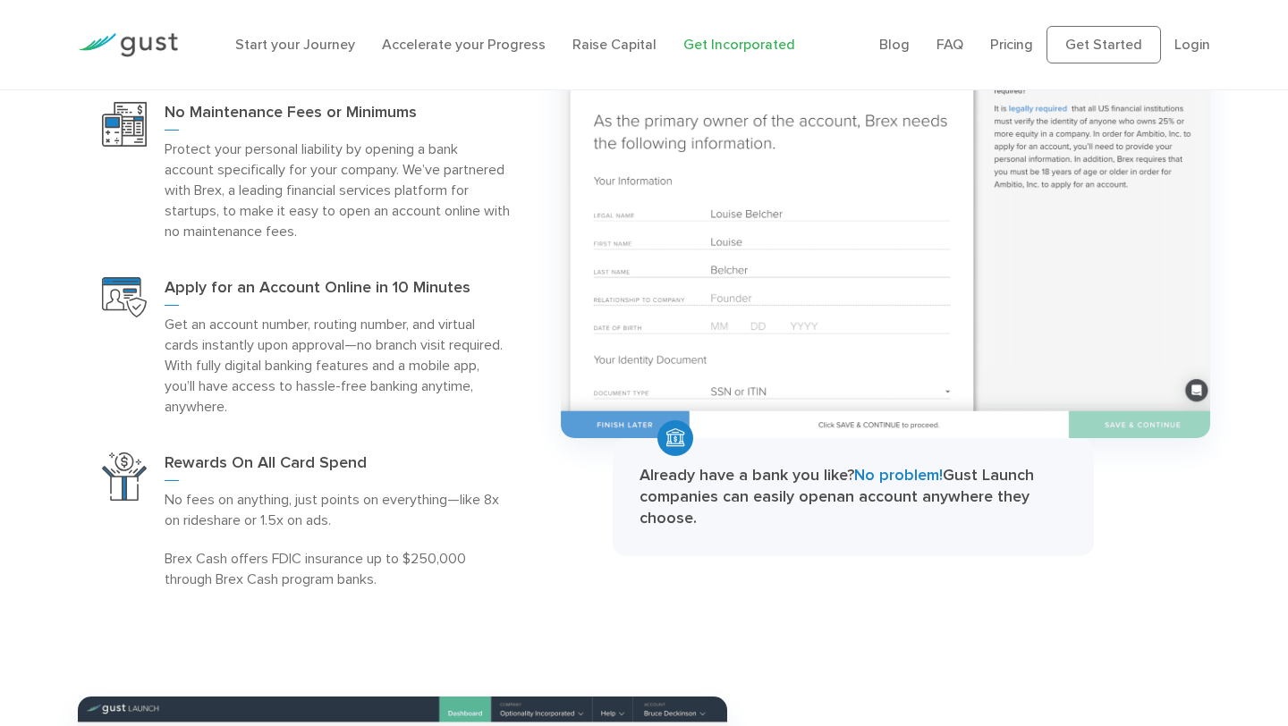
scroll to position [1957, 0]
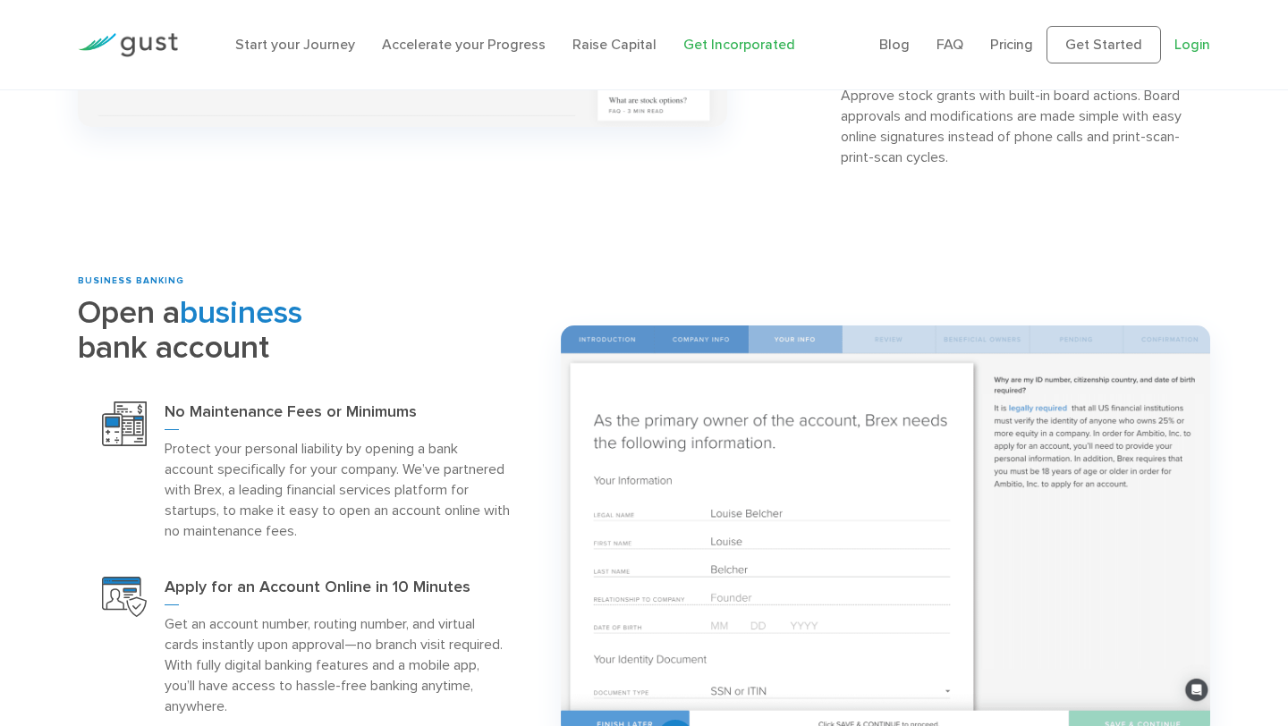
click at [1191, 41] on link "Login" at bounding box center [1192, 44] width 36 height 17
click at [1191, 45] on link "Login" at bounding box center [1192, 44] width 36 height 17
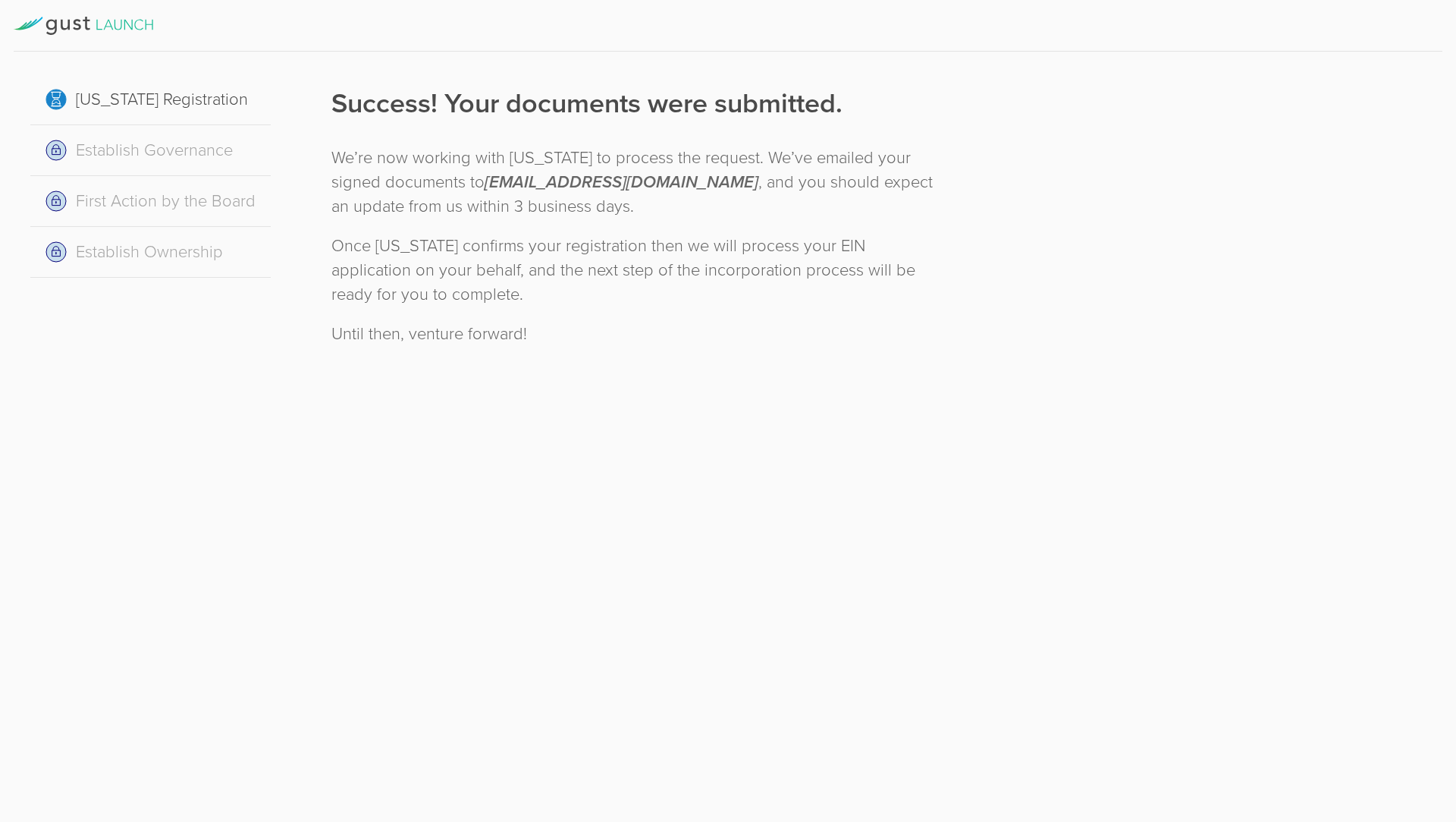
click at [697, 415] on div "[US_STATE] Registration Establish Governance First Action by the Board Establis…" at bounding box center [728, 411] width 1456 height 822
click at [97, 140] on div "Establish Governance" at bounding box center [151, 151] width 241 height 51
click at [32, 146] on div "Establish Governance" at bounding box center [151, 151] width 241 height 51
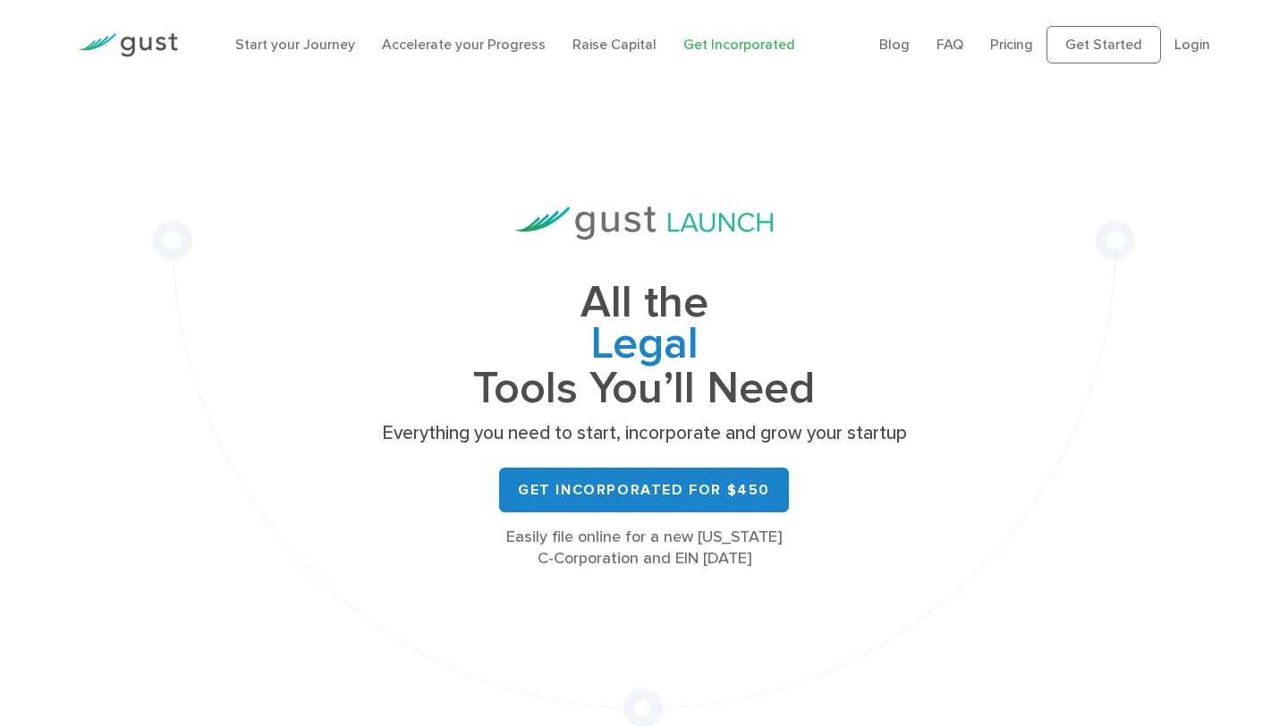
click at [1211, 45] on div "Blog FAQ Pricing Get Started Login Login" at bounding box center [1045, 44] width 358 height 73
click at [1192, 45] on link "Login" at bounding box center [1192, 44] width 36 height 17
